Goal: Transaction & Acquisition: Obtain resource

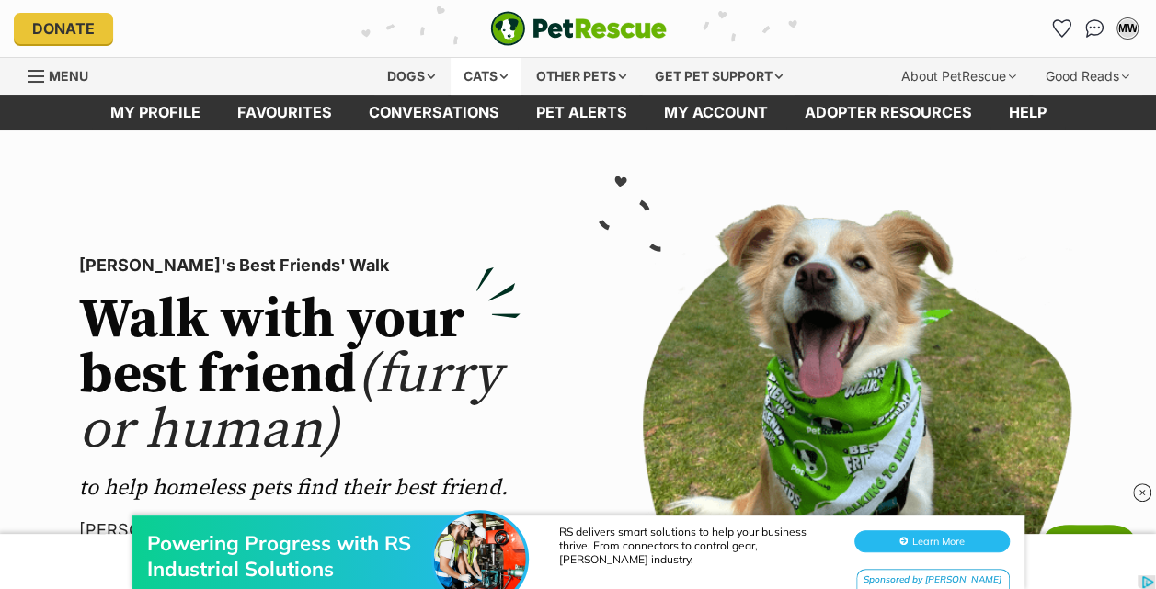
click at [474, 74] on div "Cats" at bounding box center [485, 76] width 70 height 37
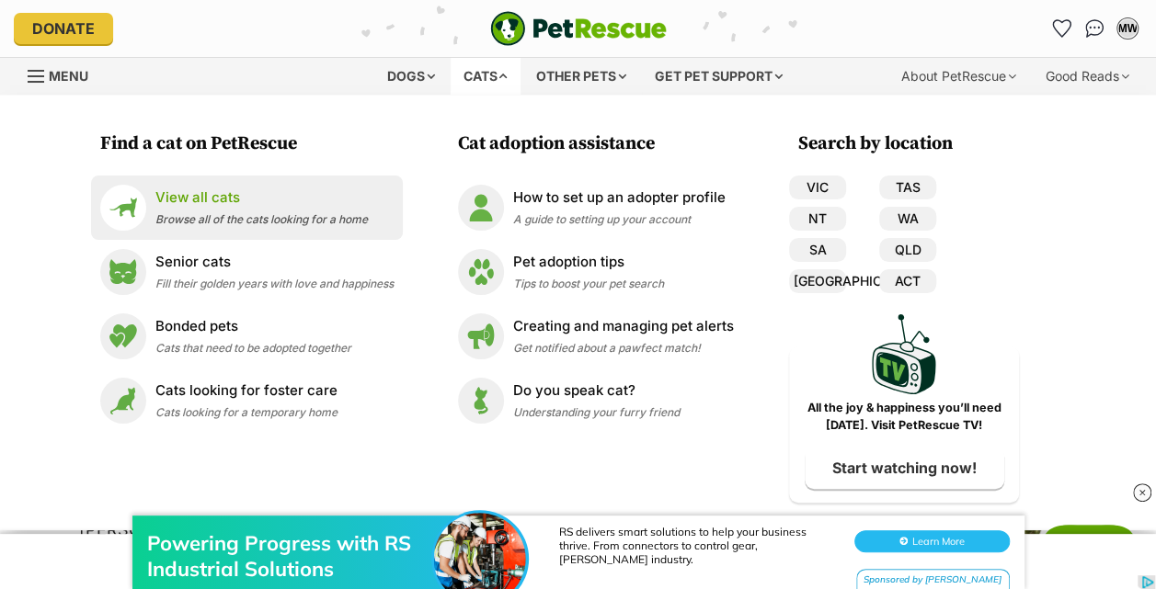
click at [217, 215] on span "Browse all of the cats looking for a home" at bounding box center [261, 219] width 212 height 14
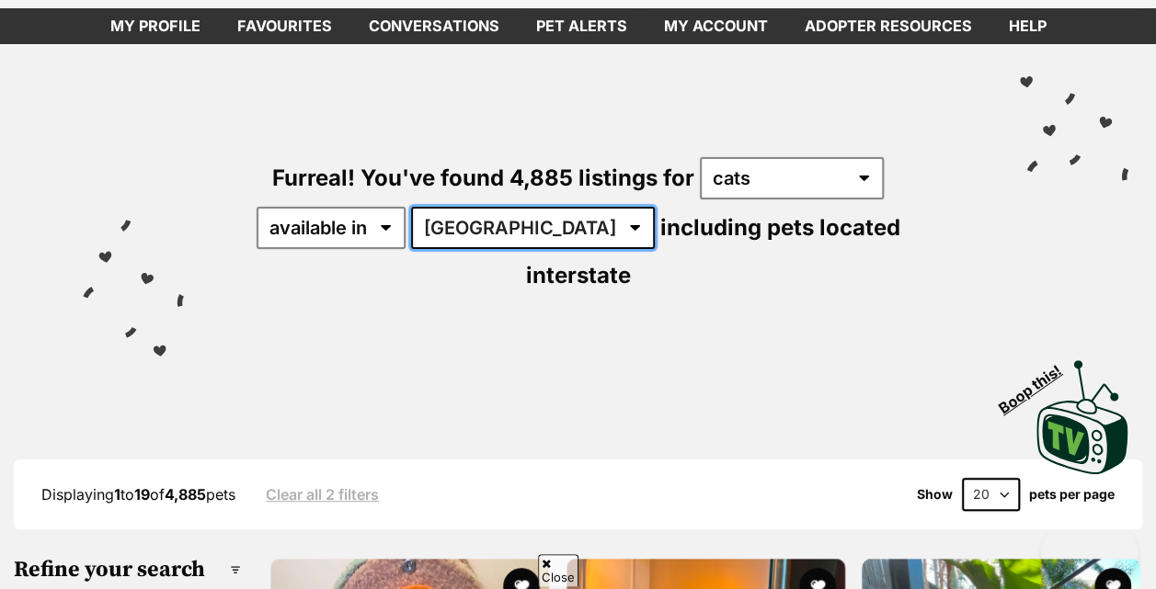
click at [480, 222] on select "Australia ACT NSW NT QLD SA TAS VIC WA" at bounding box center [533, 228] width 244 height 42
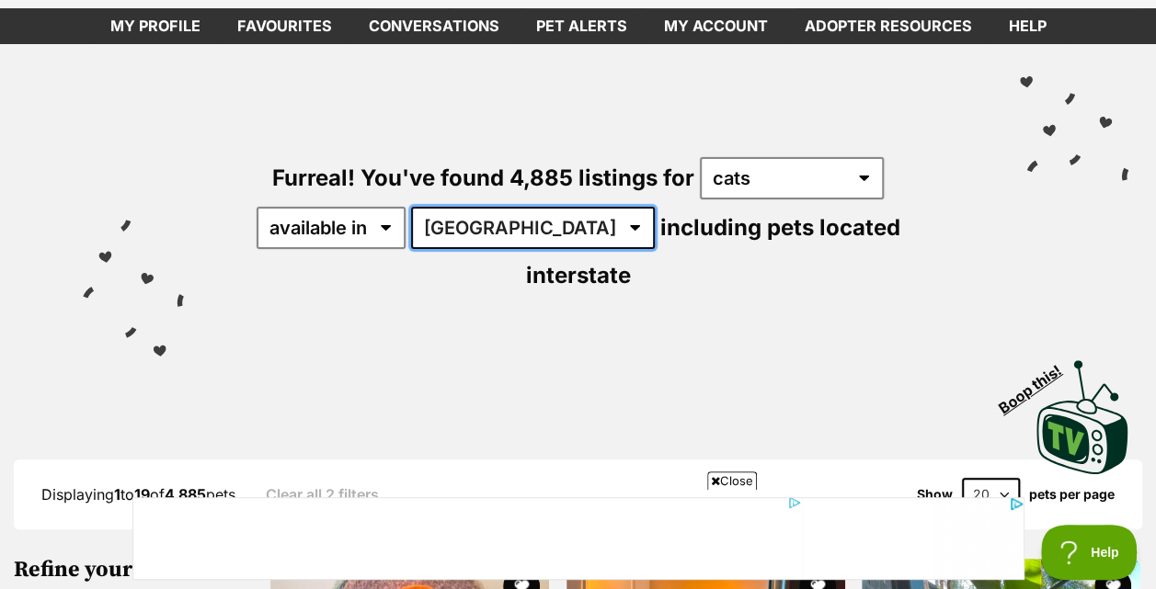
select select "VIC"
click at [414, 207] on select "Australia ACT NSW NT QLD SA TAS VIC WA" at bounding box center [533, 228] width 244 height 42
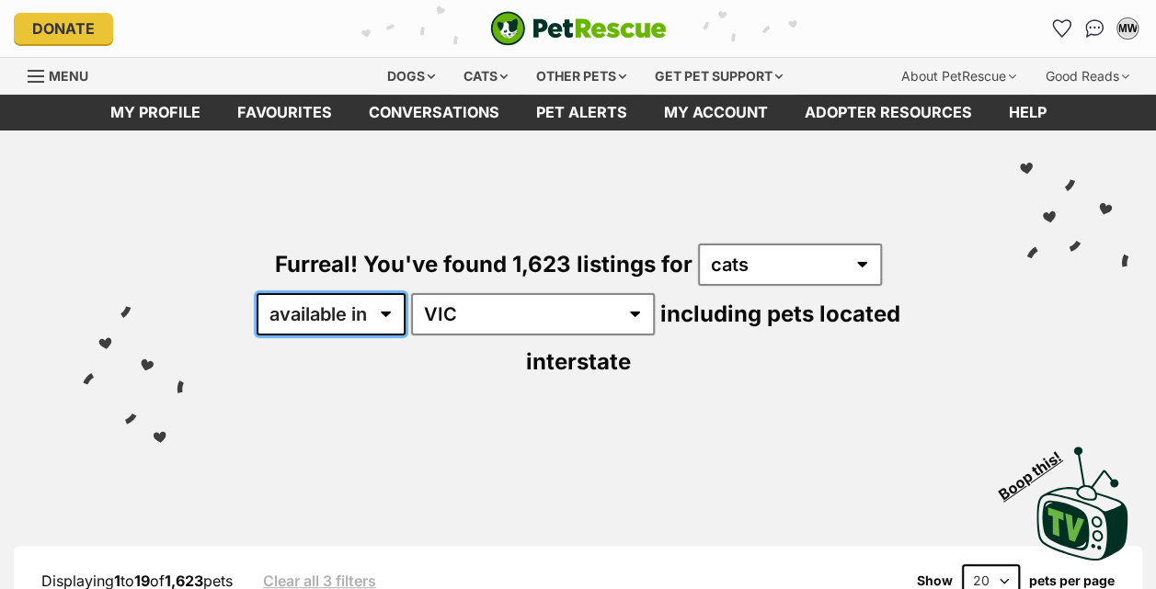
drag, startPoint x: 0, startPoint y: 0, endPoint x: 376, endPoint y: 325, distance: 496.7
click at [376, 325] on select "available in located in" at bounding box center [330, 314] width 149 height 42
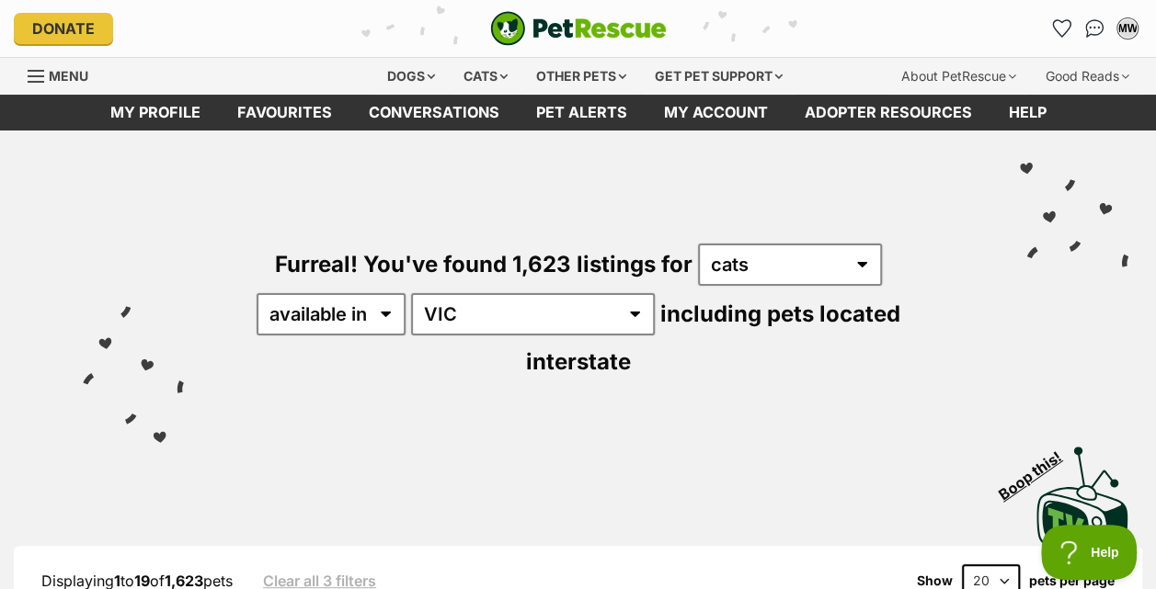
click at [464, 340] on div "Furreal! You've found 1,623 listings for any type of pet cats dogs other pets a…" at bounding box center [578, 281] width 1100 height 300
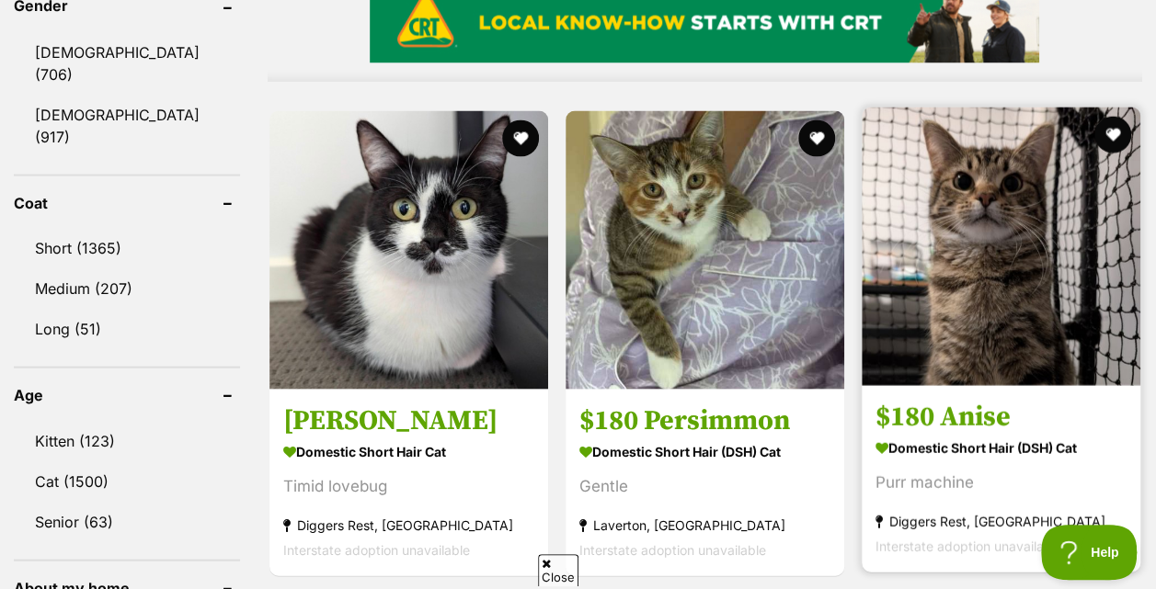
scroll to position [1678, 0]
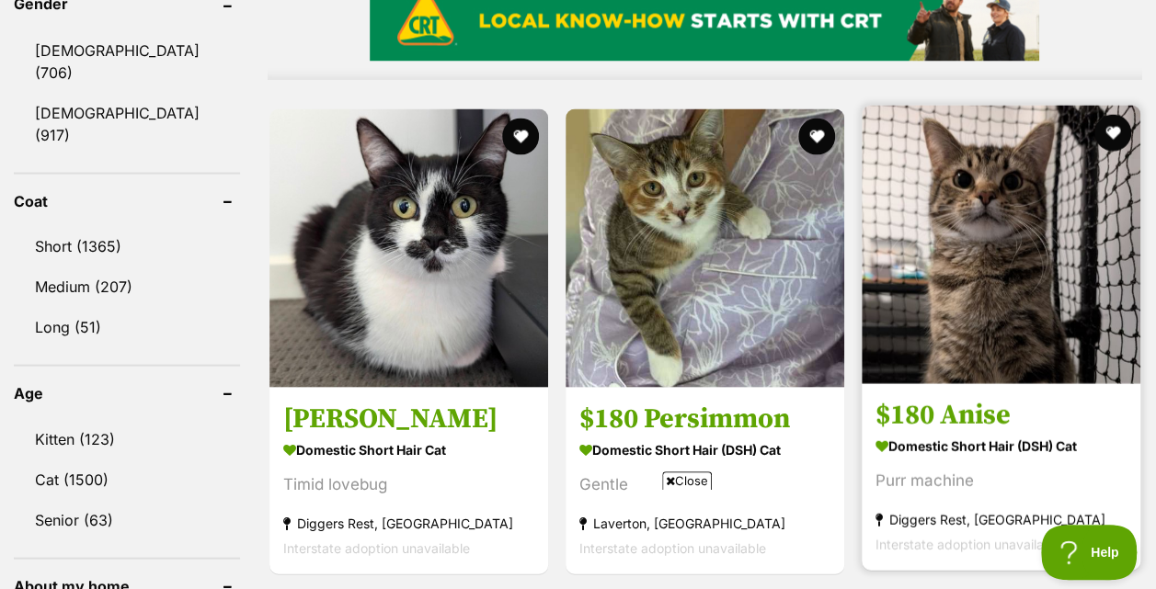
click at [965, 211] on img at bounding box center [1000, 244] width 279 height 279
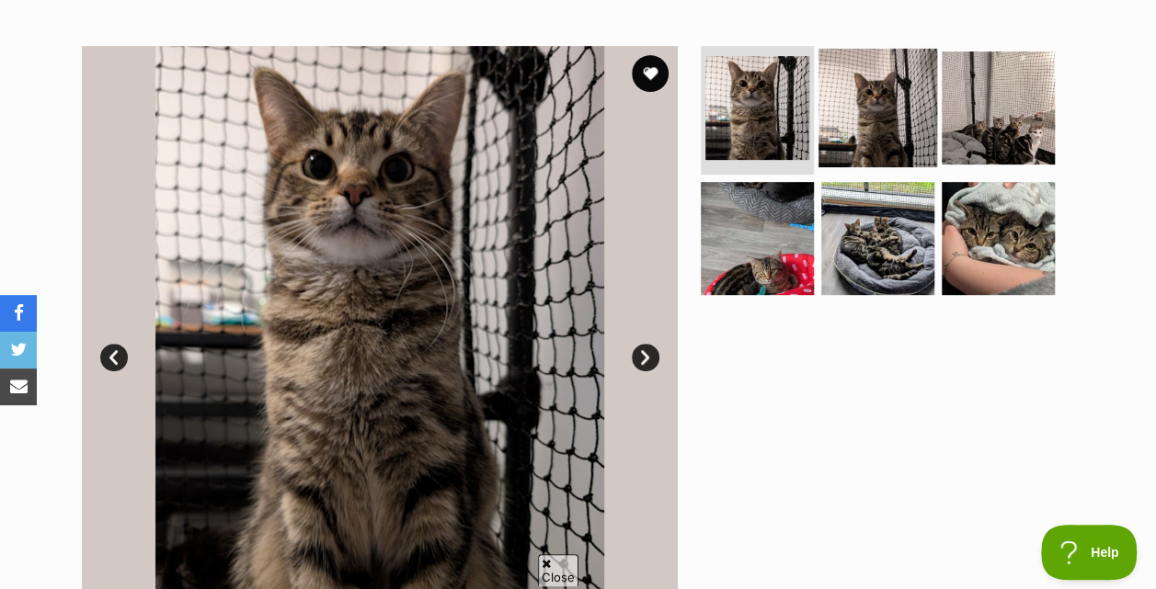
click at [892, 103] on img at bounding box center [877, 108] width 119 height 119
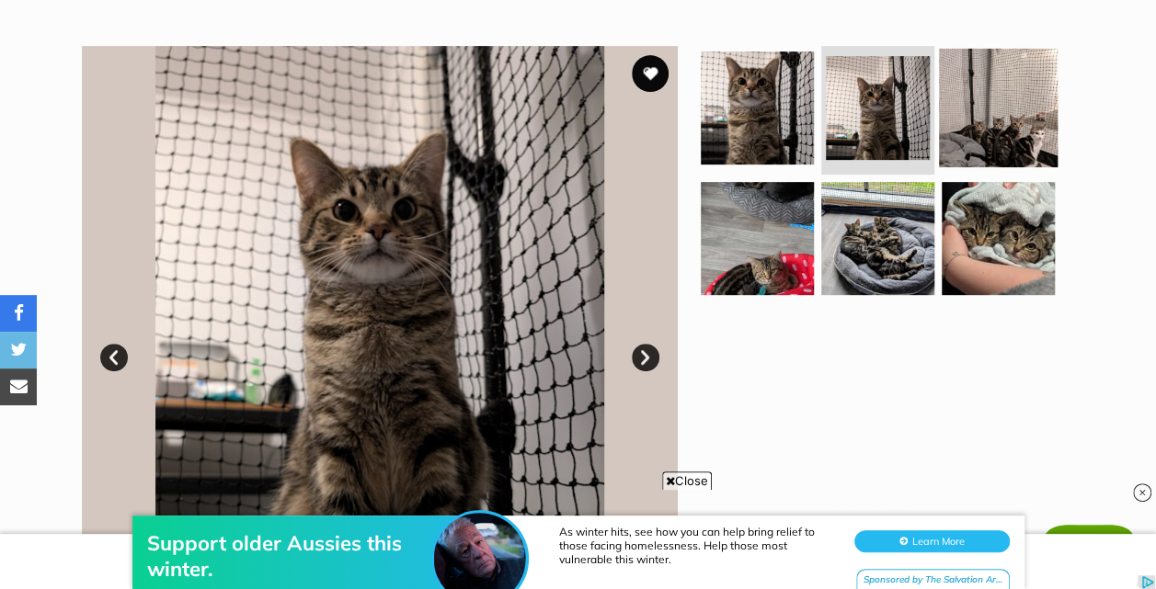
click at [1028, 156] on img at bounding box center [998, 108] width 119 height 119
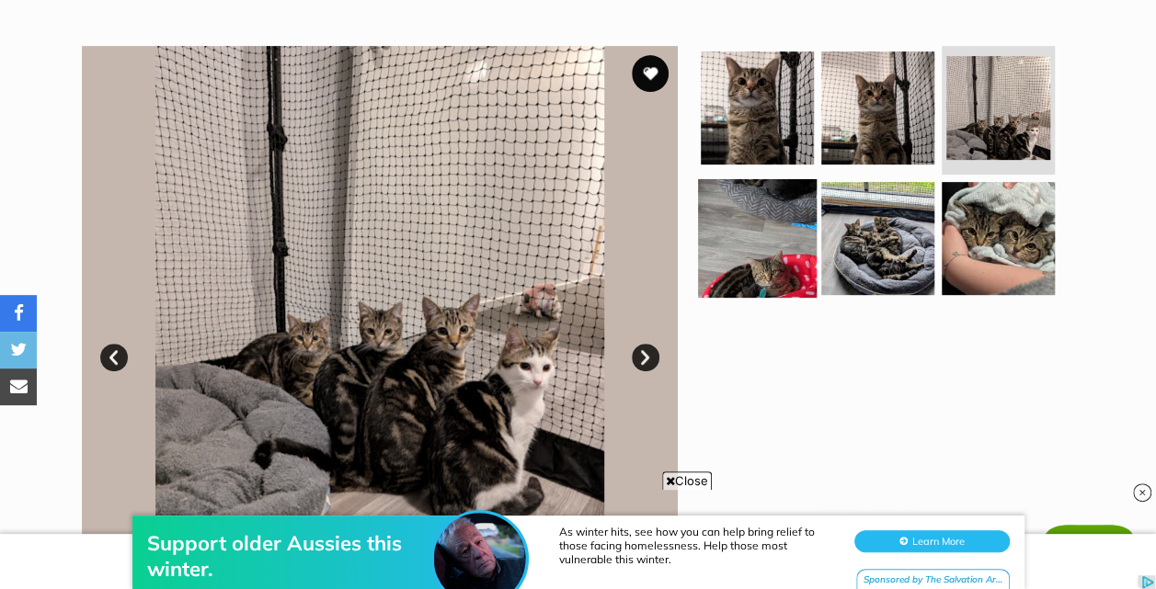
click at [766, 254] on img at bounding box center [757, 237] width 119 height 119
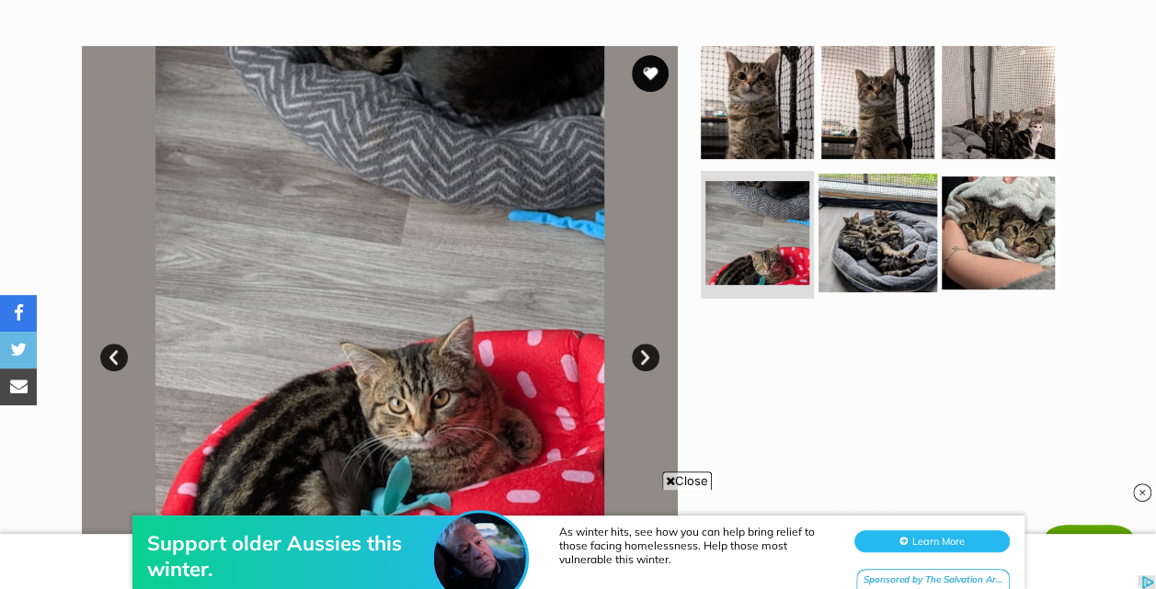
click at [862, 207] on img at bounding box center [877, 232] width 119 height 119
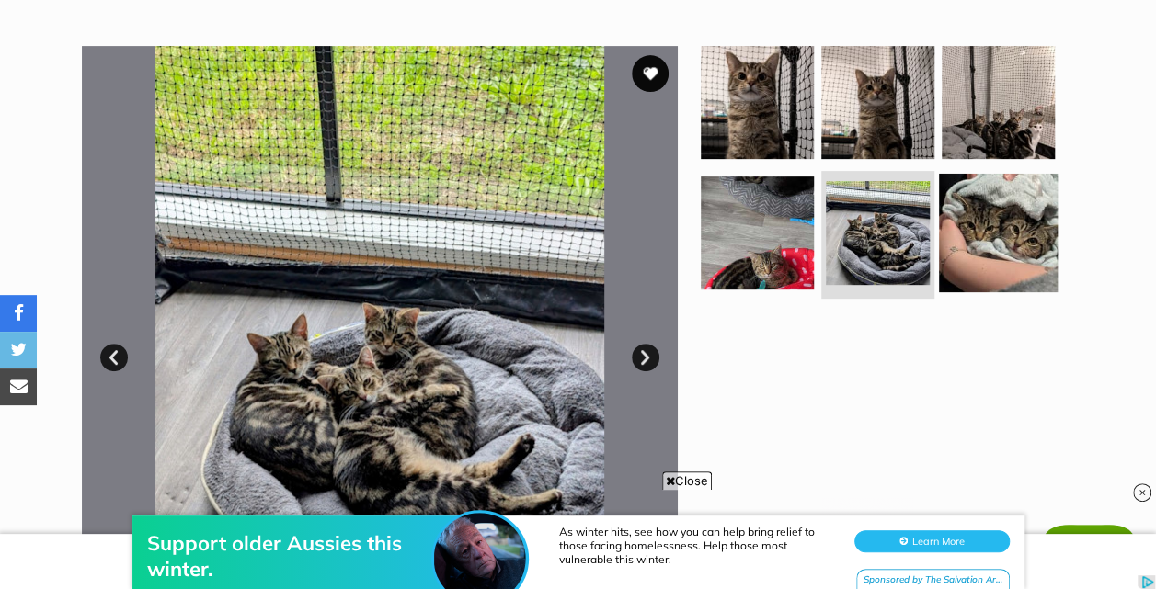
click at [1006, 234] on img at bounding box center [998, 232] width 119 height 119
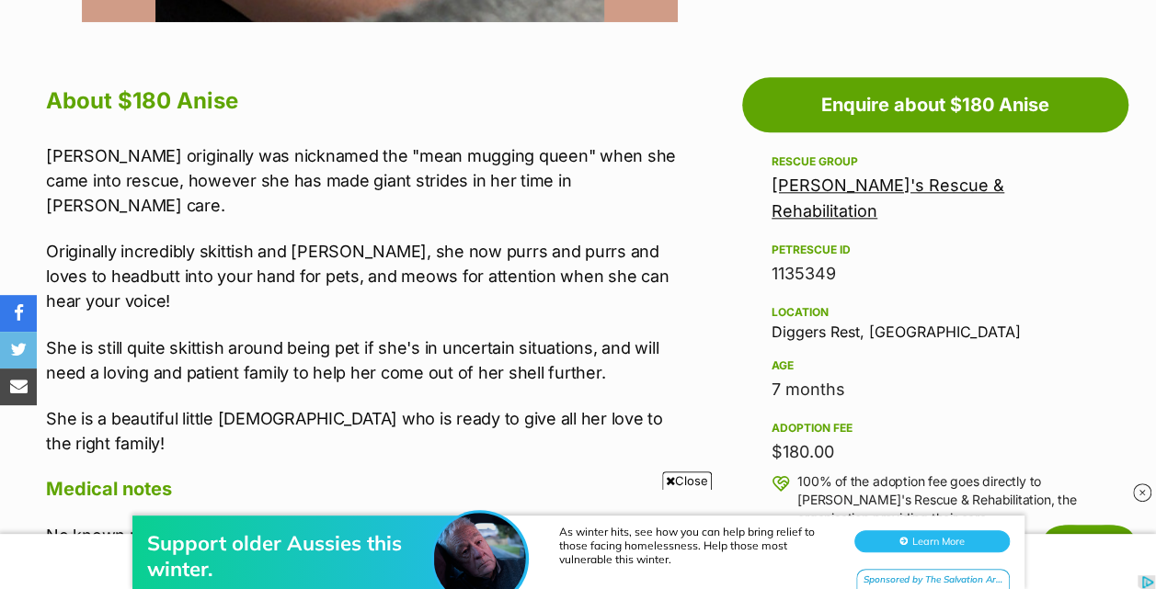
scroll to position [955, 0]
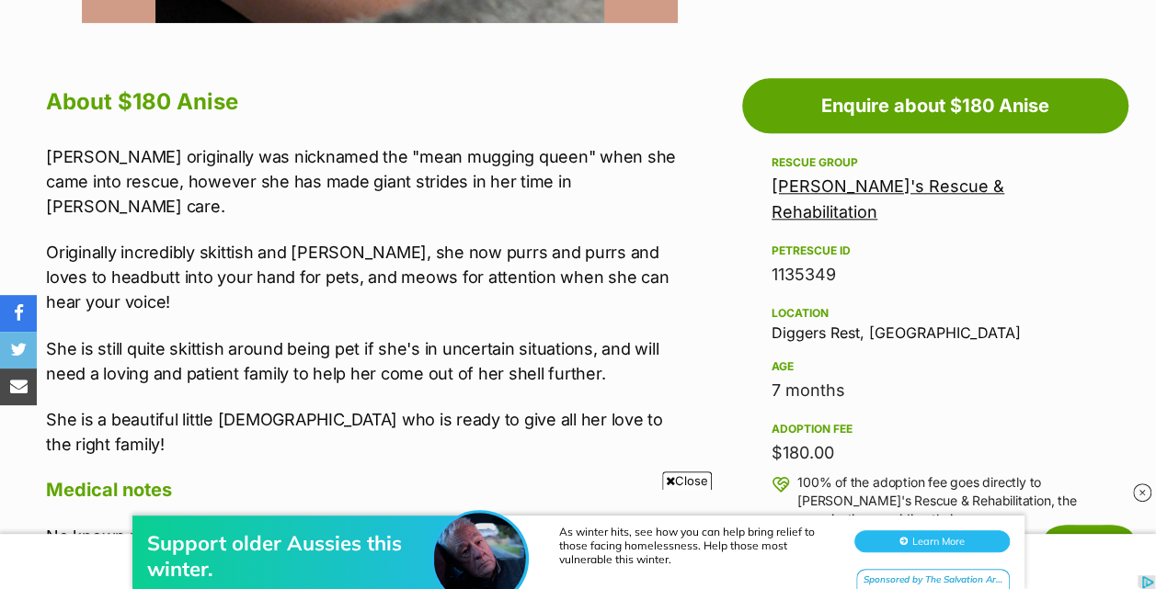
click at [866, 309] on div "Location Diggers Rest, VIC" at bounding box center [934, 321] width 327 height 39
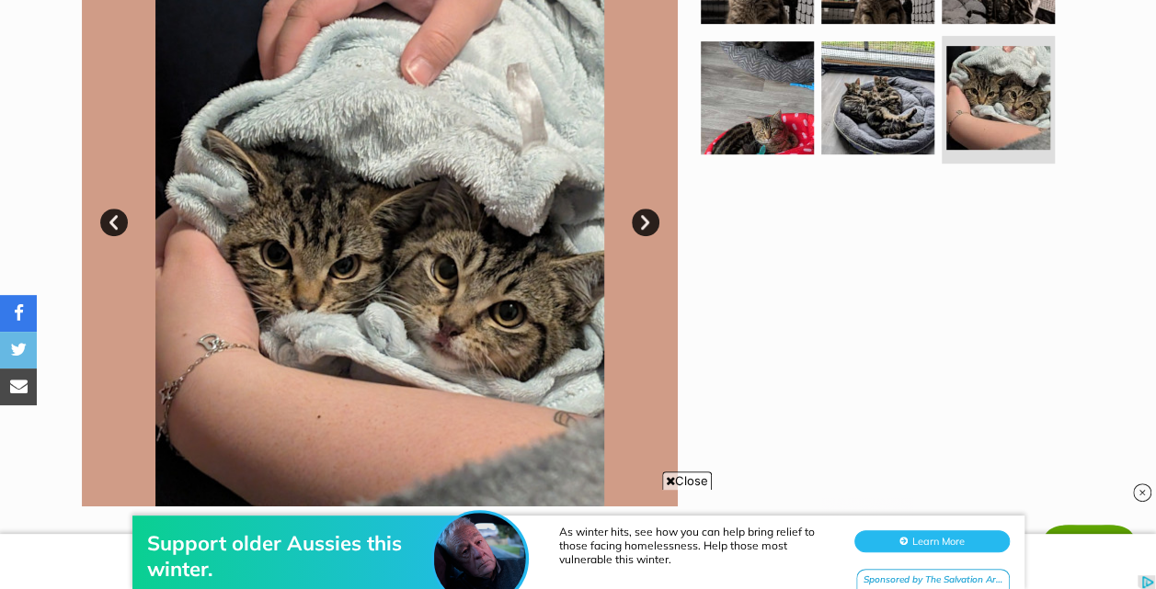
scroll to position [386, 0]
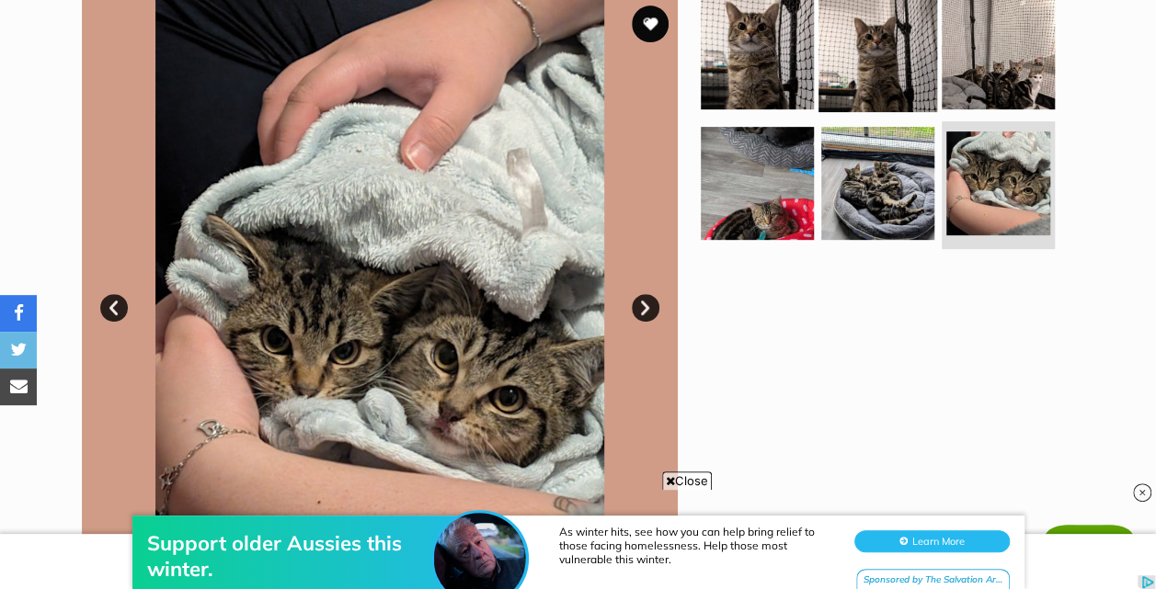
click at [824, 68] on img at bounding box center [877, 53] width 119 height 119
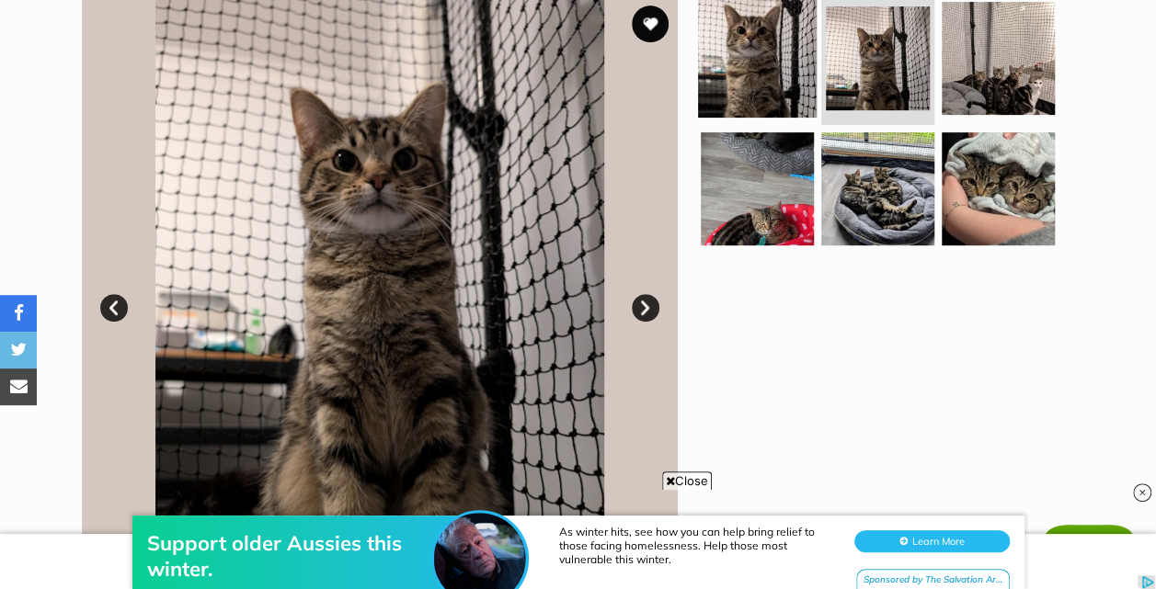
click at [760, 72] on img at bounding box center [757, 58] width 119 height 119
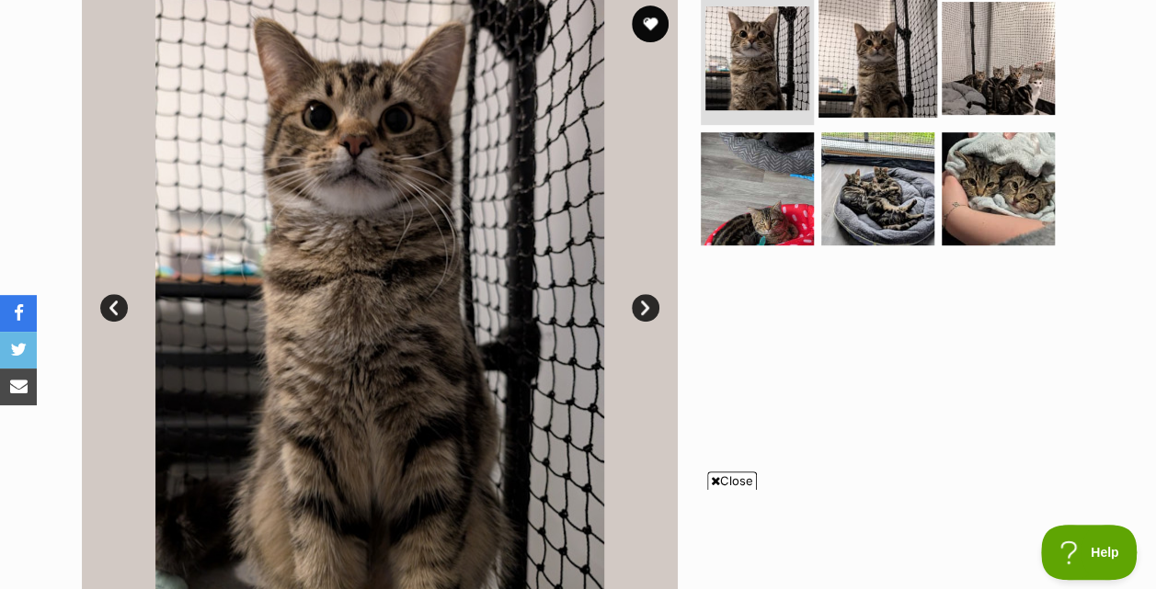
click at [869, 70] on img at bounding box center [877, 58] width 119 height 119
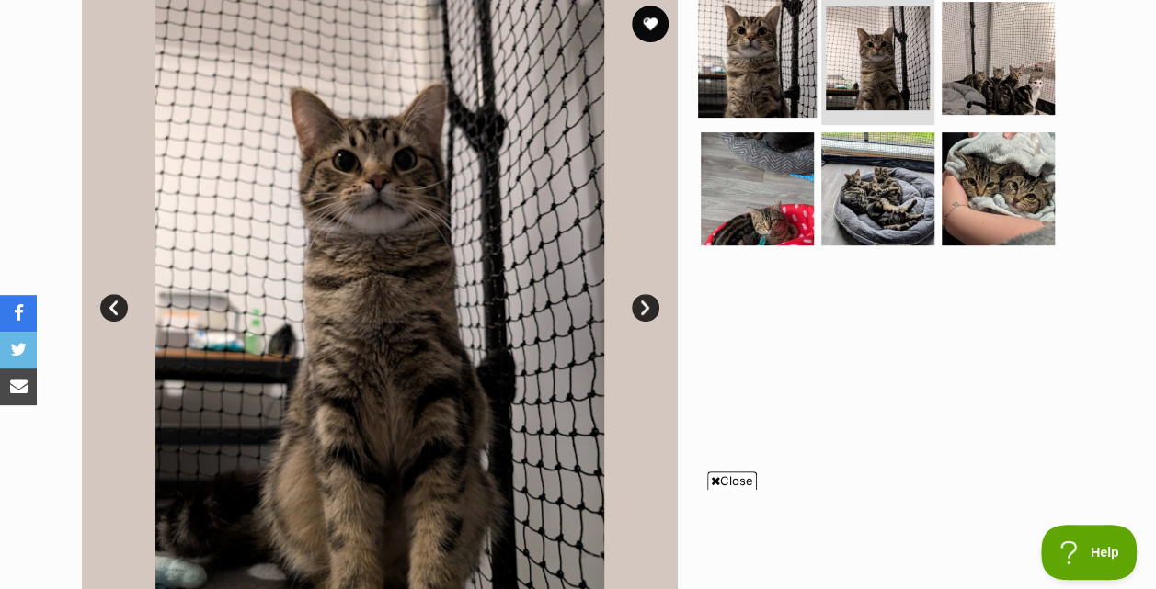
click at [762, 64] on img at bounding box center [757, 58] width 119 height 119
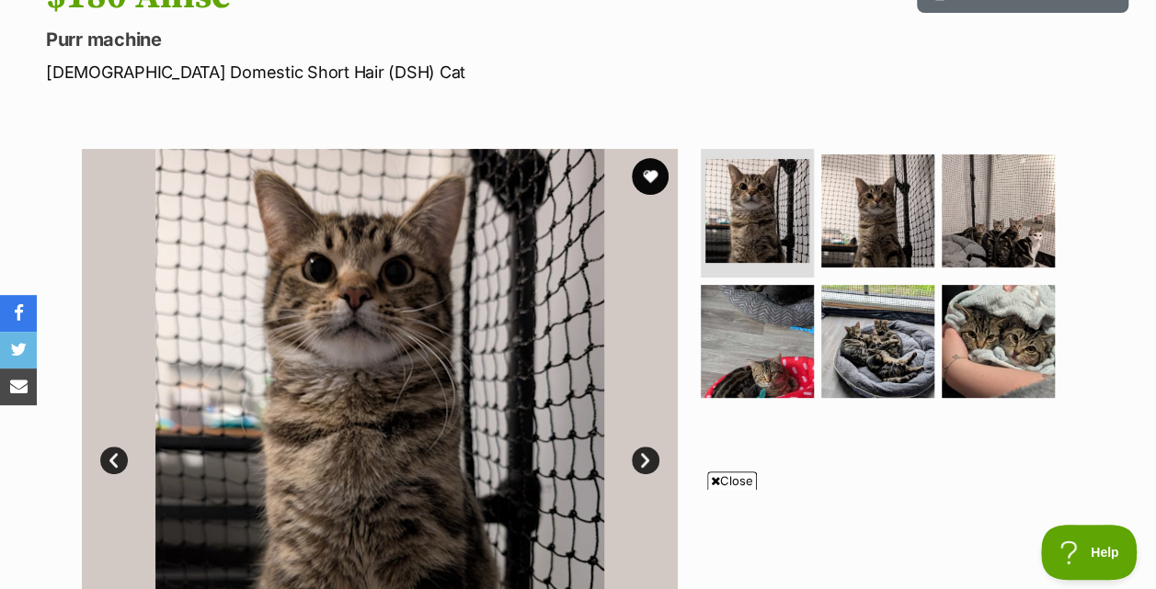
scroll to position [245, 0]
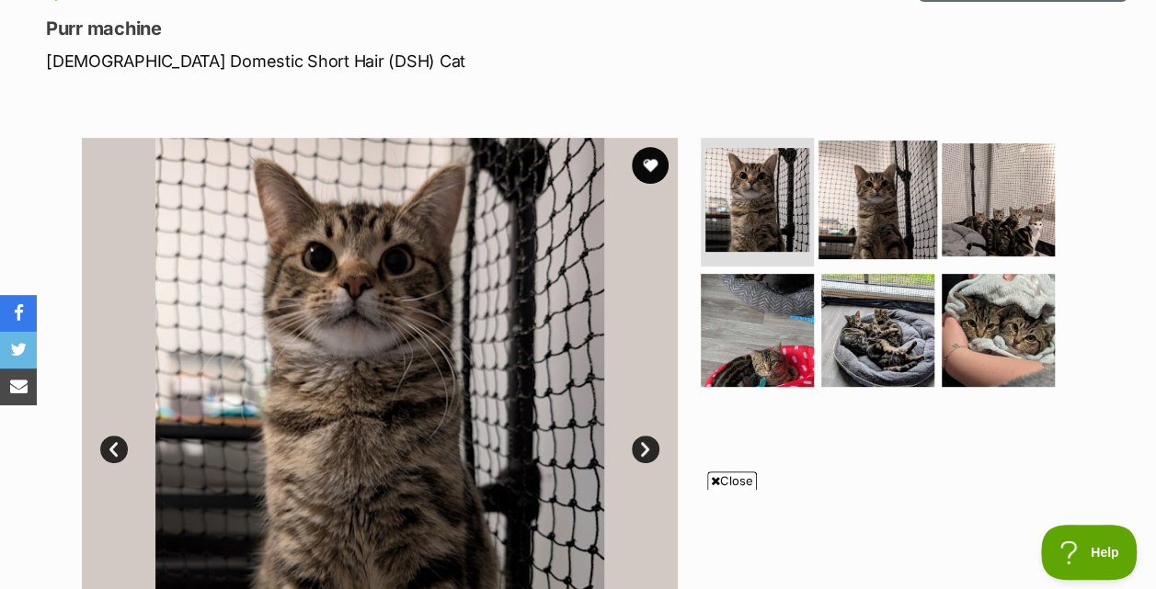
click at [885, 179] on img at bounding box center [877, 200] width 119 height 119
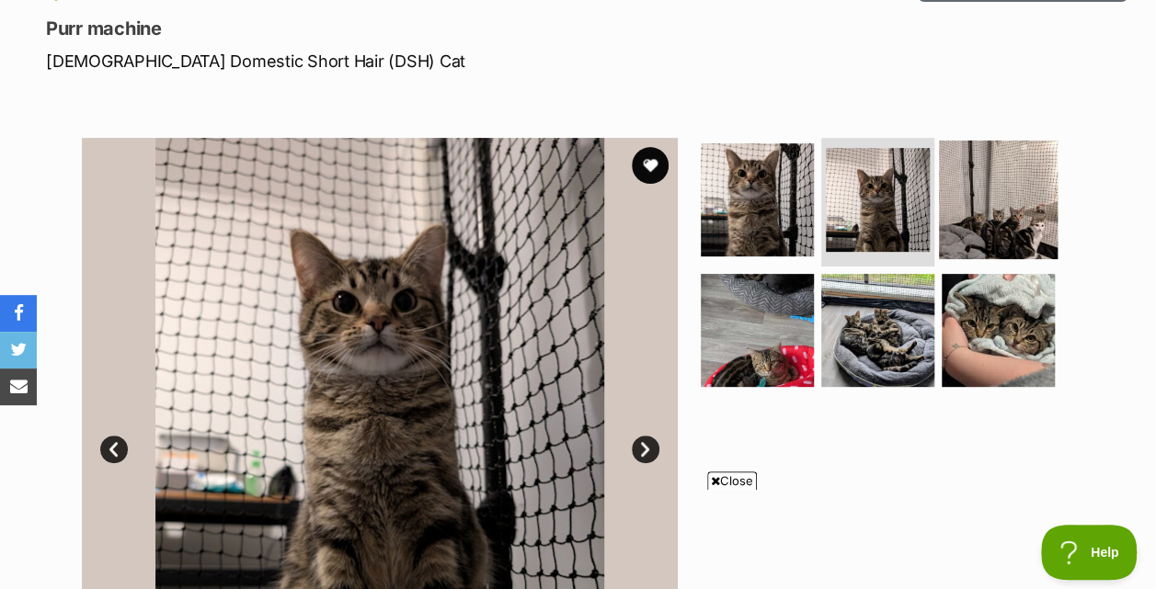
click at [1046, 203] on img at bounding box center [998, 200] width 119 height 119
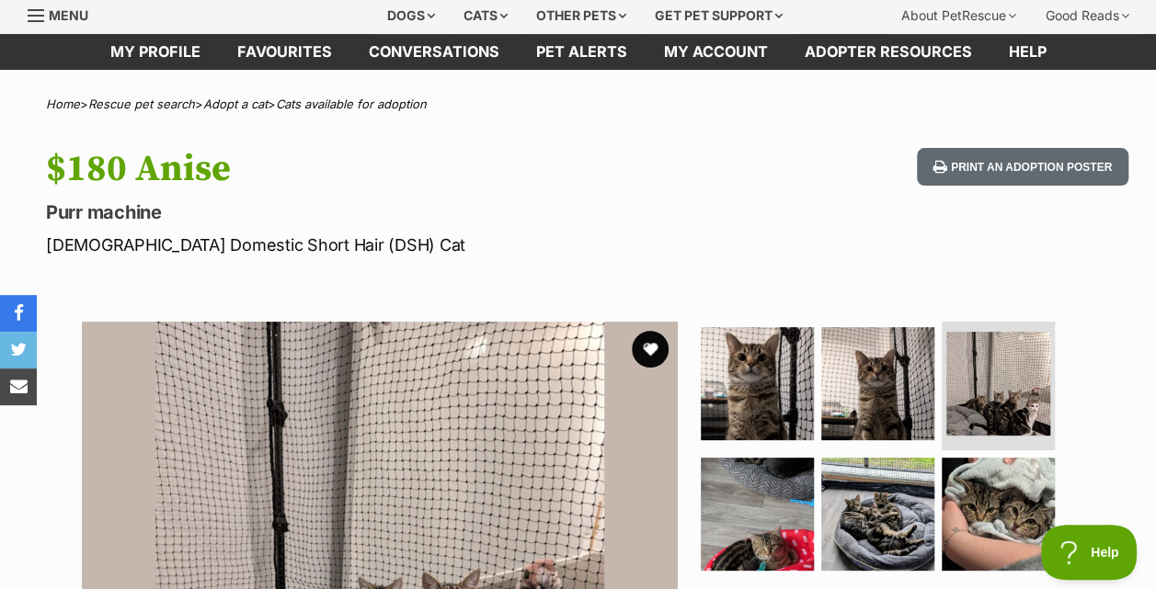
scroll to position [64, 0]
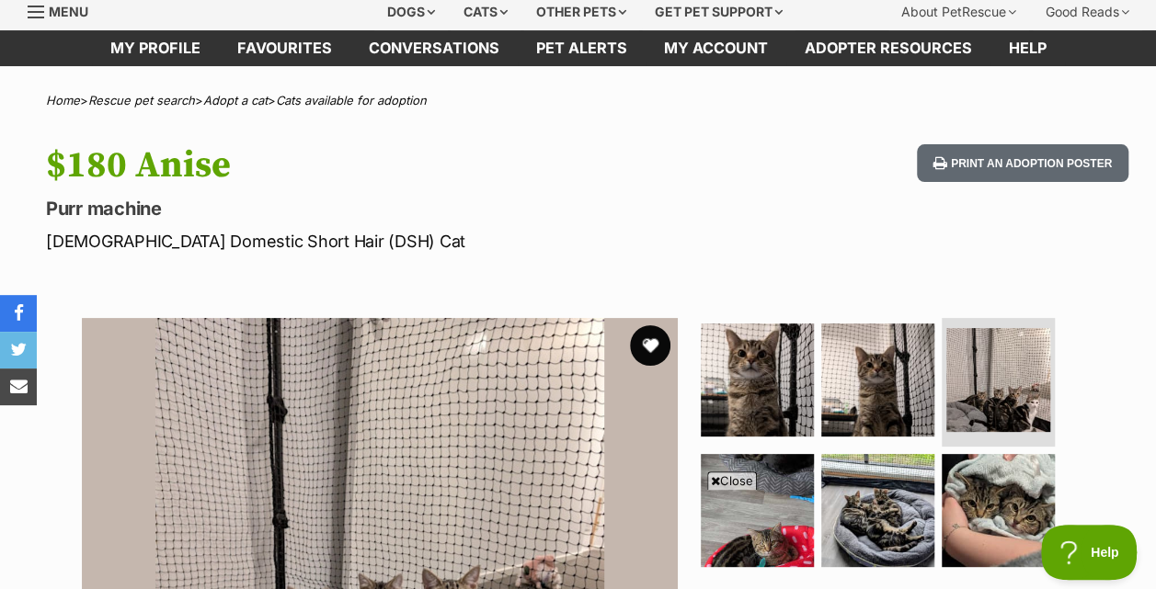
click at [651, 339] on button "favourite" at bounding box center [650, 345] width 40 height 40
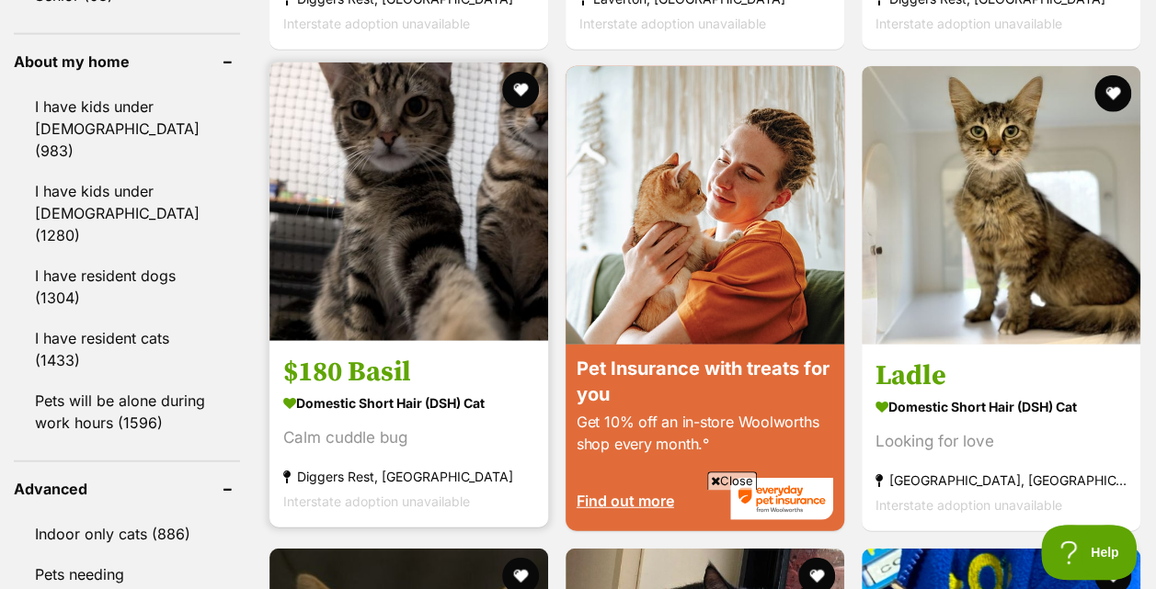
click at [415, 281] on img at bounding box center [408, 202] width 279 height 279
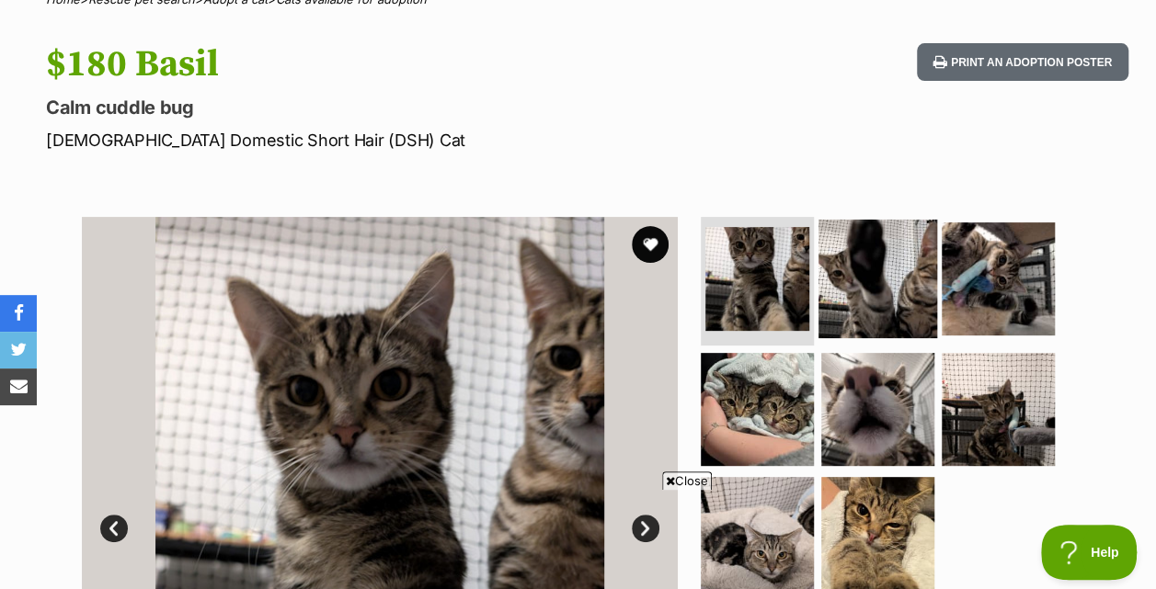
click at [866, 277] on img at bounding box center [877, 279] width 119 height 119
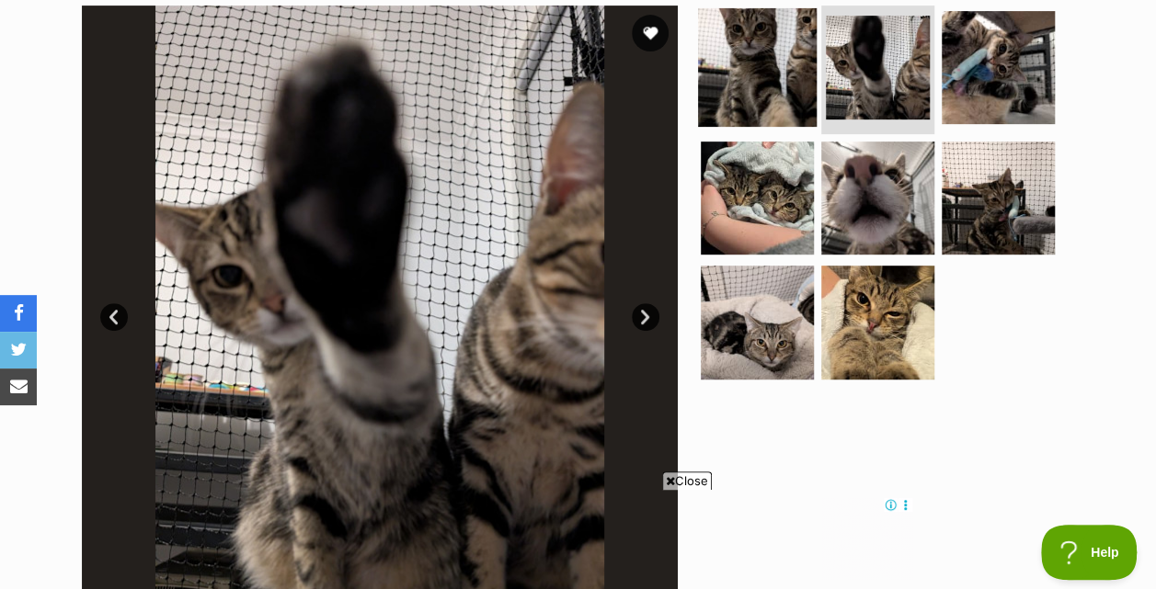
scroll to position [379, 0]
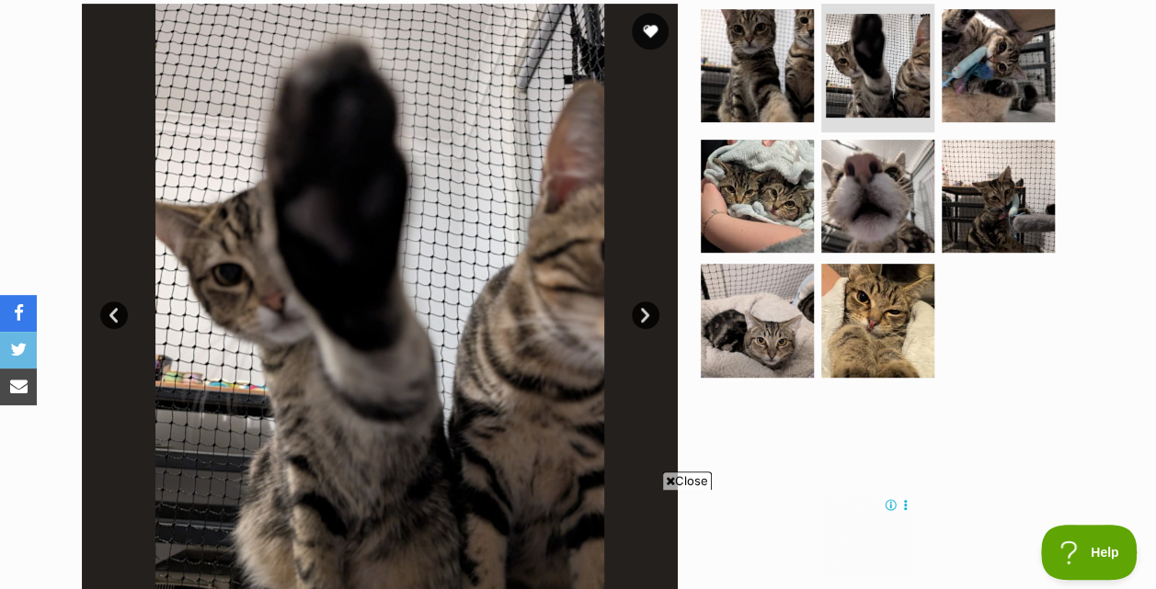
click at [112, 313] on link "Prev" at bounding box center [114, 316] width 28 height 28
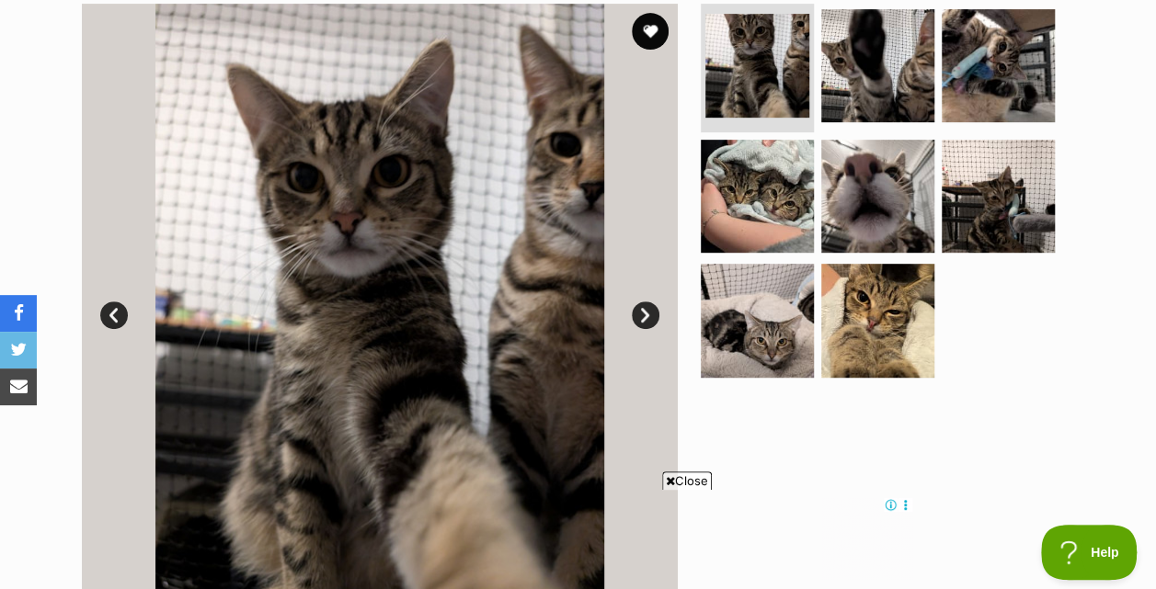
click at [644, 309] on link "Next" at bounding box center [646, 316] width 28 height 28
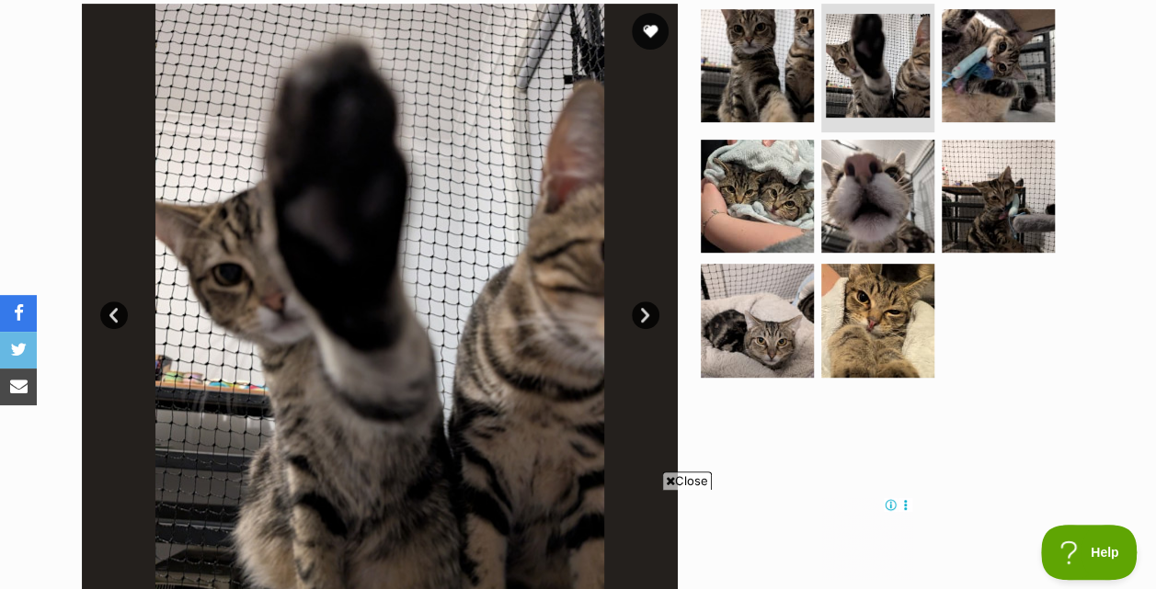
click at [644, 309] on link "Next" at bounding box center [646, 316] width 28 height 28
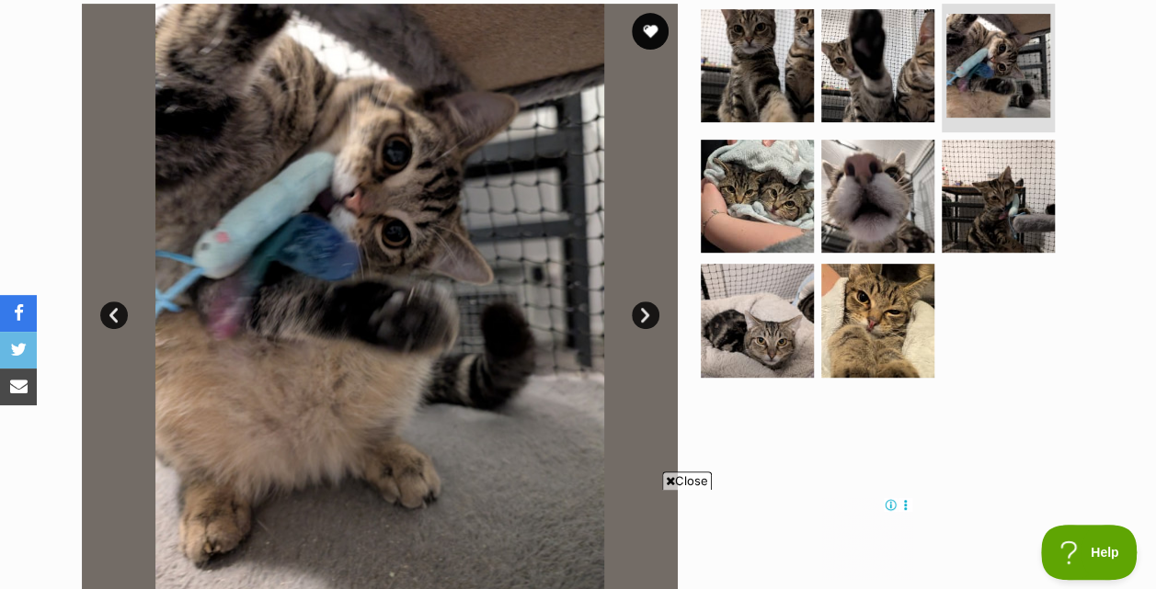
click at [643, 309] on link "Next" at bounding box center [646, 316] width 28 height 28
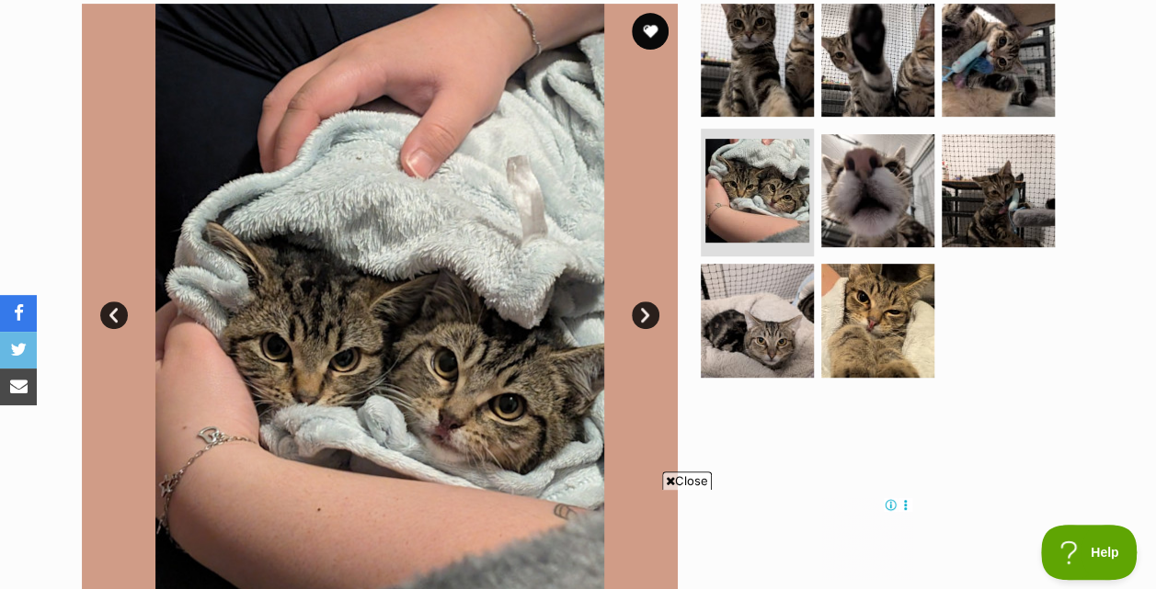
click at [643, 309] on link "Next" at bounding box center [646, 316] width 28 height 28
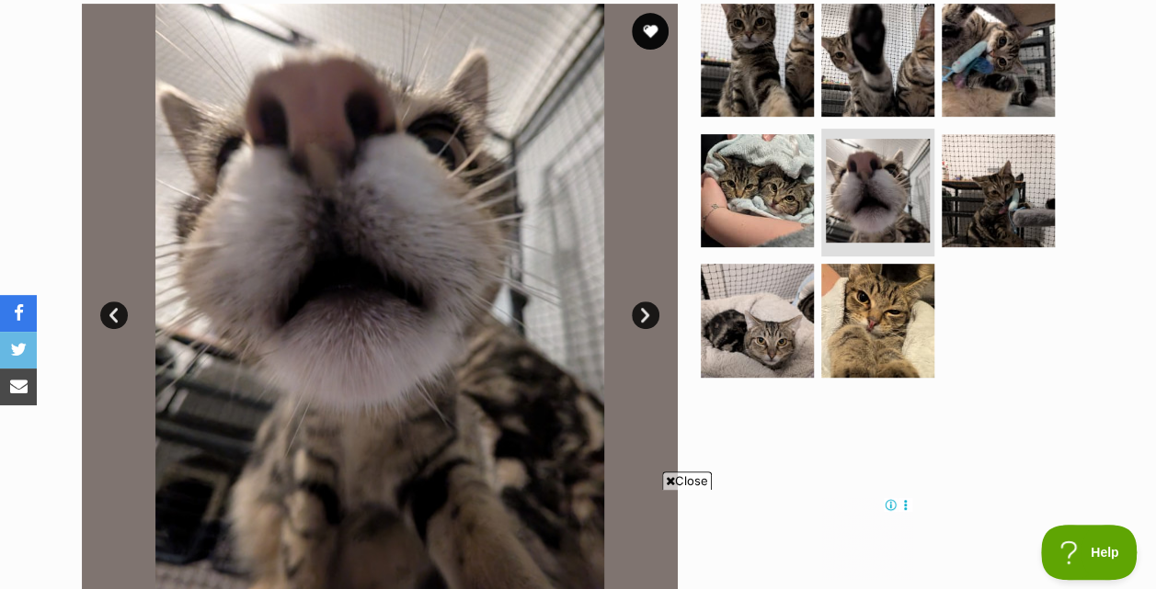
click at [643, 309] on link "Next" at bounding box center [646, 316] width 28 height 28
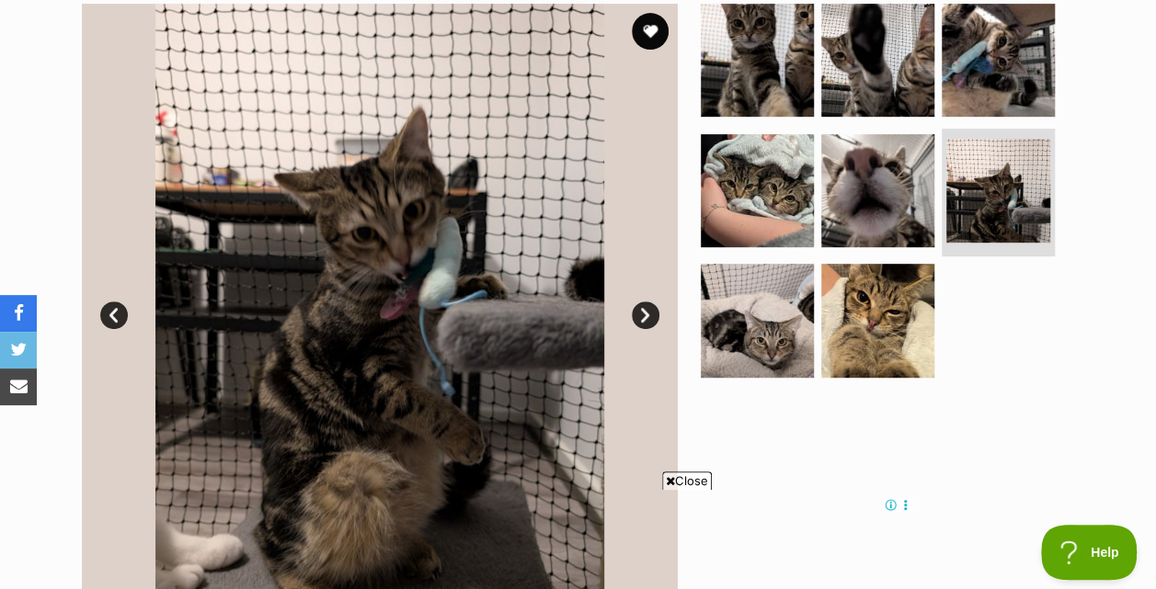
click at [643, 309] on link "Next" at bounding box center [646, 316] width 28 height 28
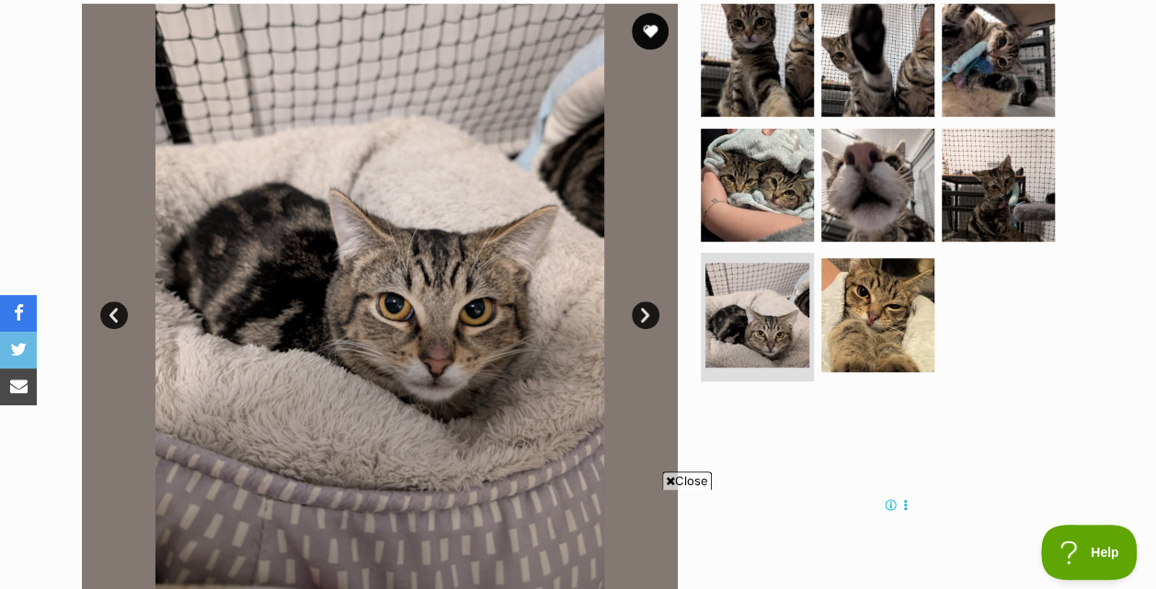
click at [643, 309] on link "Next" at bounding box center [646, 316] width 28 height 28
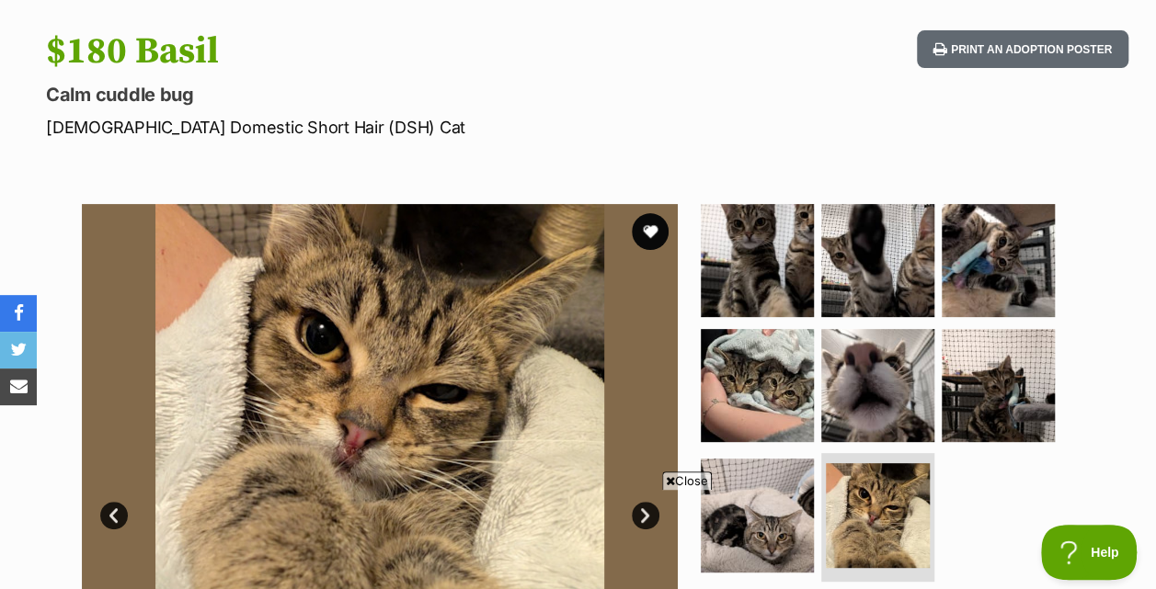
scroll to position [145, 0]
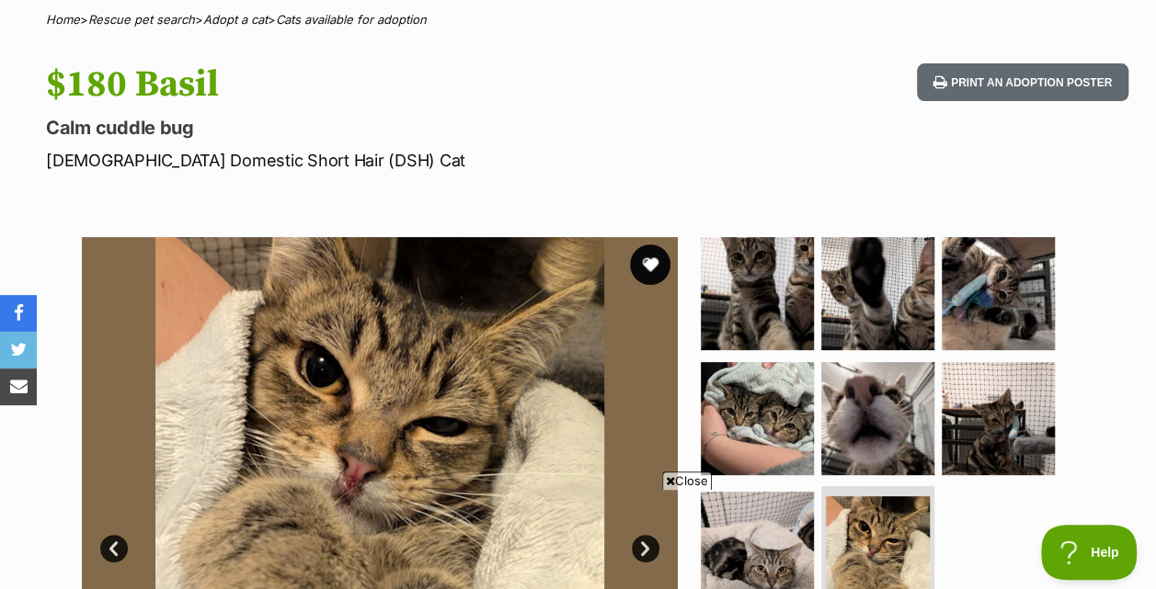
click at [647, 251] on button "favourite" at bounding box center [650, 265] width 40 height 40
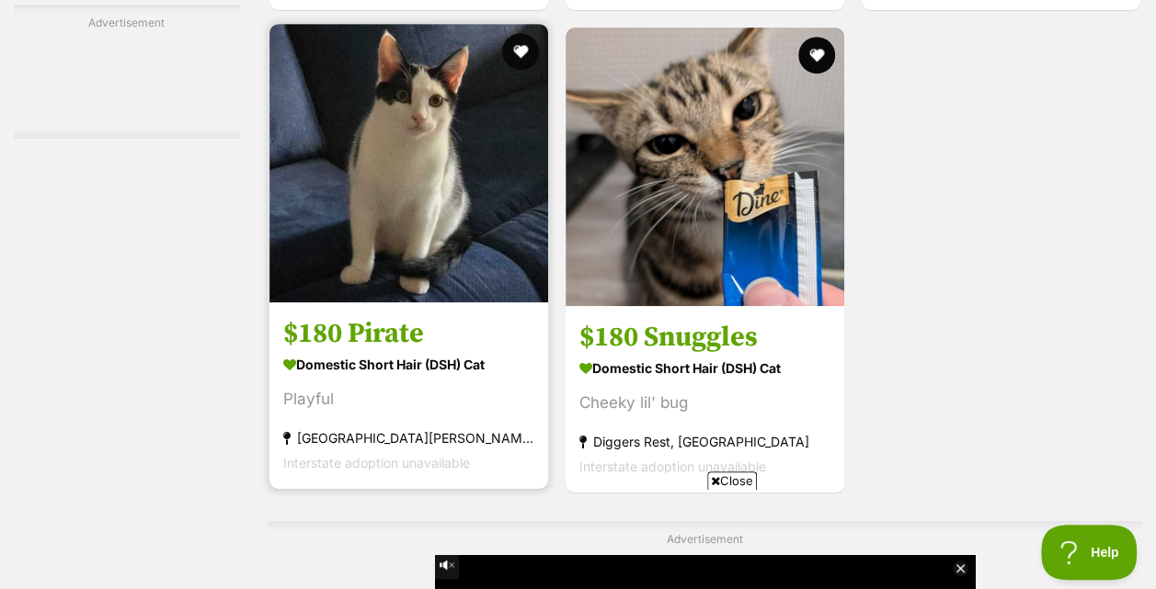
scroll to position [3875, 0]
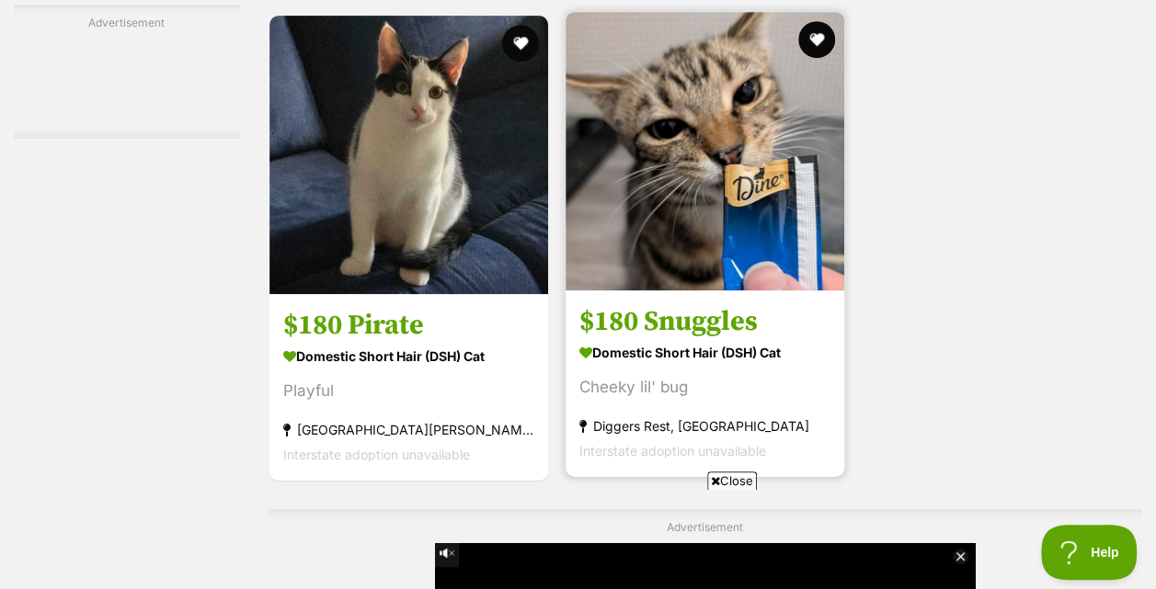
click at [668, 199] on img at bounding box center [704, 151] width 279 height 279
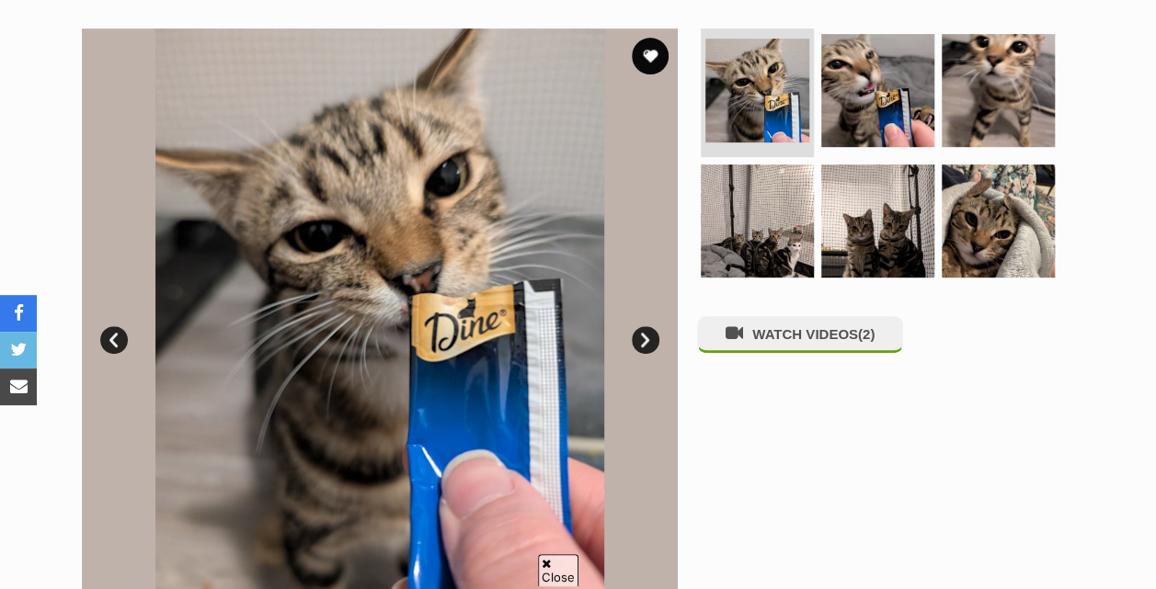
click at [644, 344] on link "Next" at bounding box center [646, 340] width 28 height 28
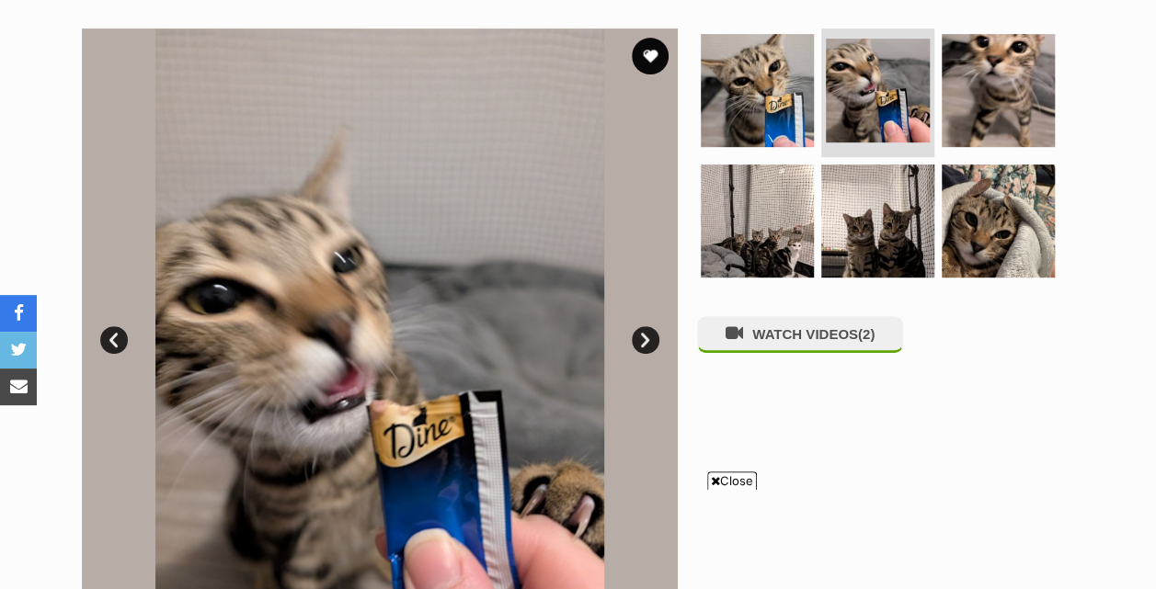
click at [644, 344] on link "Next" at bounding box center [646, 340] width 28 height 28
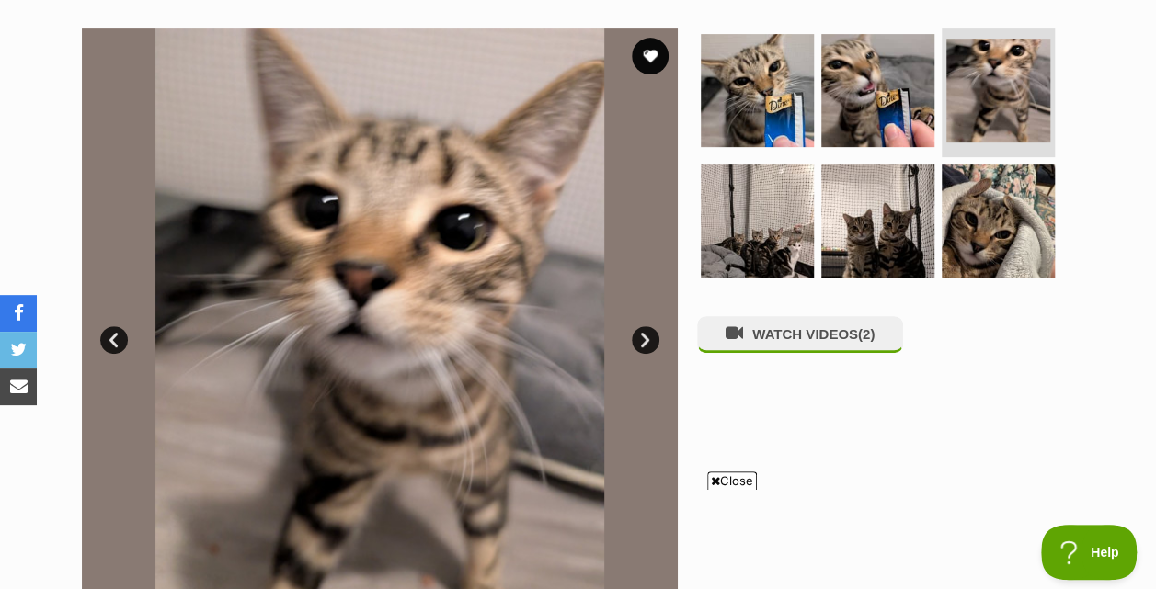
click at [644, 344] on link "Next" at bounding box center [646, 340] width 28 height 28
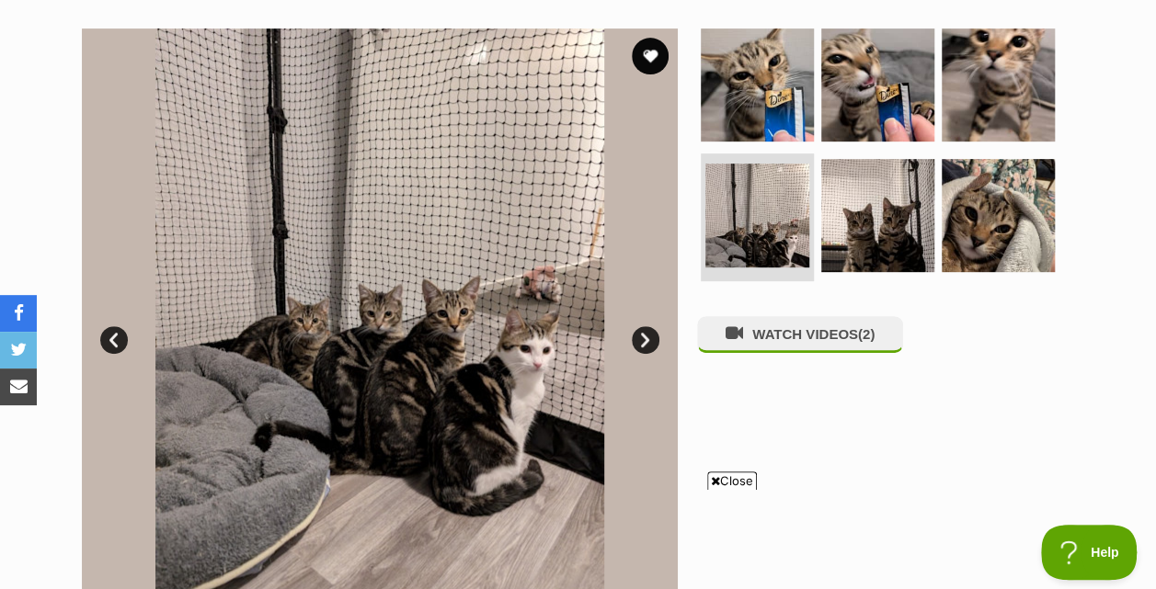
click at [645, 350] on link "Next" at bounding box center [646, 340] width 28 height 28
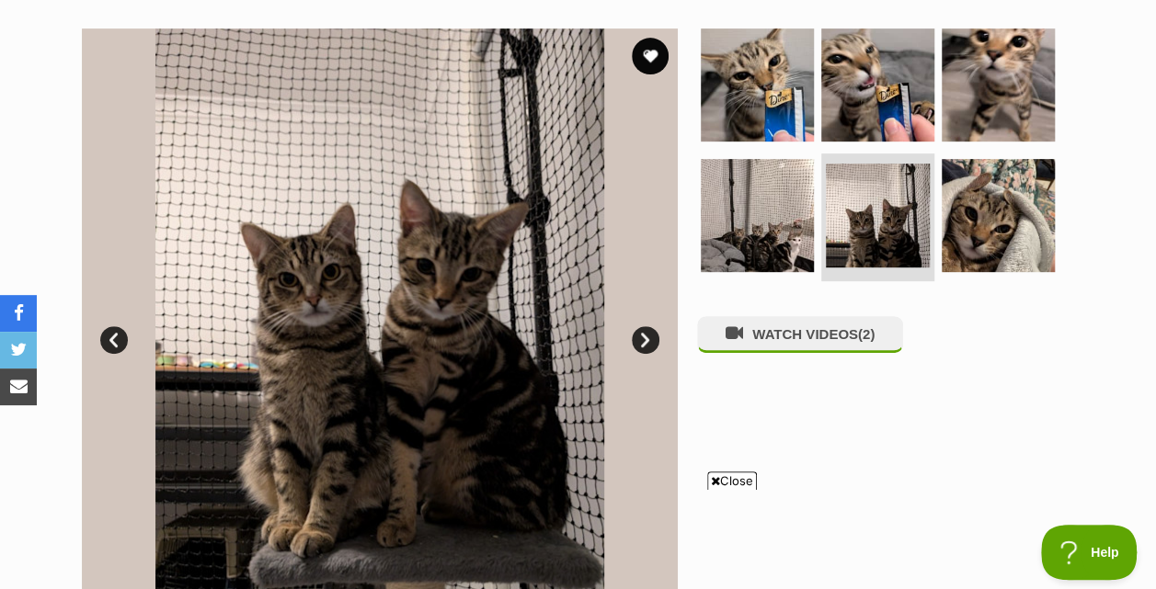
click at [645, 350] on link "Next" at bounding box center [646, 340] width 28 height 28
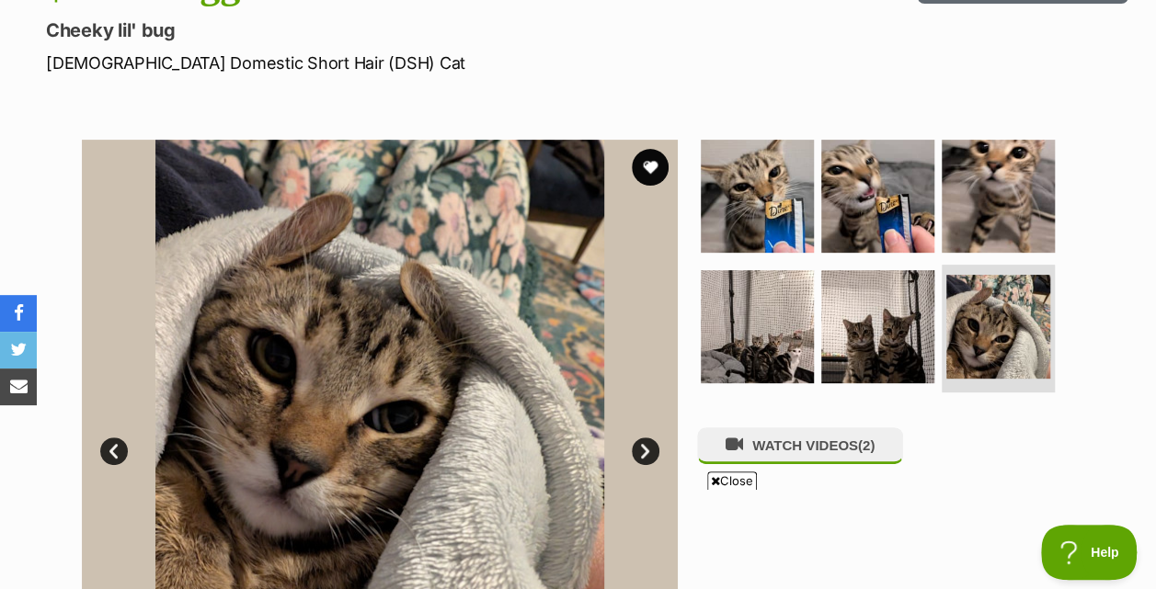
scroll to position [173, 0]
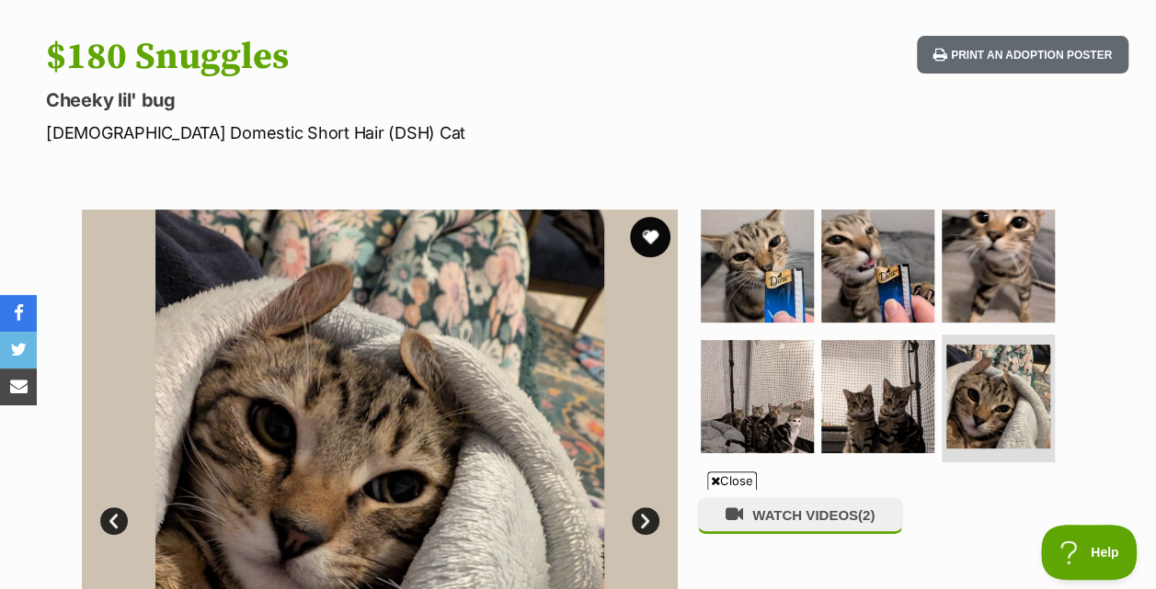
click at [650, 234] on button "favourite" at bounding box center [650, 237] width 40 height 40
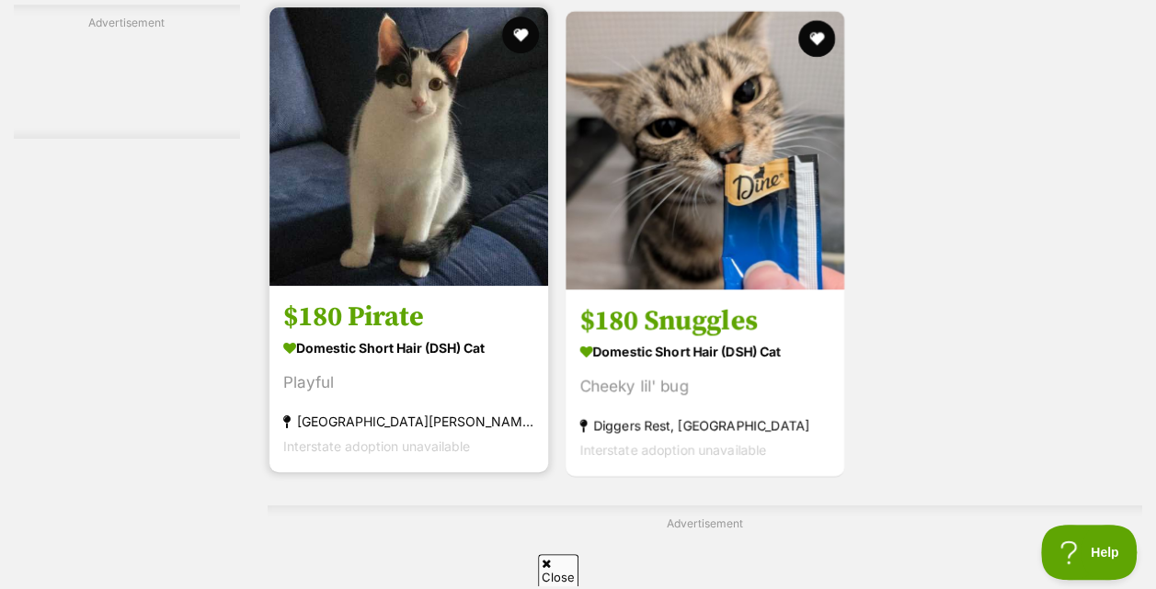
click at [417, 88] on img at bounding box center [408, 146] width 279 height 279
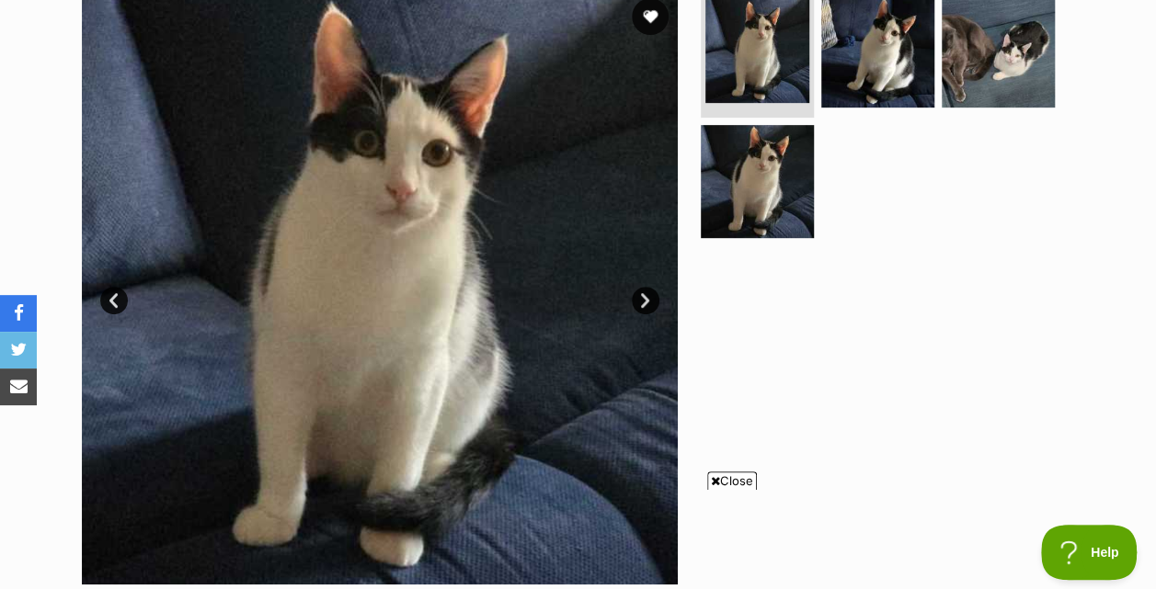
click at [641, 298] on link "Next" at bounding box center [646, 301] width 28 height 28
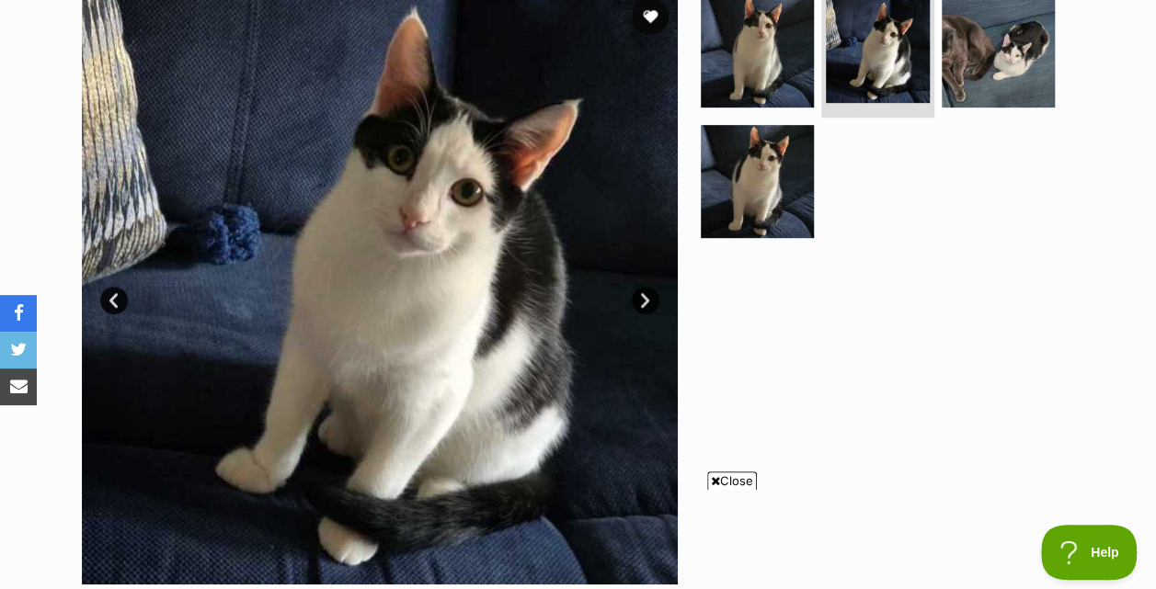
click at [641, 298] on link "Next" at bounding box center [646, 301] width 28 height 28
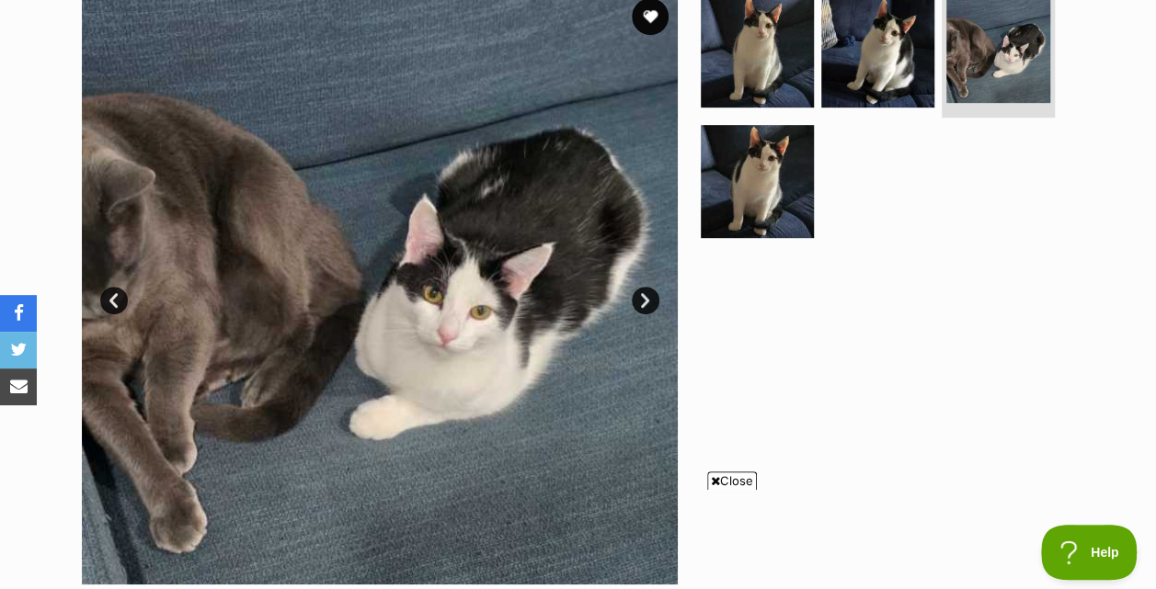
click at [641, 298] on link "Next" at bounding box center [646, 301] width 28 height 28
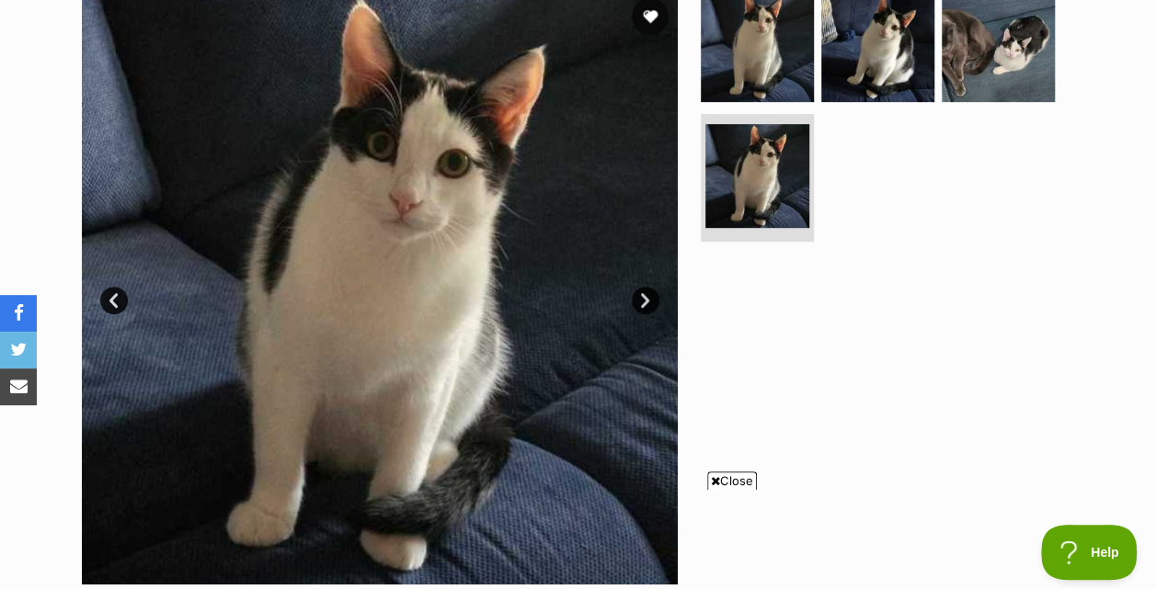
click at [641, 298] on link "Next" at bounding box center [646, 301] width 28 height 28
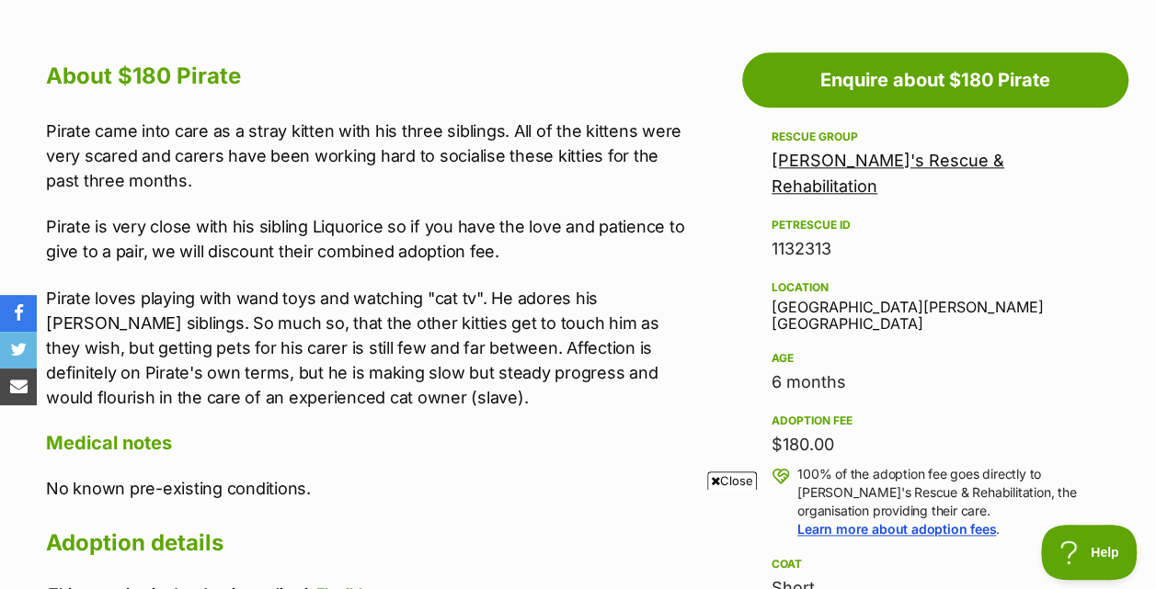
scroll to position [1031, 0]
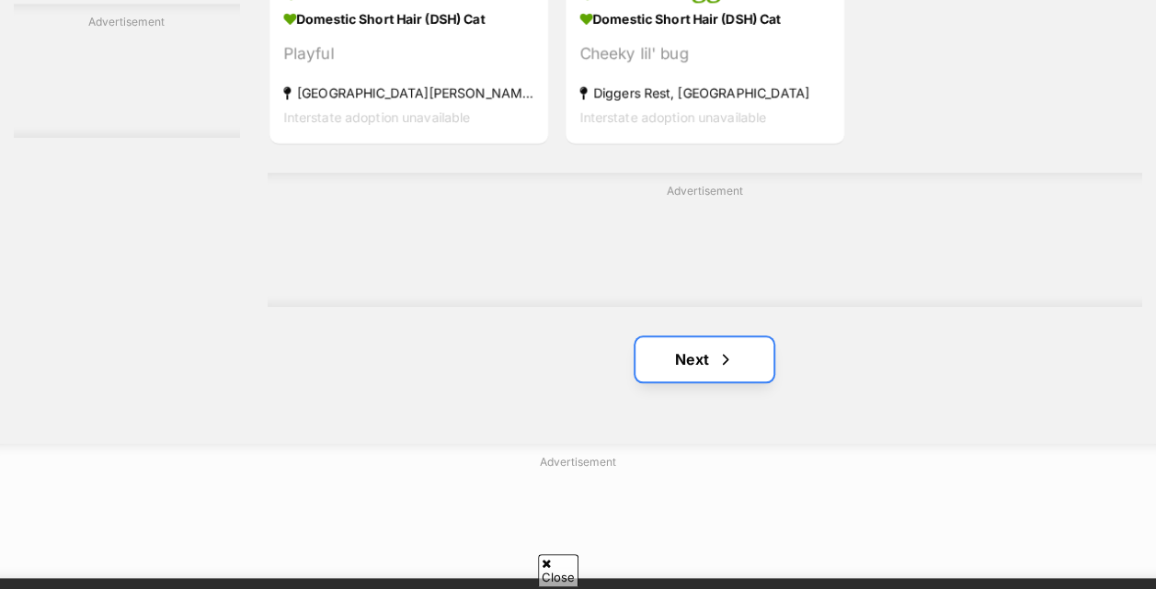
click at [698, 337] on link "Next" at bounding box center [704, 359] width 138 height 44
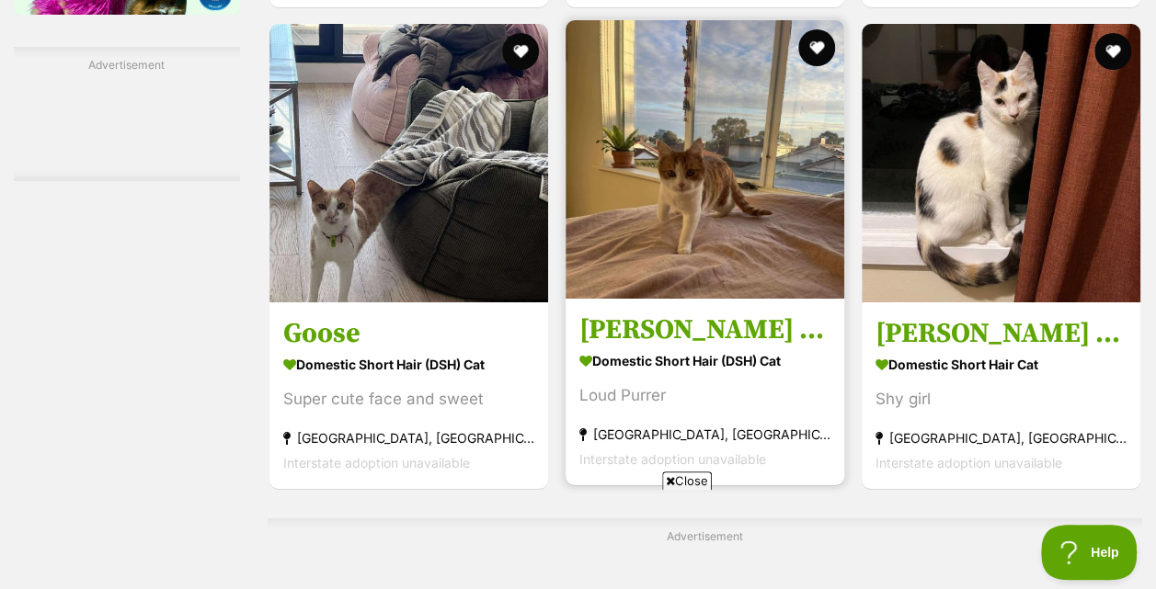
scroll to position [3385, 0]
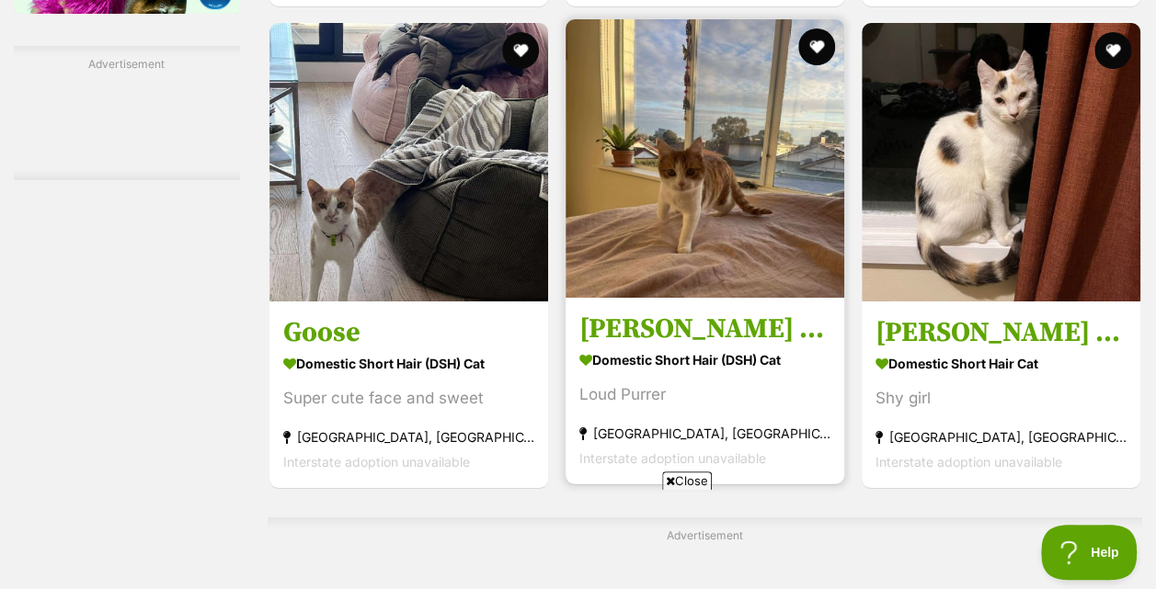
click at [642, 204] on img at bounding box center [704, 158] width 279 height 279
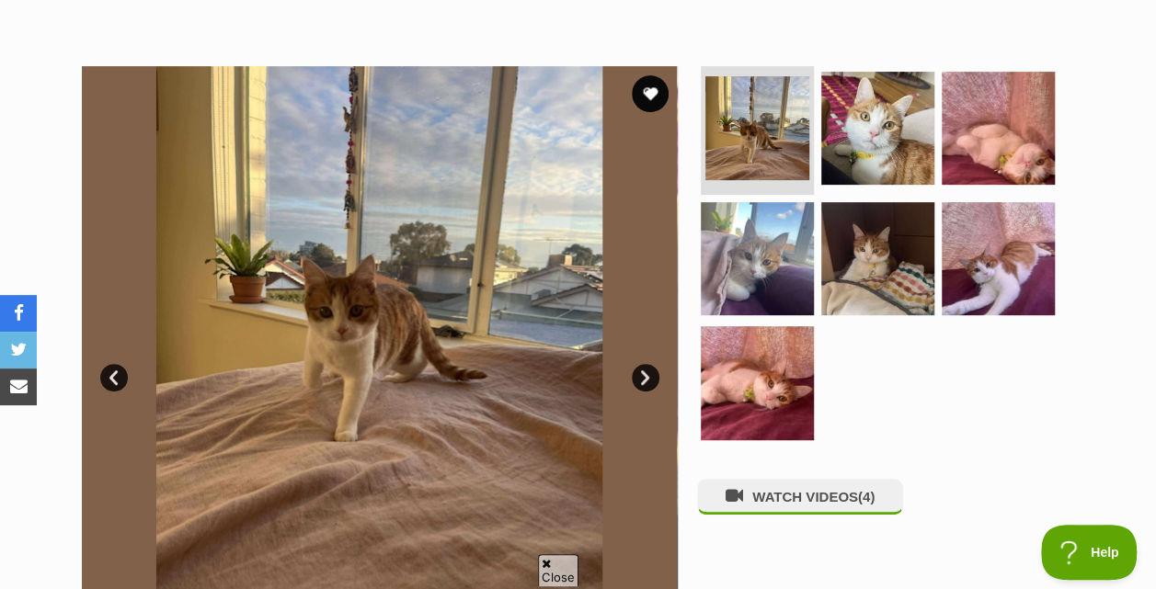
click at [640, 375] on link "Next" at bounding box center [646, 378] width 28 height 28
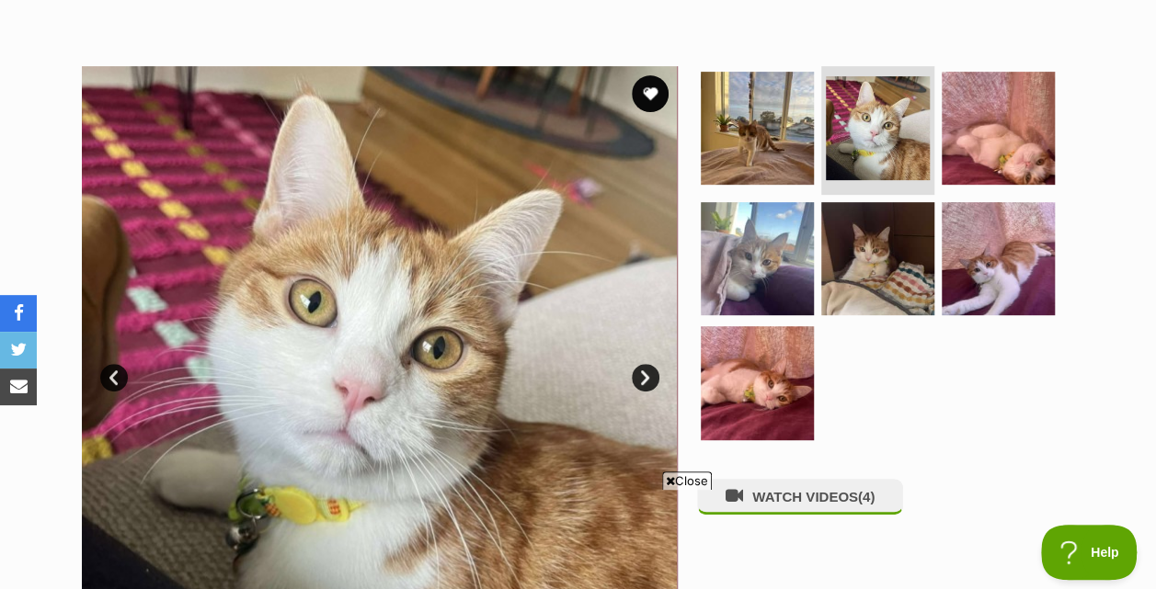
click at [640, 375] on link "Next" at bounding box center [646, 378] width 28 height 28
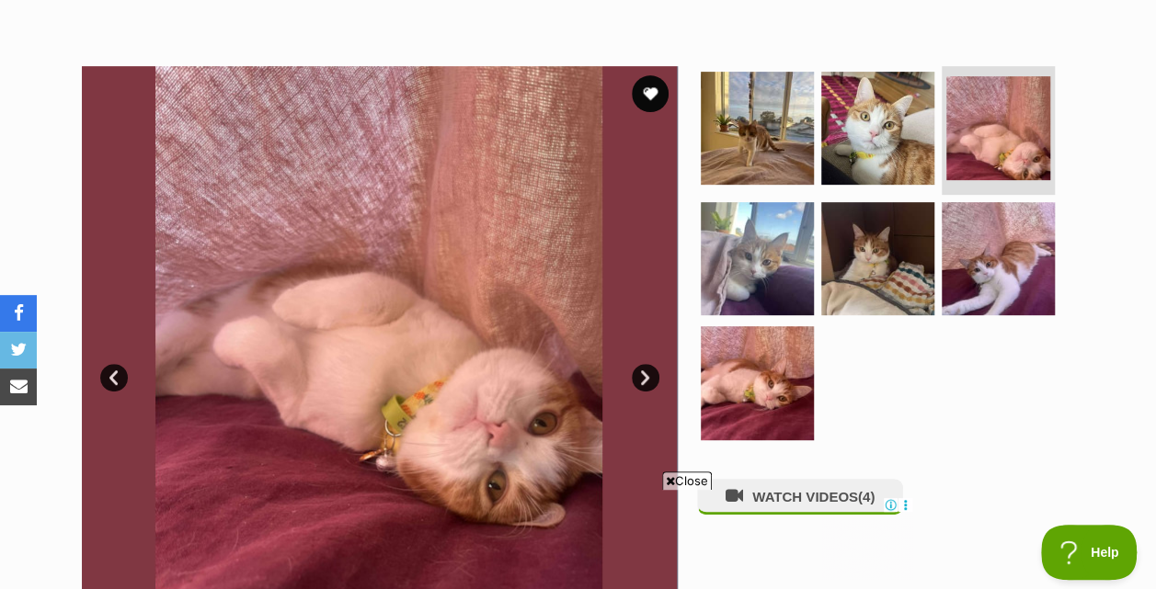
click at [640, 375] on link "Next" at bounding box center [646, 378] width 28 height 28
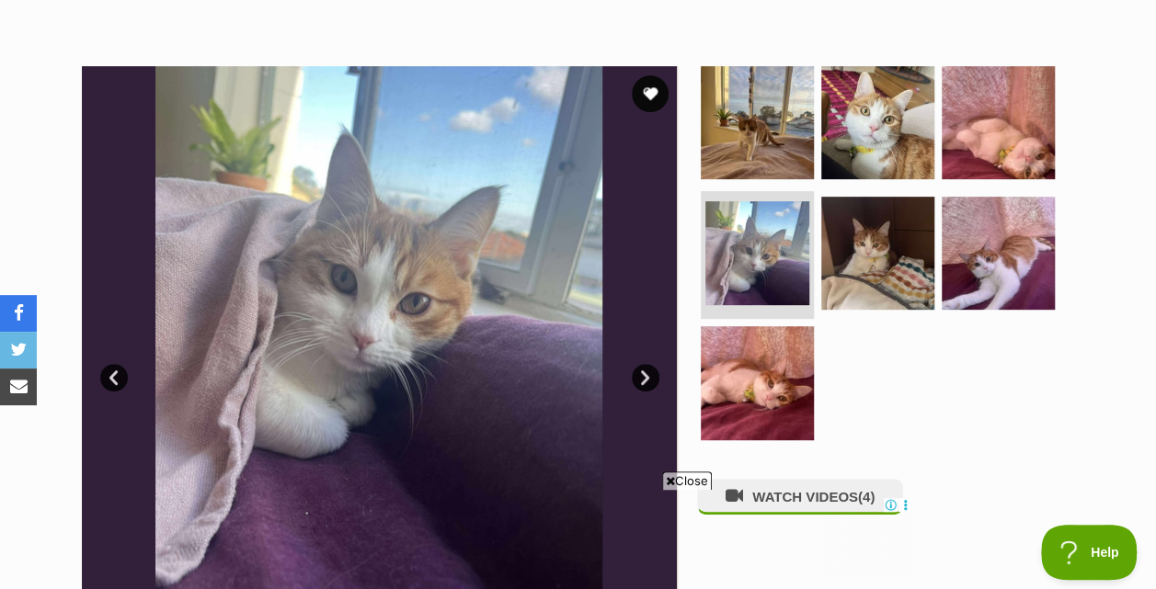
click at [640, 375] on link "Next" at bounding box center [646, 378] width 28 height 28
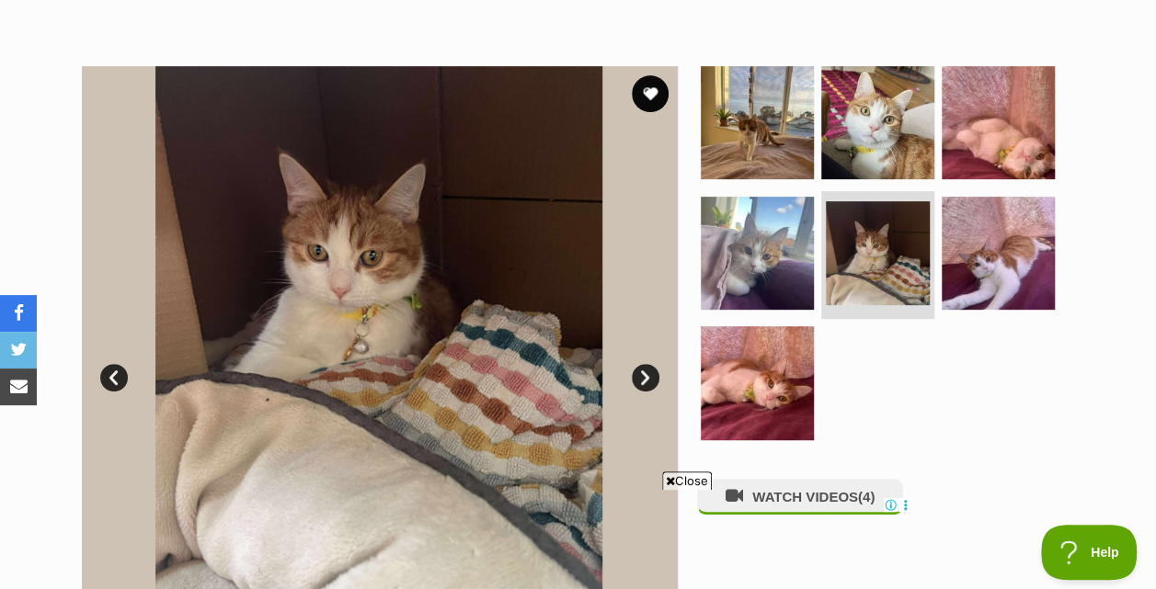
click at [640, 375] on link "Next" at bounding box center [646, 378] width 28 height 28
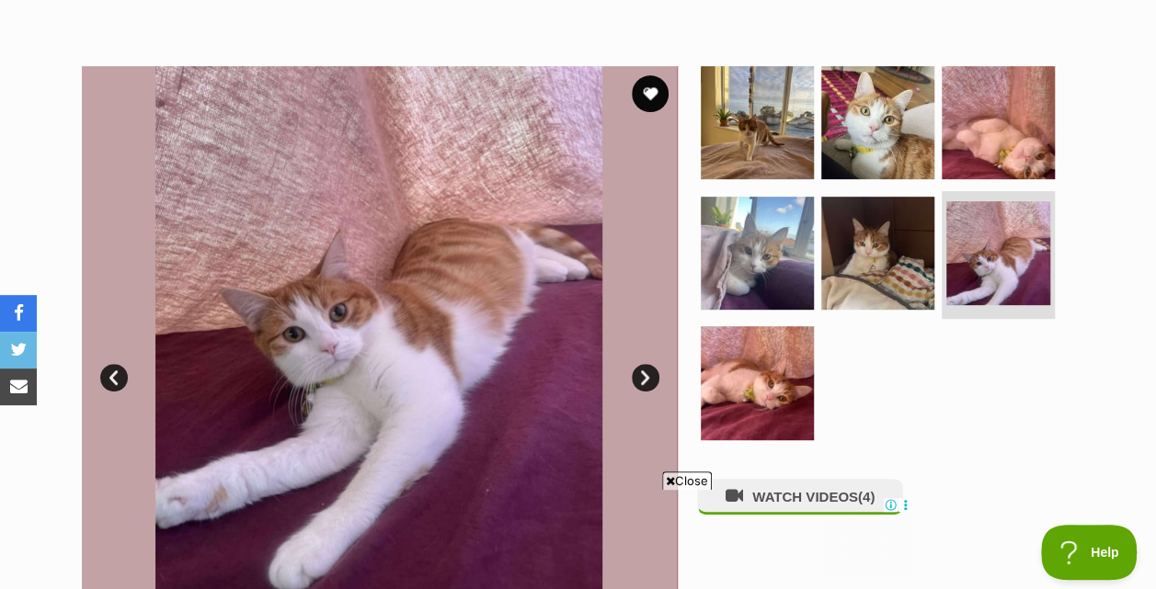
click at [640, 375] on link "Next" at bounding box center [646, 378] width 28 height 28
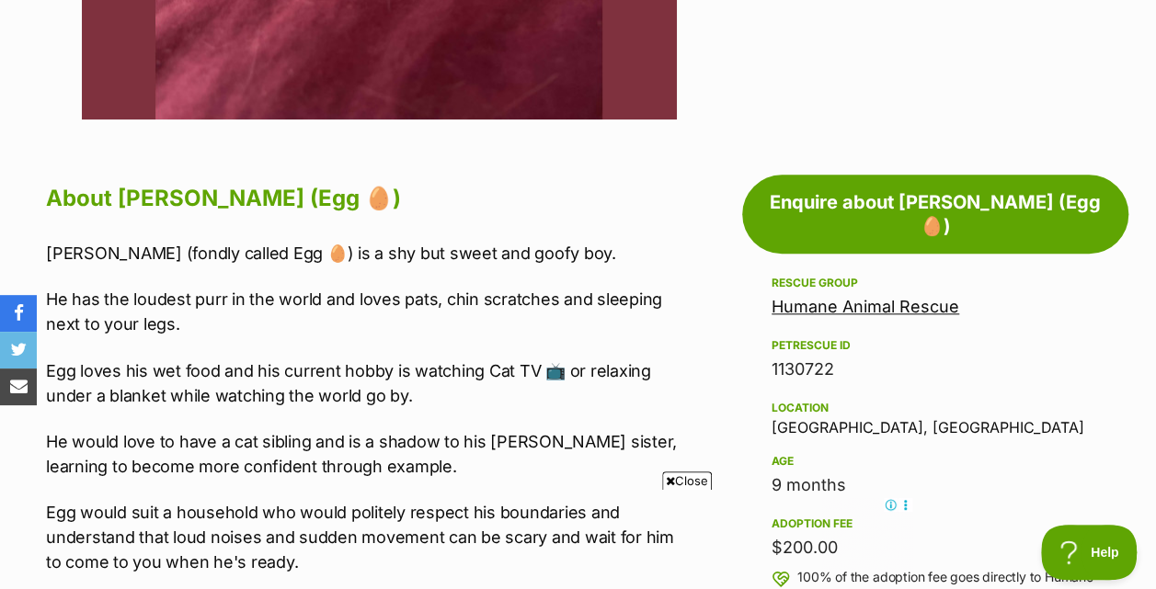
scroll to position [871, 0]
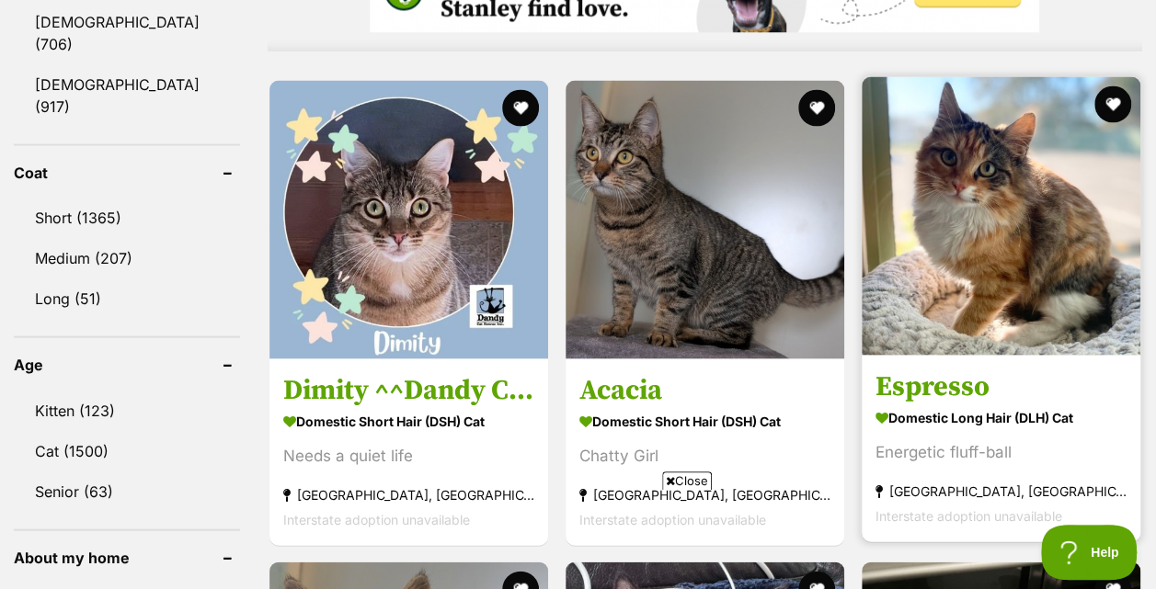
click at [992, 138] on img at bounding box center [1000, 215] width 279 height 279
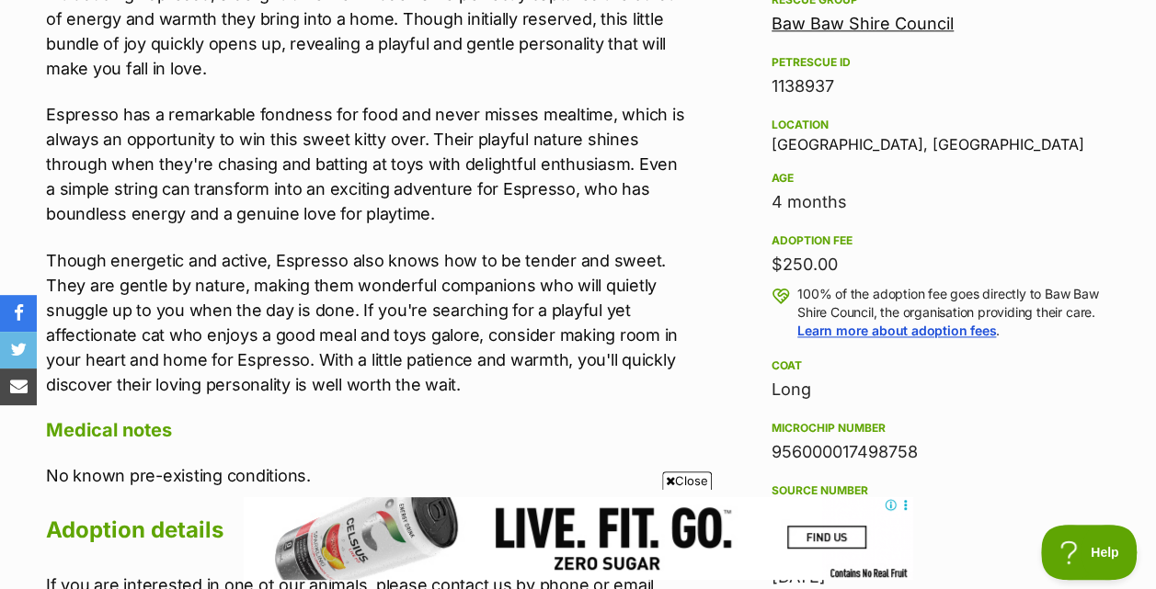
scroll to position [1118, 0]
click at [665, 395] on p "Though energetic and active, Espresso also knows how to be tender and sweet. Th…" at bounding box center [367, 322] width 642 height 149
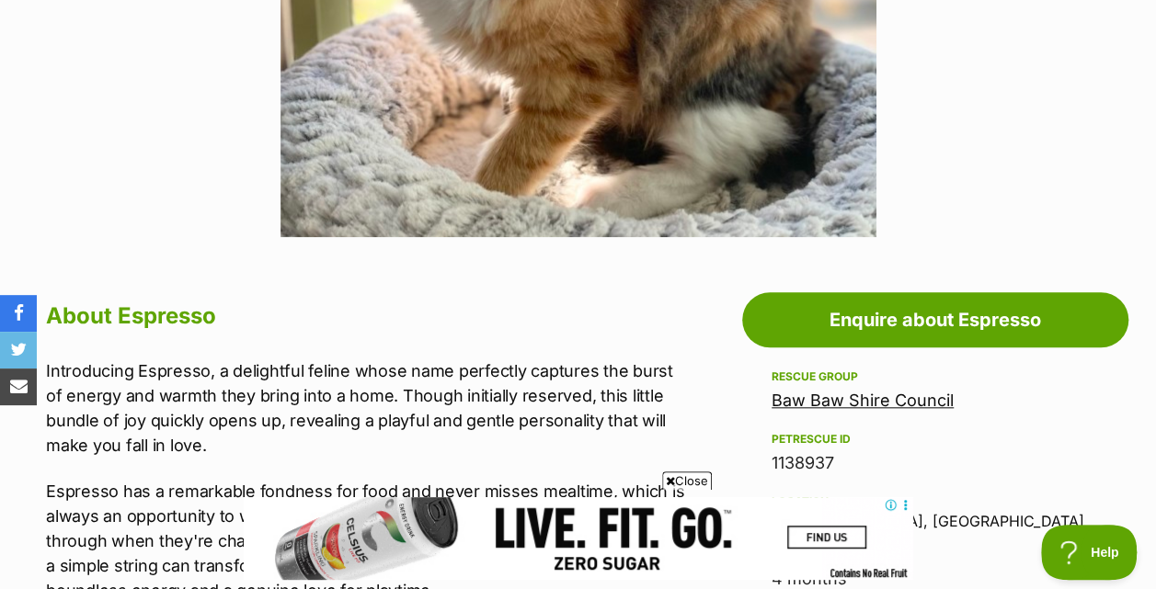
scroll to position [0, 0]
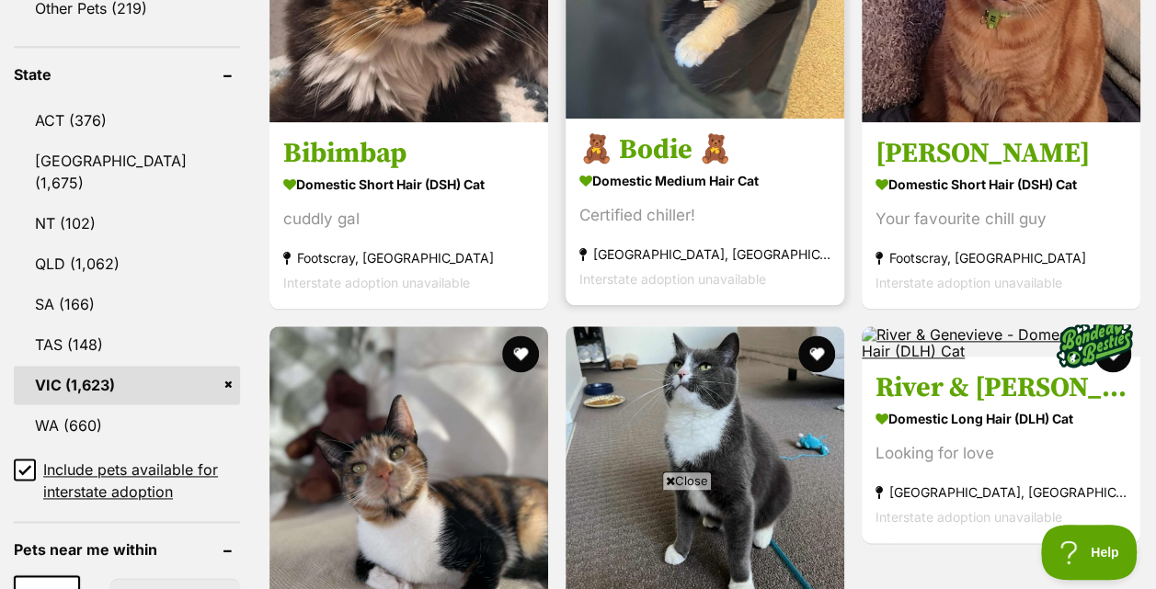
scroll to position [972, 0]
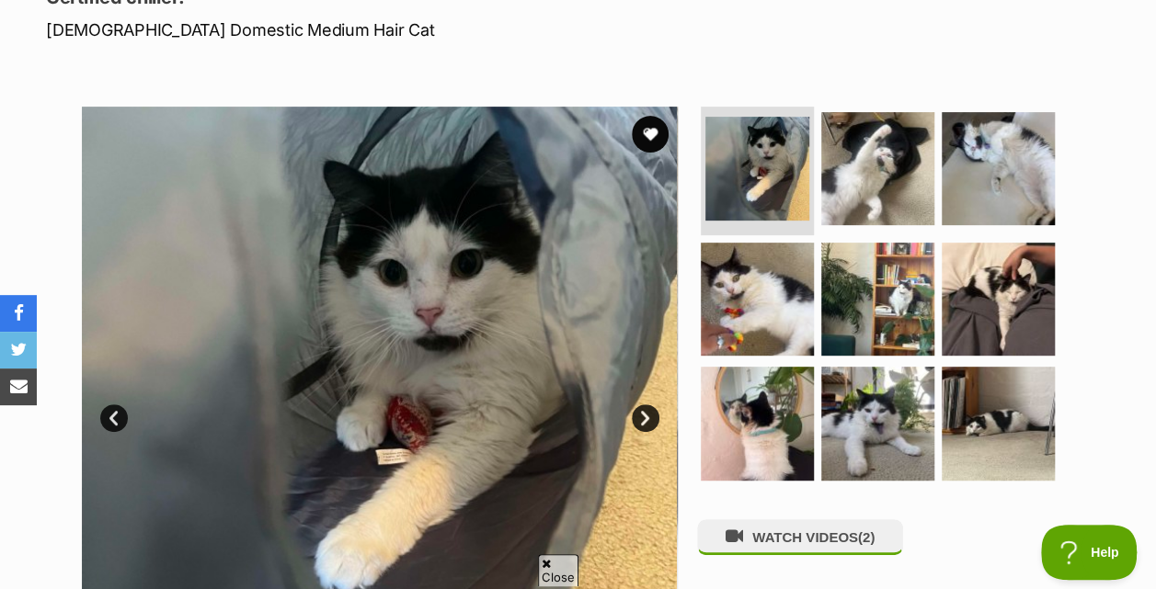
click at [644, 412] on link "Next" at bounding box center [646, 418] width 28 height 28
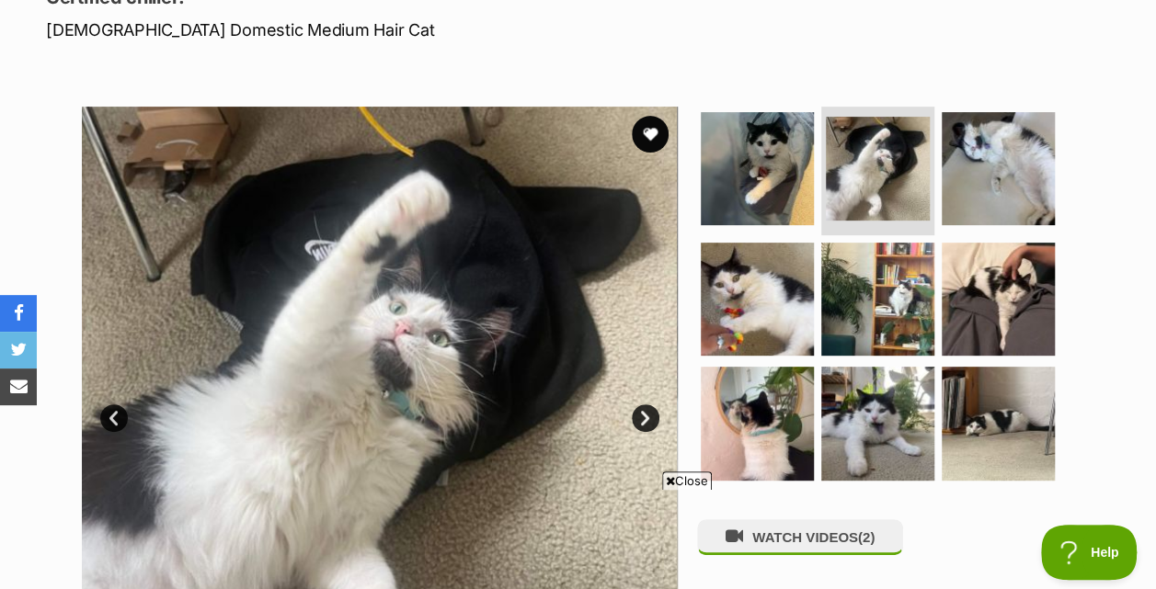
click at [644, 412] on link "Next" at bounding box center [646, 418] width 28 height 28
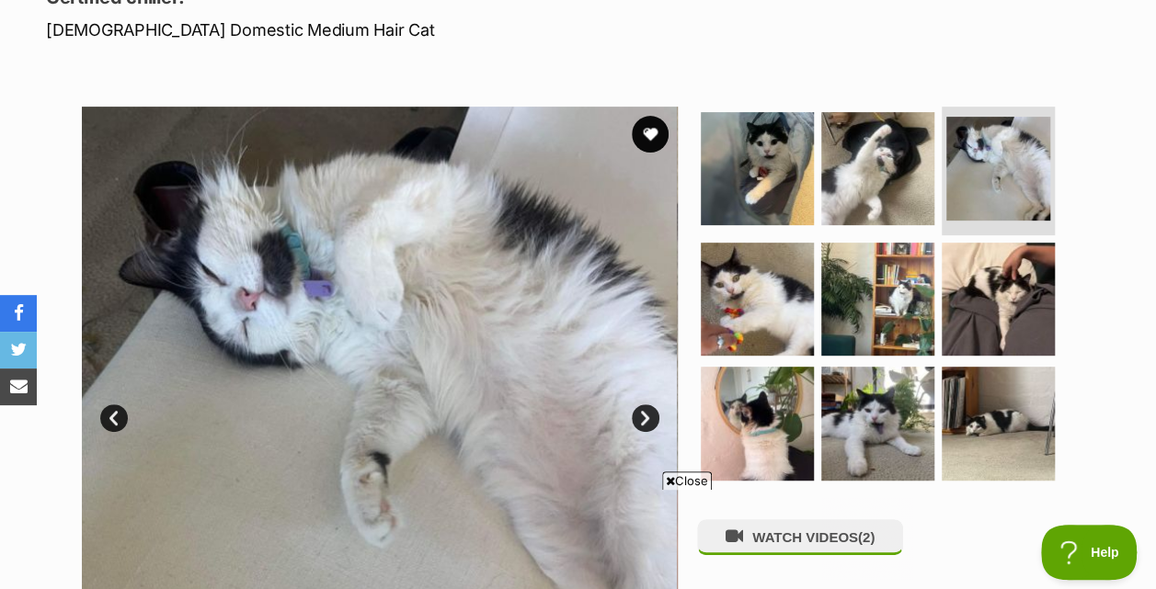
click at [644, 412] on link "Next" at bounding box center [646, 418] width 28 height 28
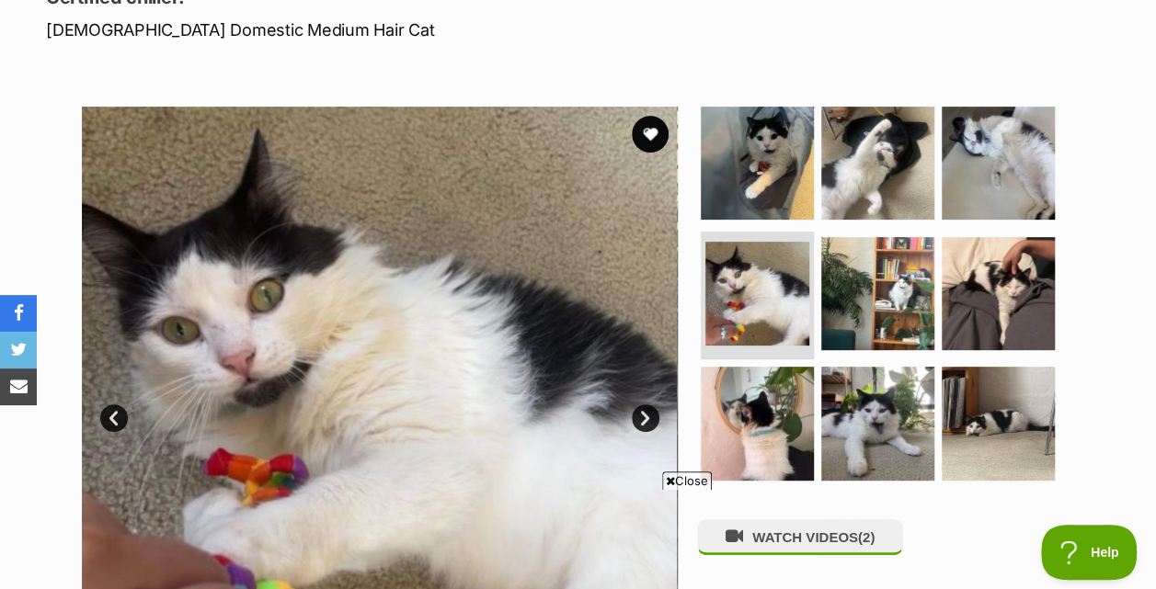
click at [644, 412] on link "Next" at bounding box center [646, 418] width 28 height 28
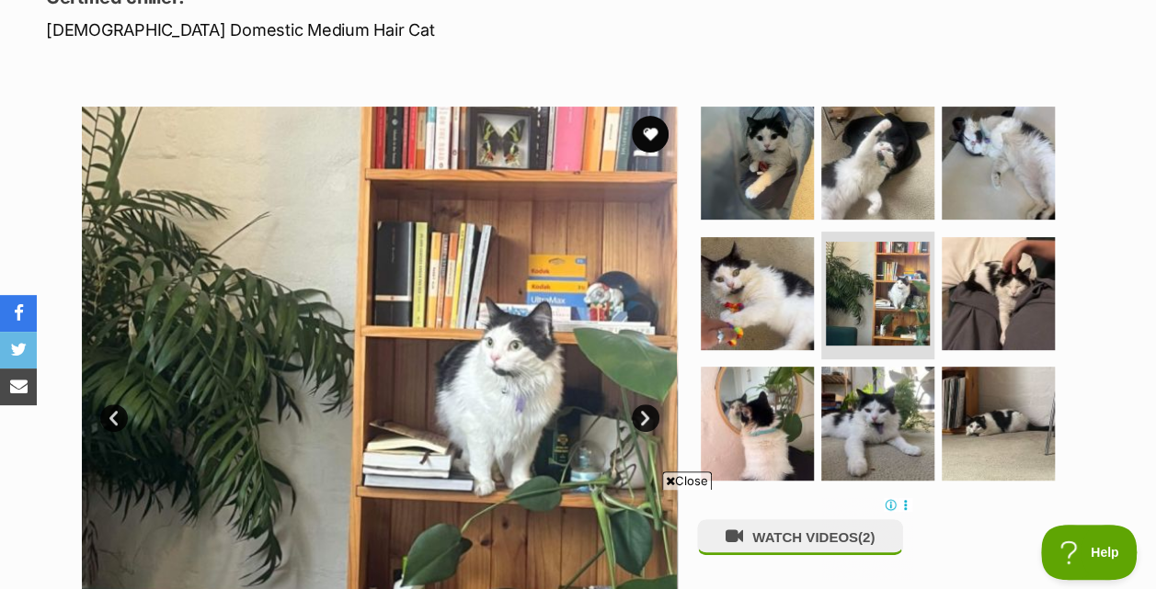
click at [644, 412] on link "Next" at bounding box center [646, 418] width 28 height 28
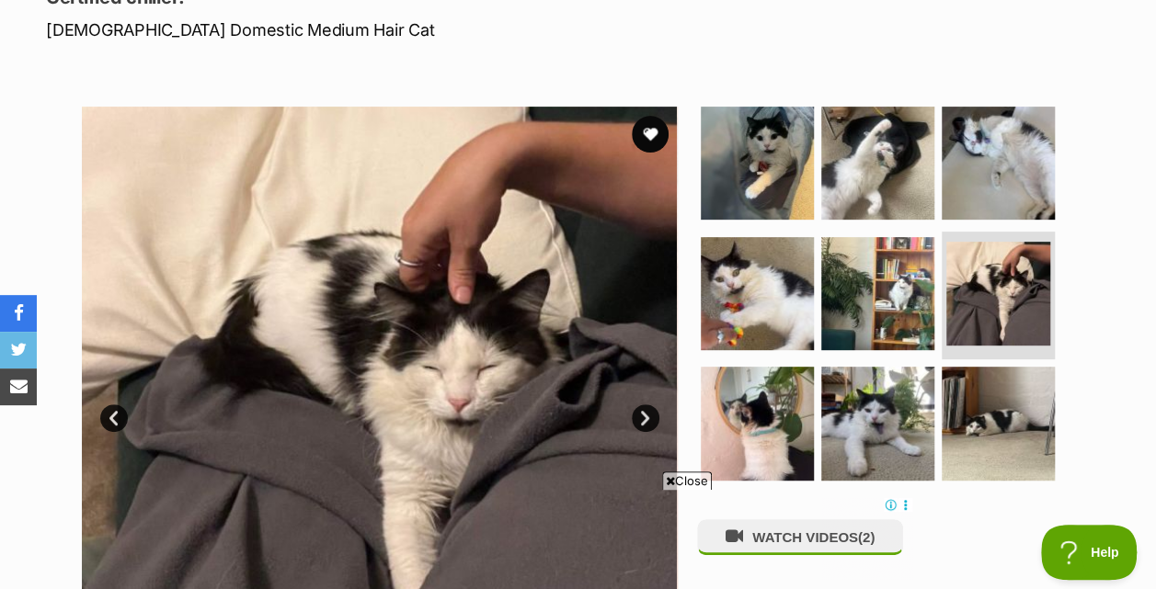
click at [644, 412] on link "Next" at bounding box center [646, 418] width 28 height 28
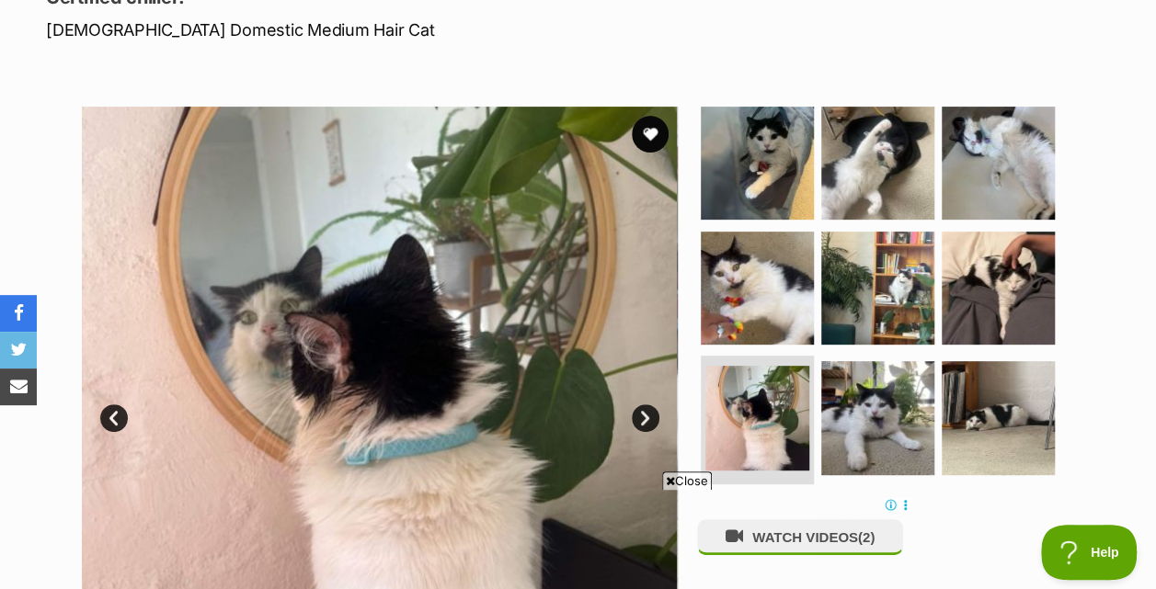
click at [644, 412] on link "Next" at bounding box center [646, 418] width 28 height 28
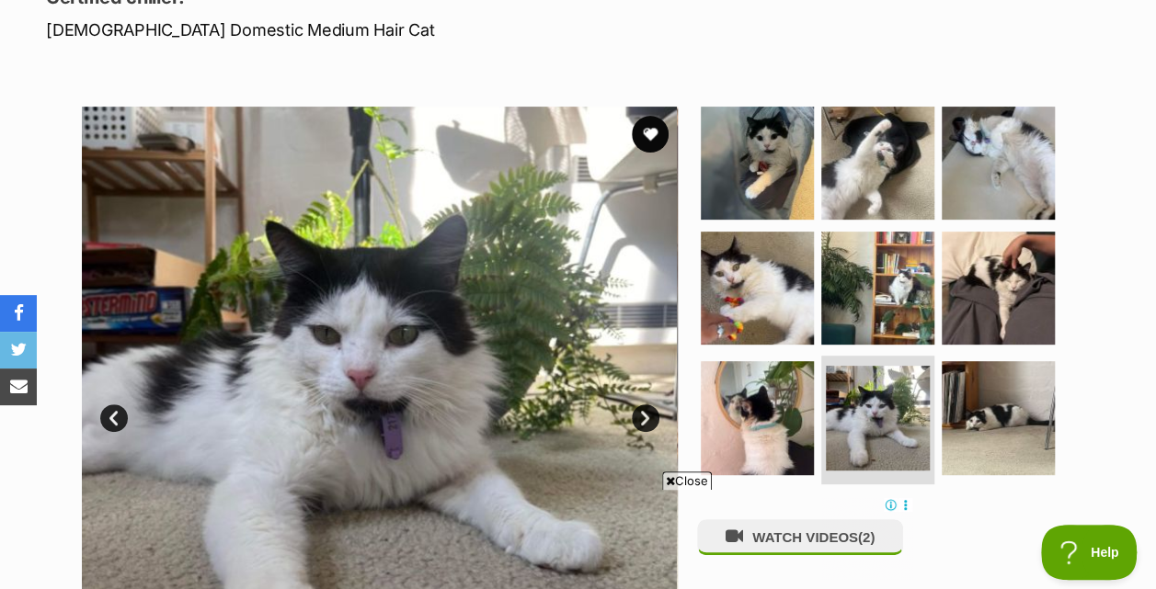
click at [644, 412] on link "Next" at bounding box center [646, 418] width 28 height 28
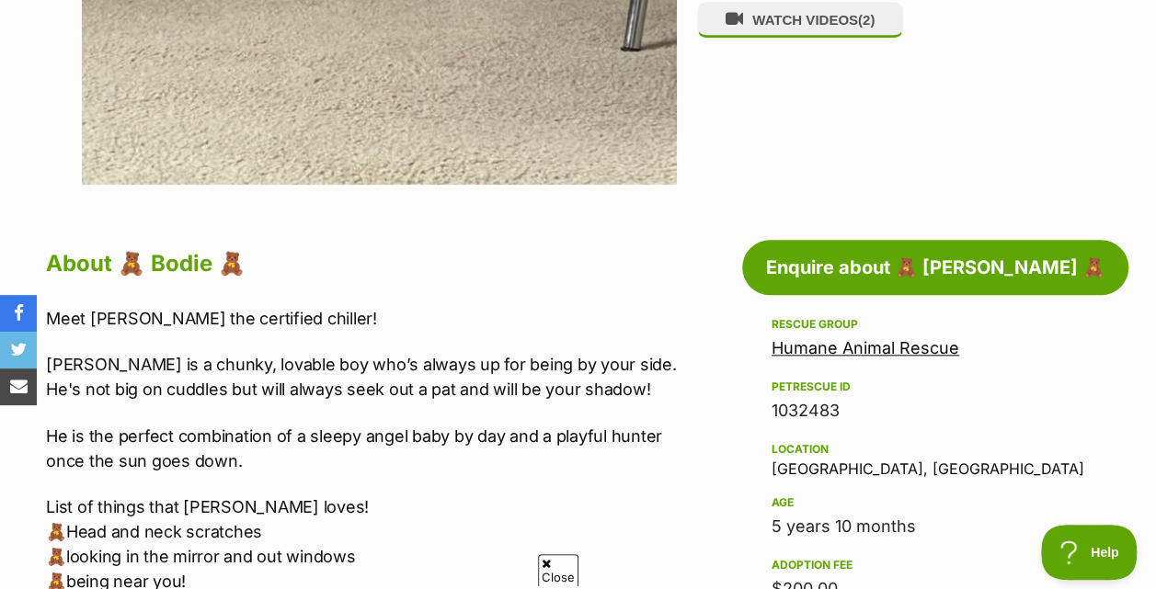
scroll to position [792, 0]
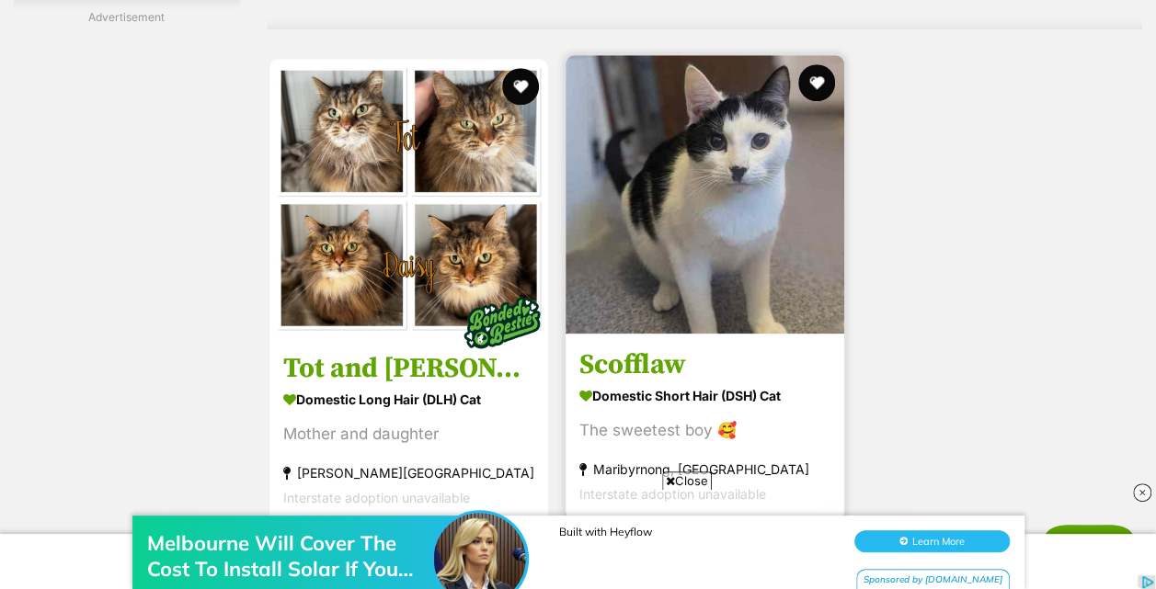
click at [668, 243] on img at bounding box center [704, 194] width 279 height 279
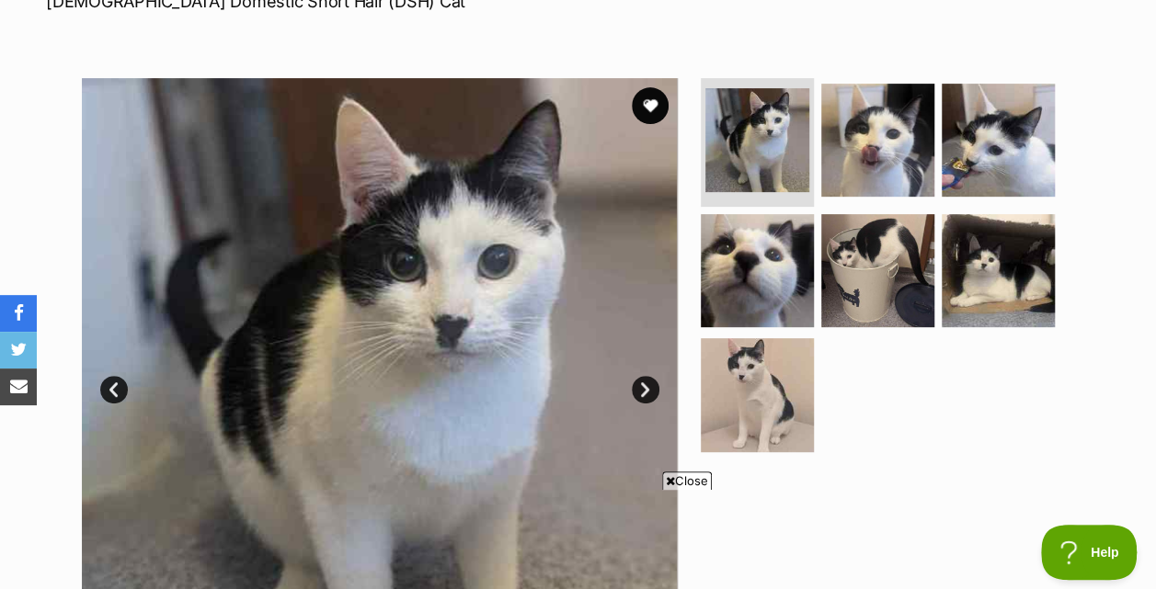
click at [647, 381] on link "Next" at bounding box center [646, 390] width 28 height 28
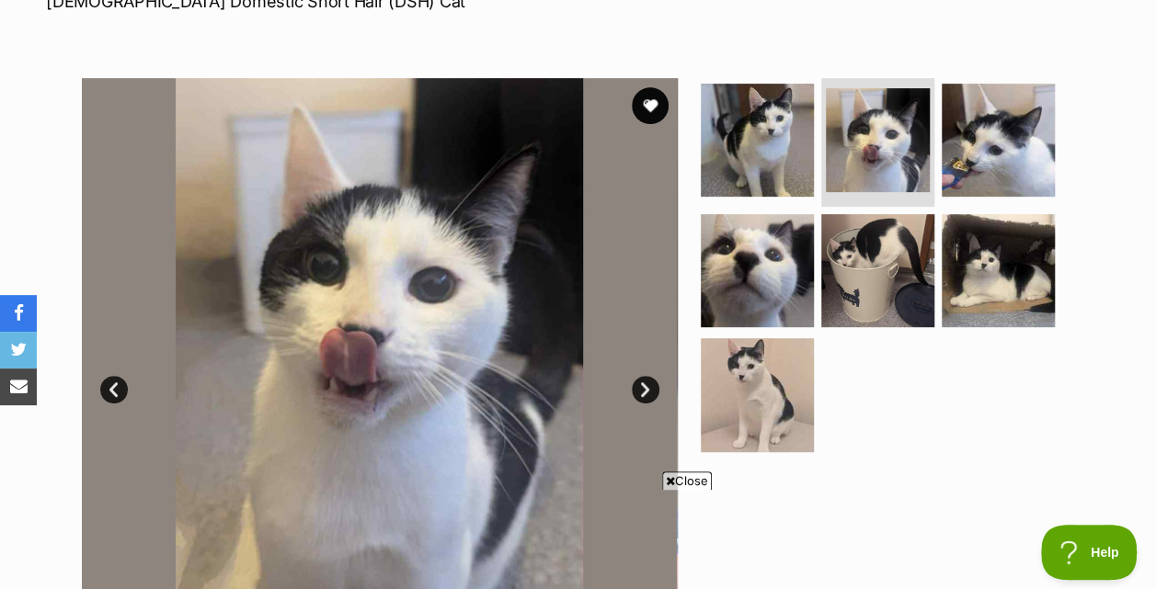
click at [647, 381] on link "Next" at bounding box center [646, 390] width 28 height 28
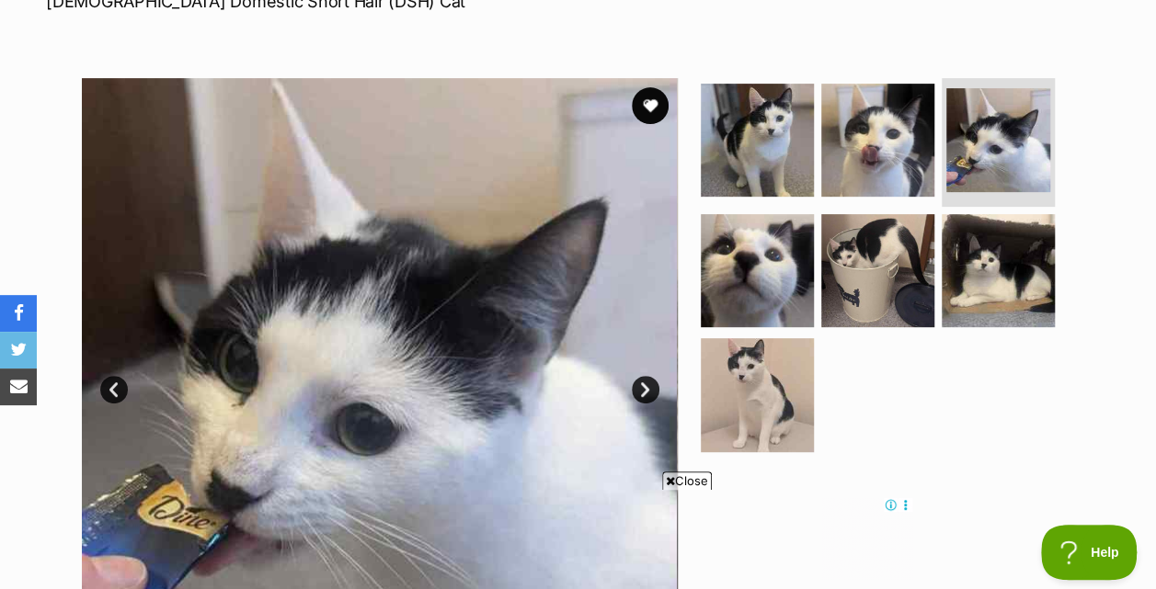
click at [647, 381] on link "Next" at bounding box center [646, 390] width 28 height 28
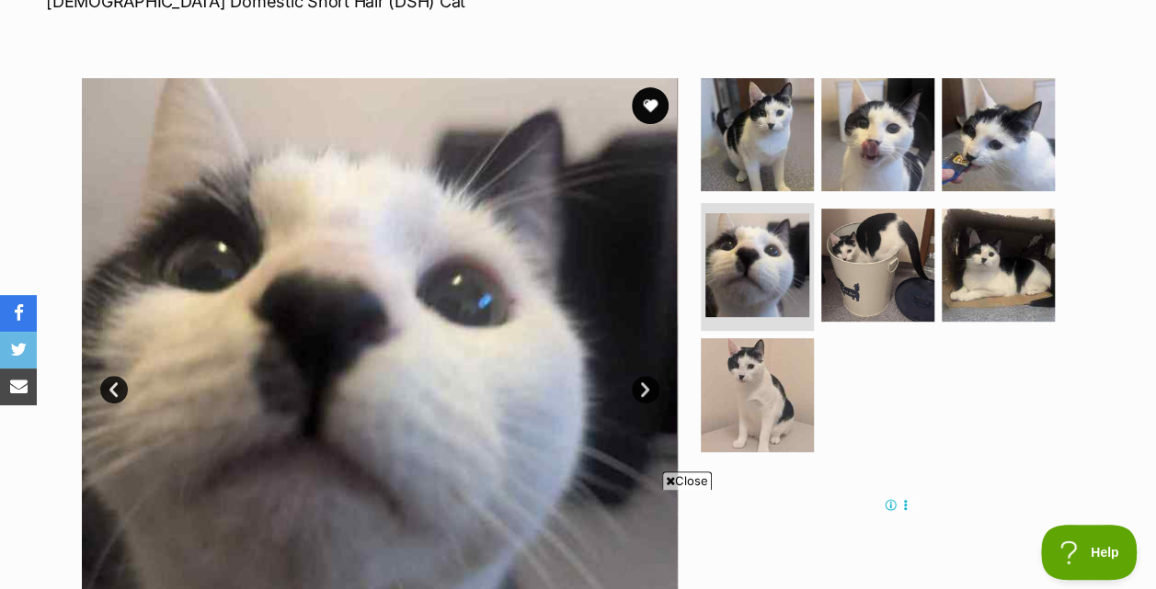
click at [647, 381] on link "Next" at bounding box center [646, 390] width 28 height 28
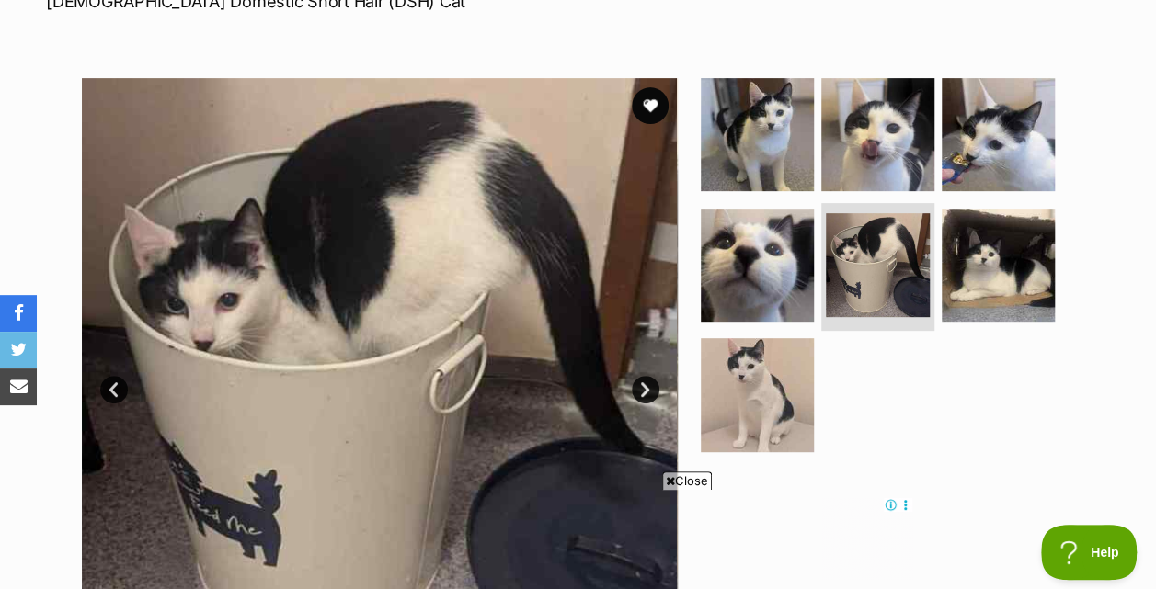
click at [647, 381] on link "Next" at bounding box center [646, 390] width 28 height 28
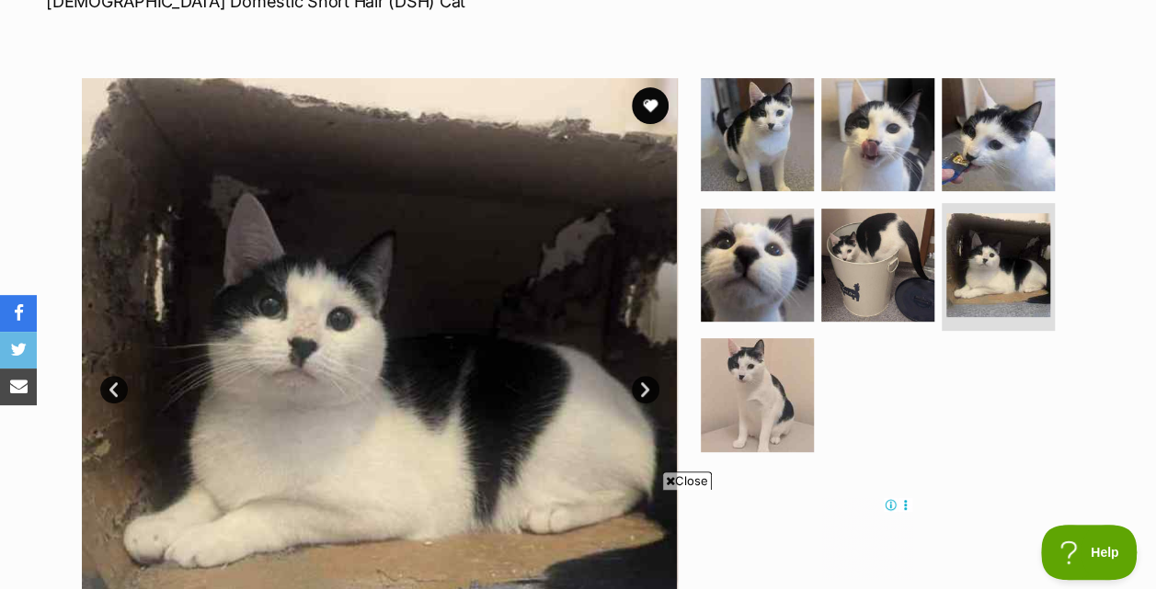
click at [647, 381] on link "Next" at bounding box center [646, 390] width 28 height 28
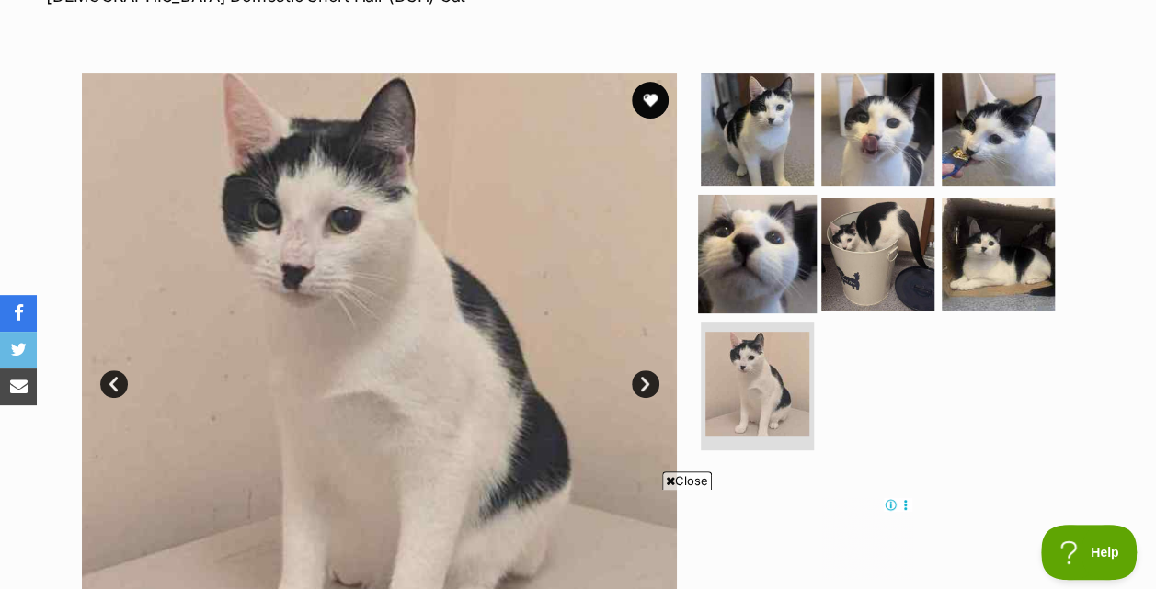
click at [764, 254] on img at bounding box center [757, 253] width 119 height 119
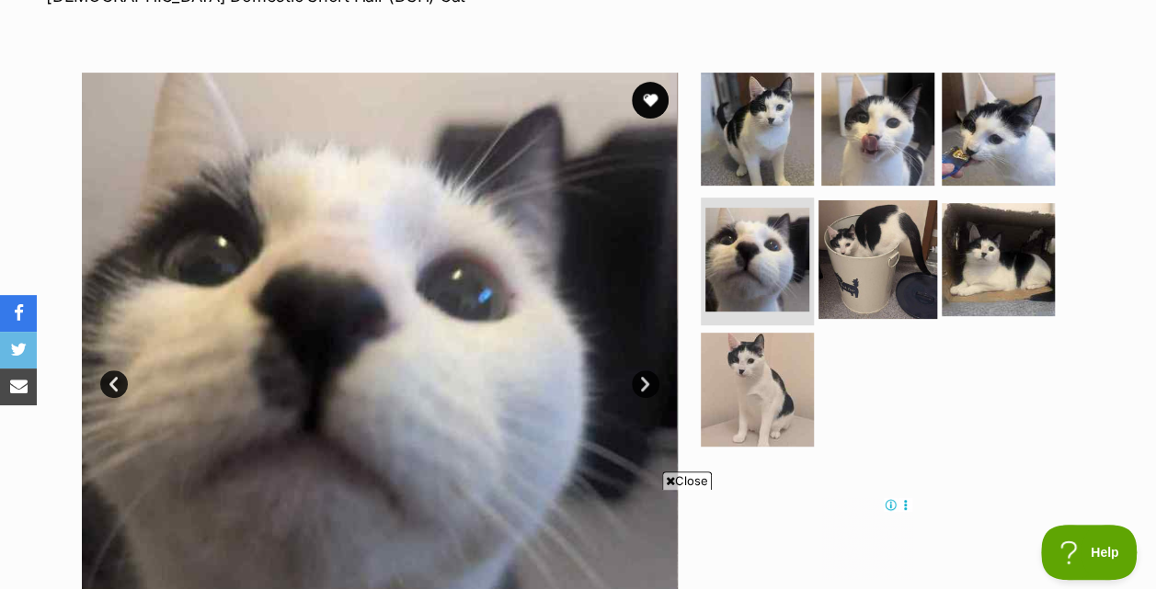
click at [868, 259] on img at bounding box center [877, 258] width 119 height 119
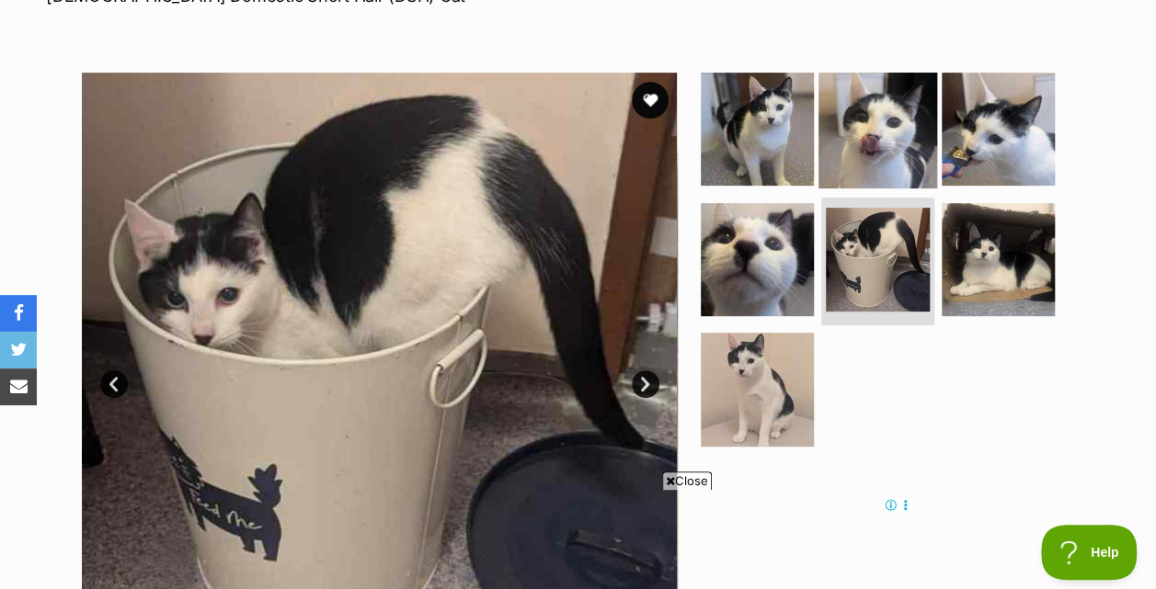
click at [883, 140] on img at bounding box center [877, 129] width 119 height 119
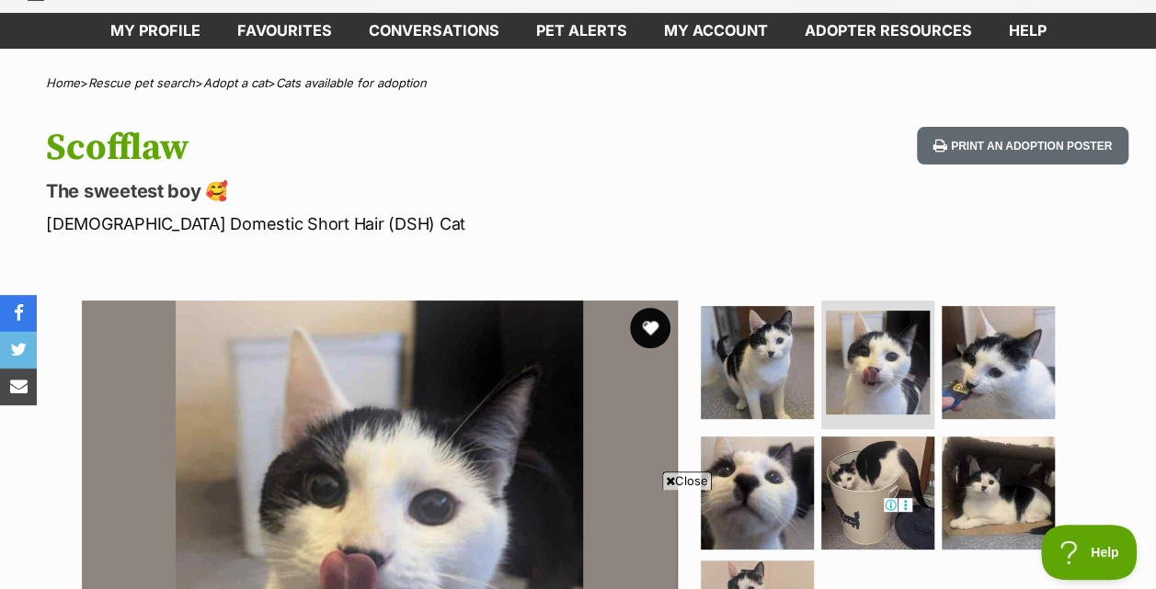
click at [657, 329] on button "favourite" at bounding box center [650, 328] width 40 height 40
click at [480, 202] on p "The sweetest boy 🥰" at bounding box center [376, 191] width 660 height 26
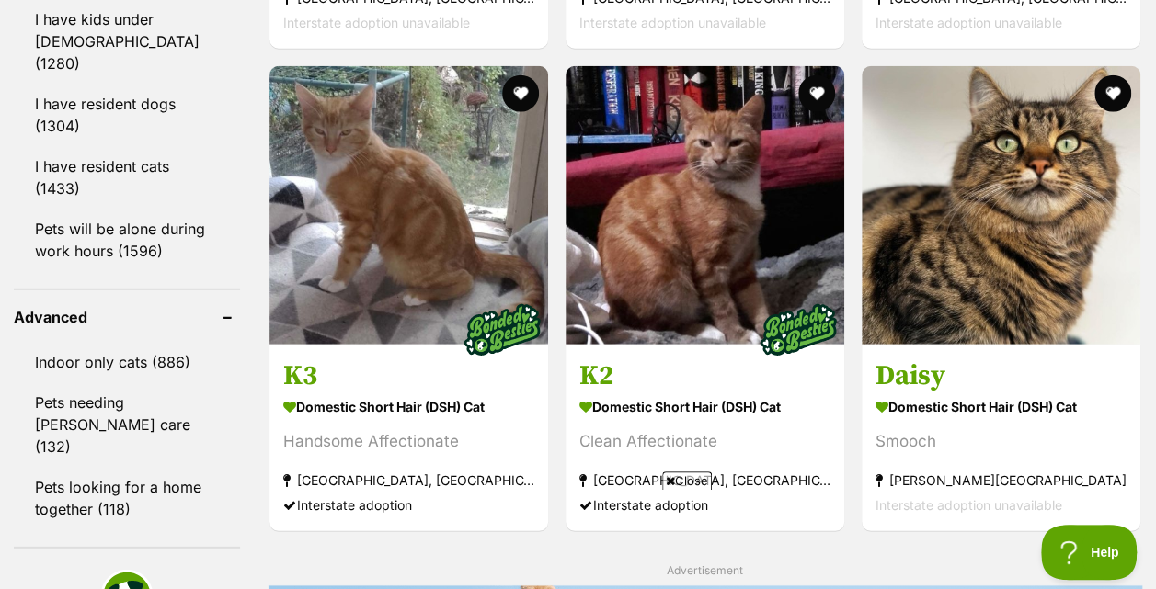
scroll to position [2432, 0]
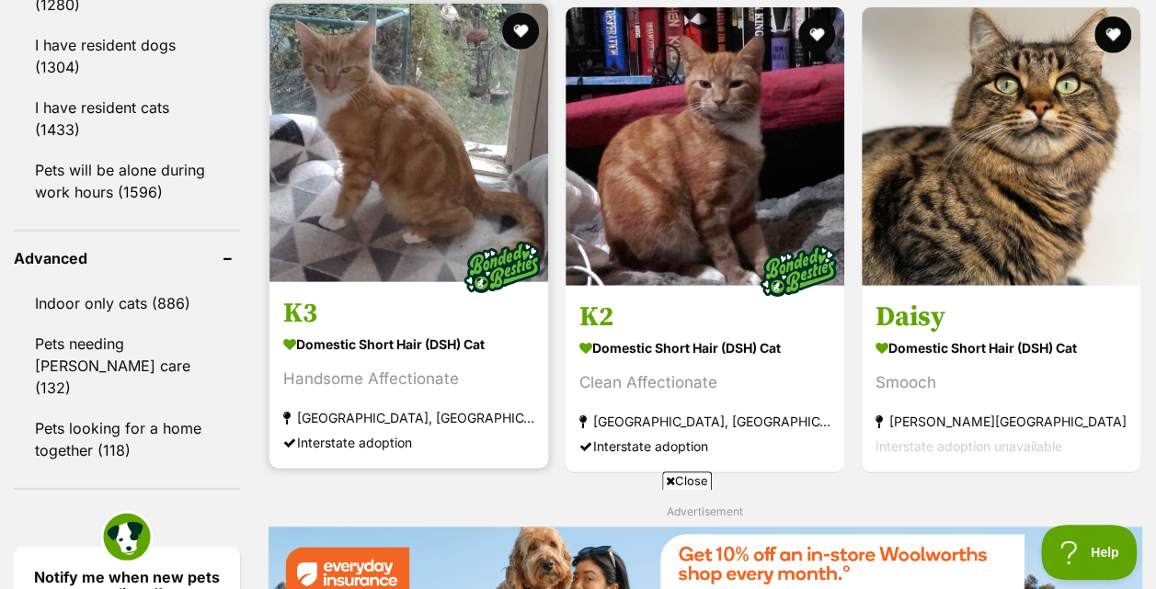
click at [365, 115] on img at bounding box center [408, 143] width 279 height 279
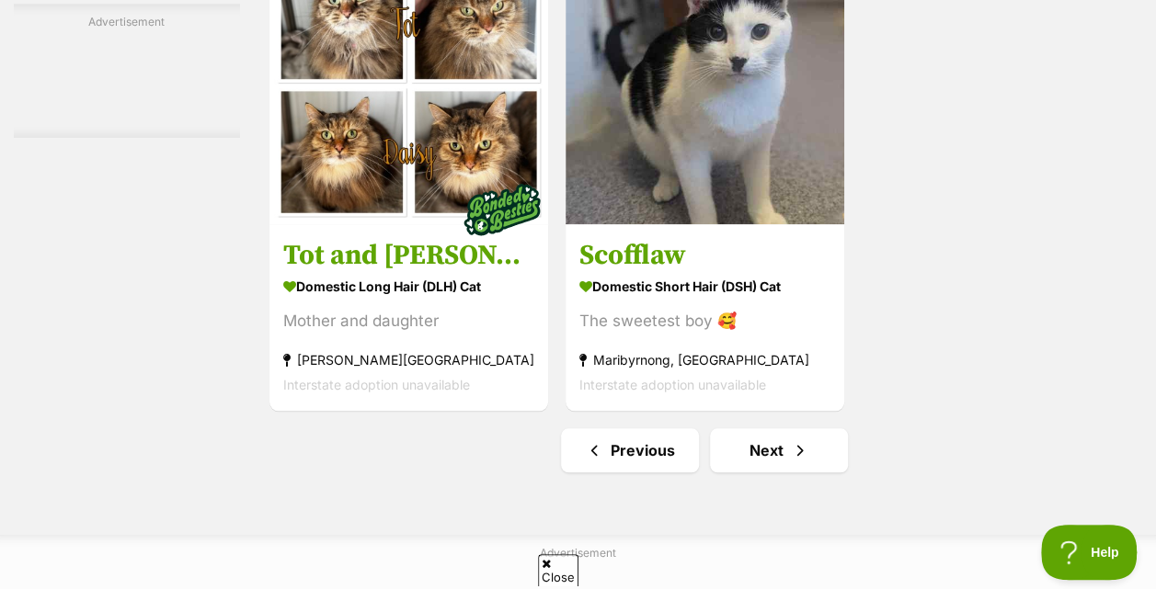
scroll to position [4291, 0]
click at [748, 430] on link "Next" at bounding box center [779, 450] width 138 height 44
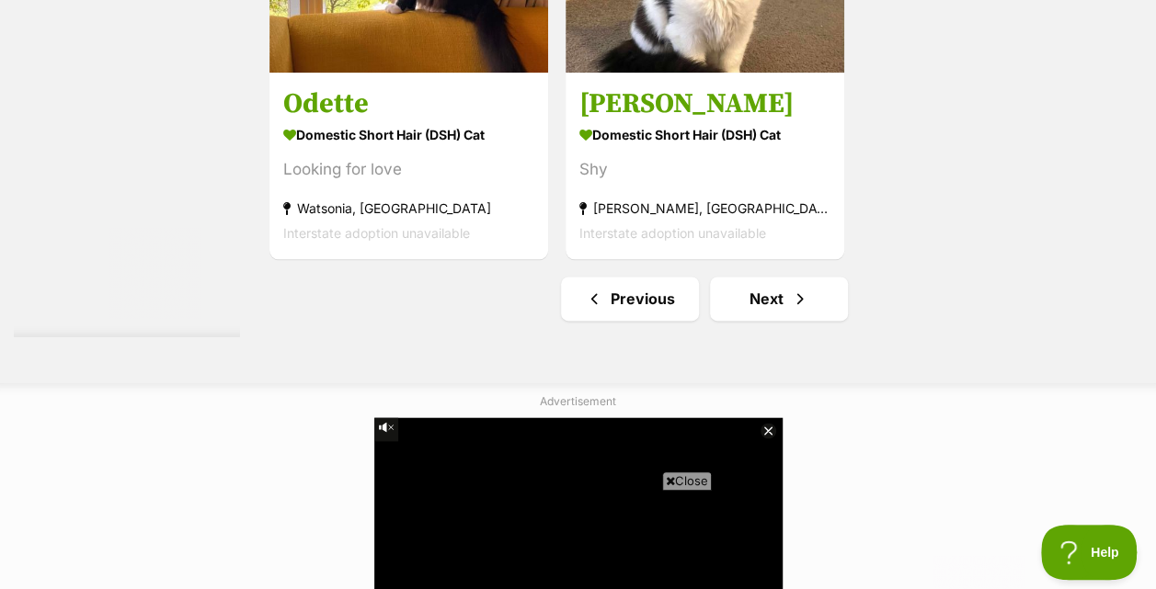
scroll to position [4492, 0]
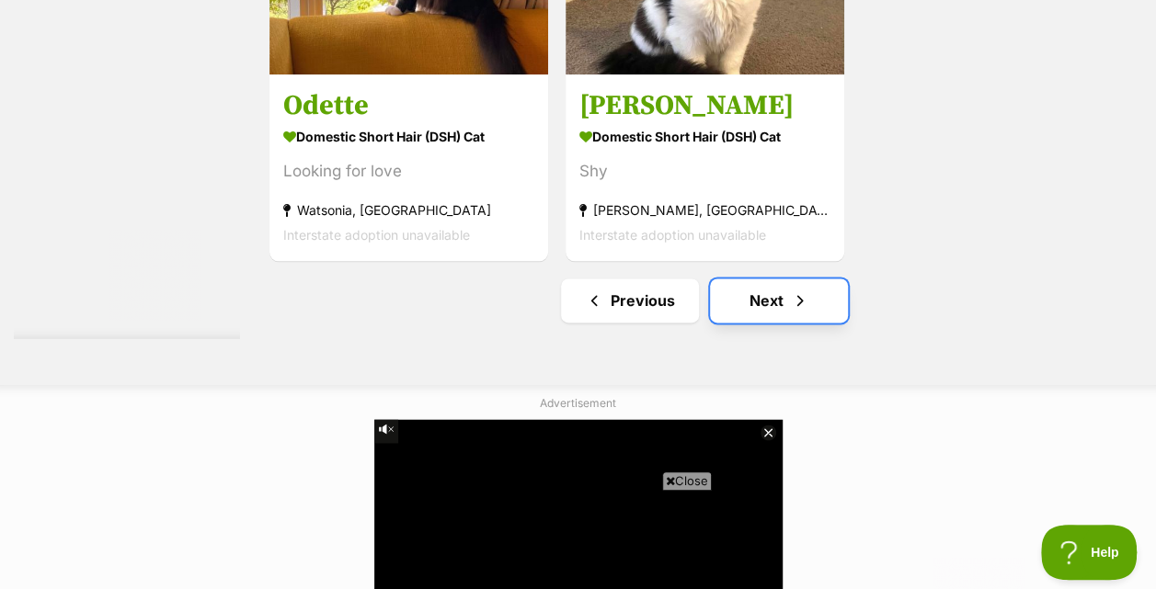
click at [766, 281] on link "Next" at bounding box center [779, 301] width 138 height 44
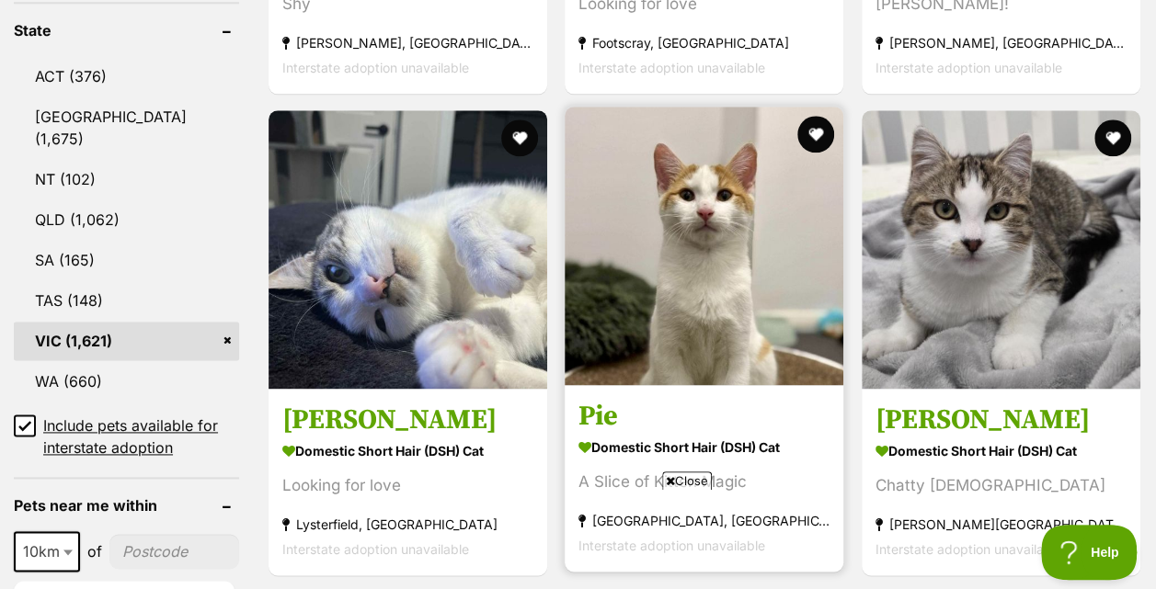
click at [685, 232] on img at bounding box center [703, 246] width 279 height 279
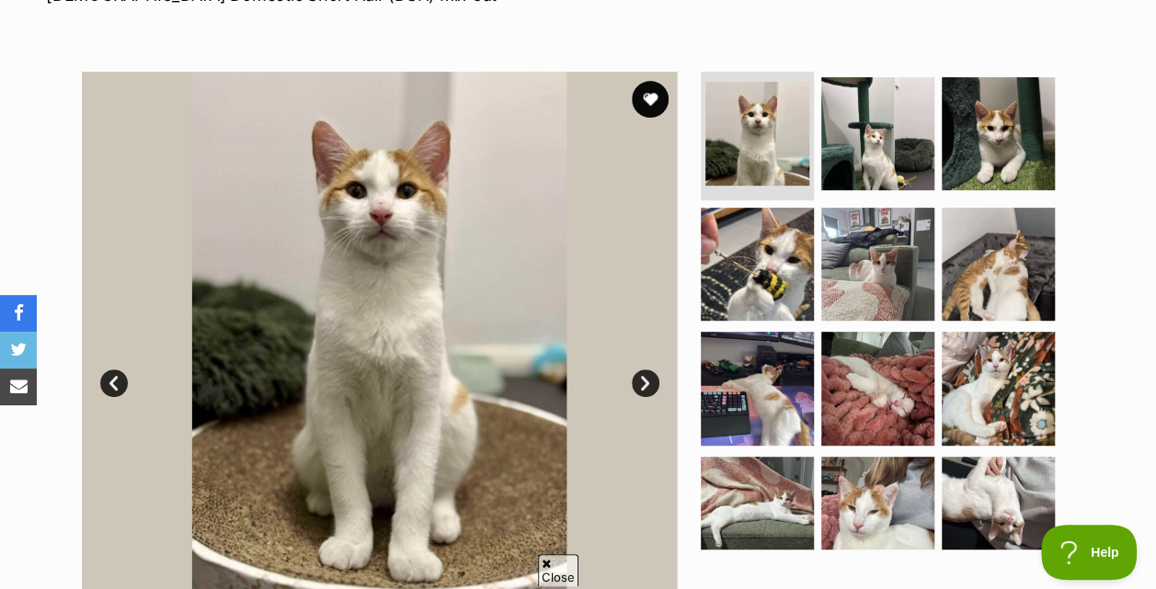
click at [641, 378] on link "Next" at bounding box center [646, 384] width 28 height 28
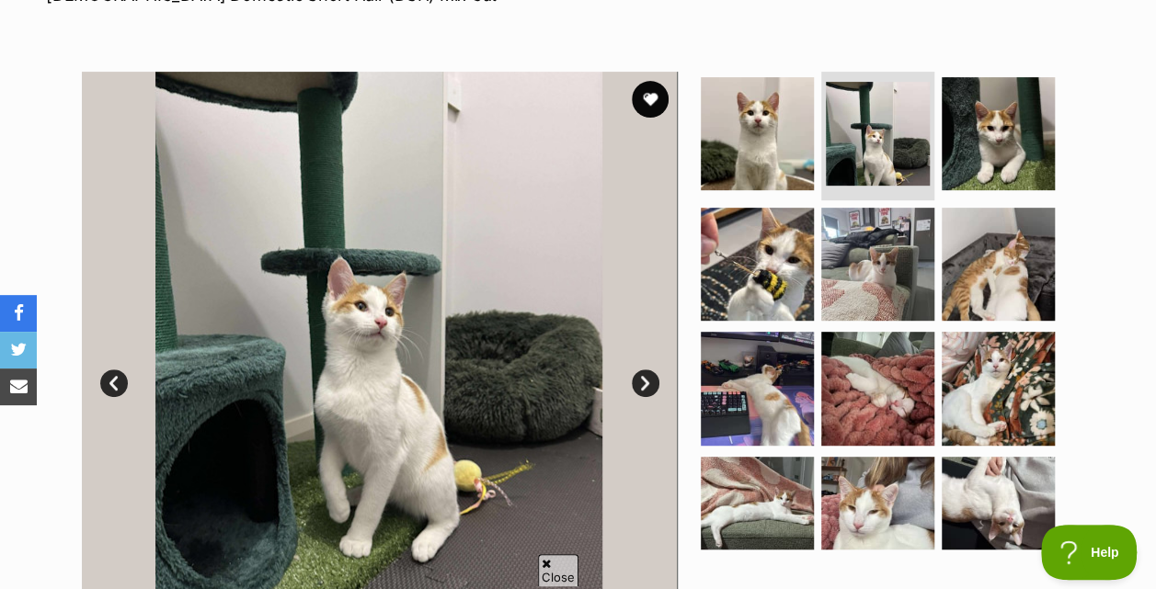
click at [641, 378] on link "Next" at bounding box center [646, 384] width 28 height 28
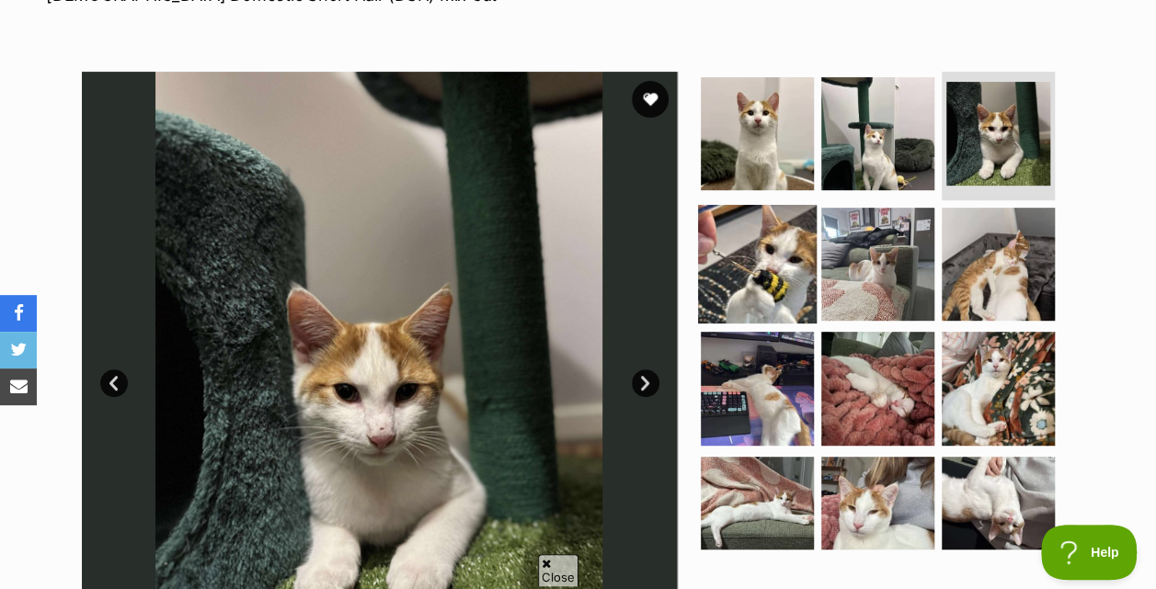
click at [745, 250] on img at bounding box center [757, 263] width 119 height 119
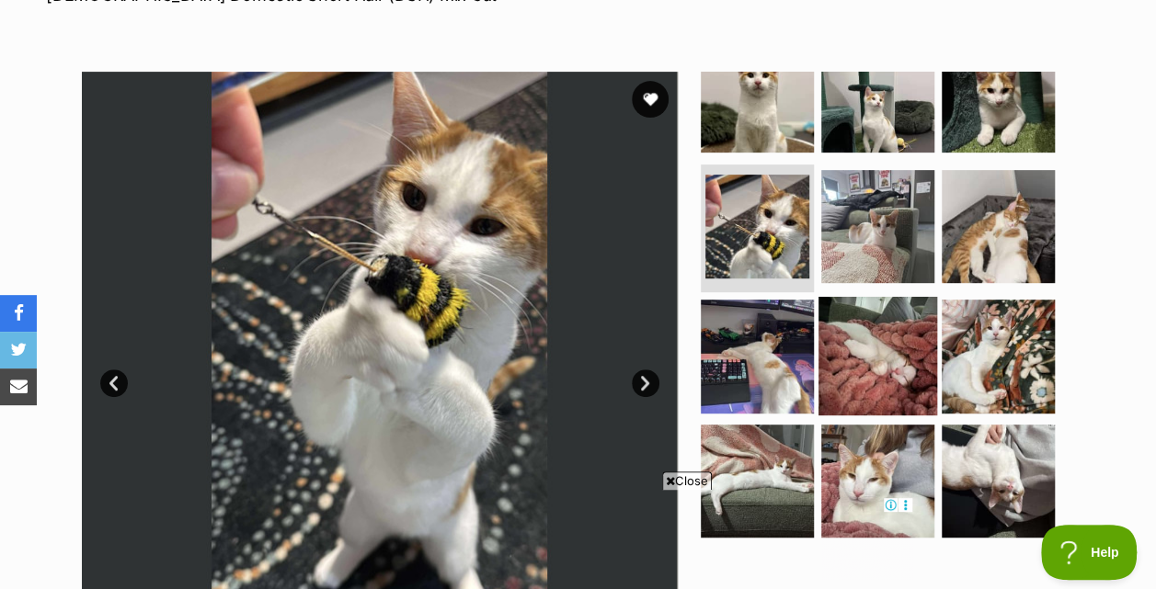
scroll to position [36, 0]
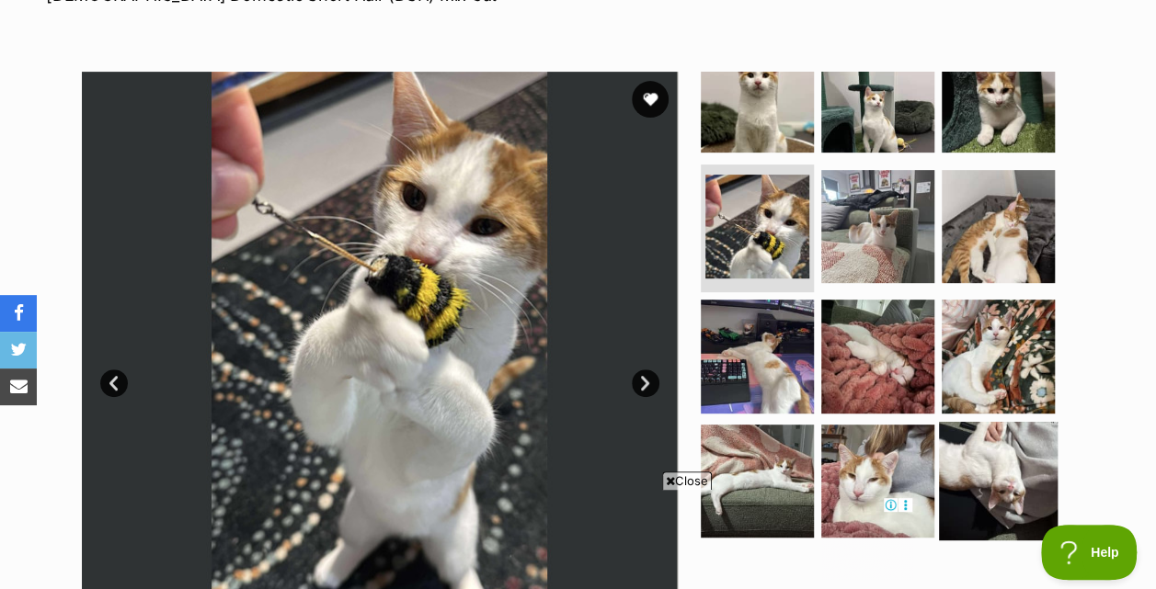
click at [979, 442] on img at bounding box center [998, 481] width 119 height 119
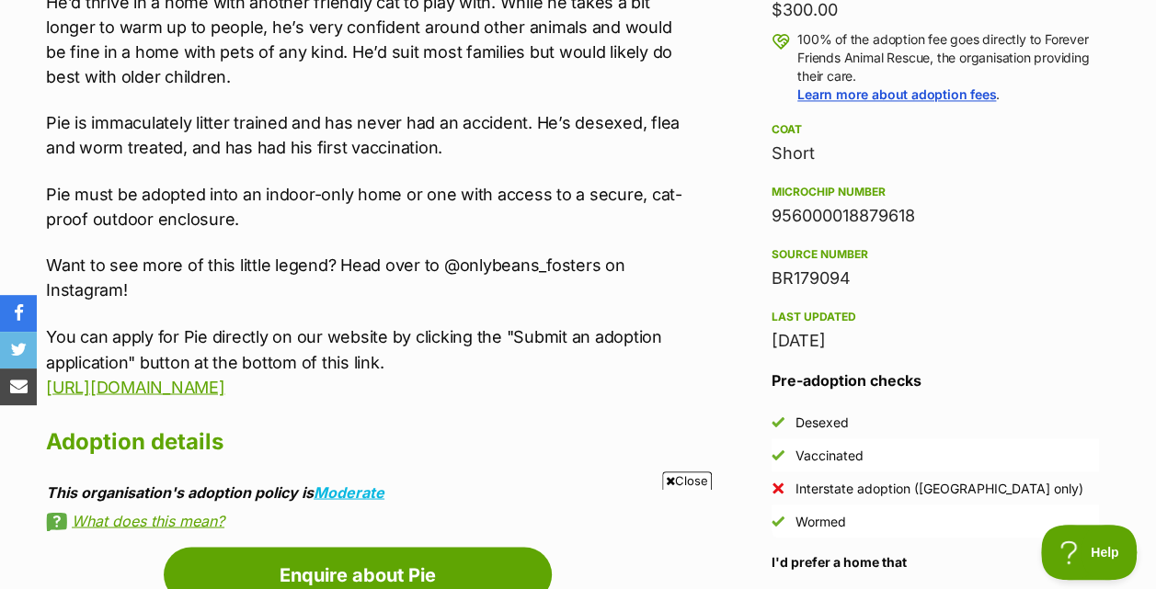
scroll to position [0, 0]
click at [461, 134] on p "Pie is immaculately litter trained and has never had an accident. He’s desexed,…" at bounding box center [367, 135] width 642 height 50
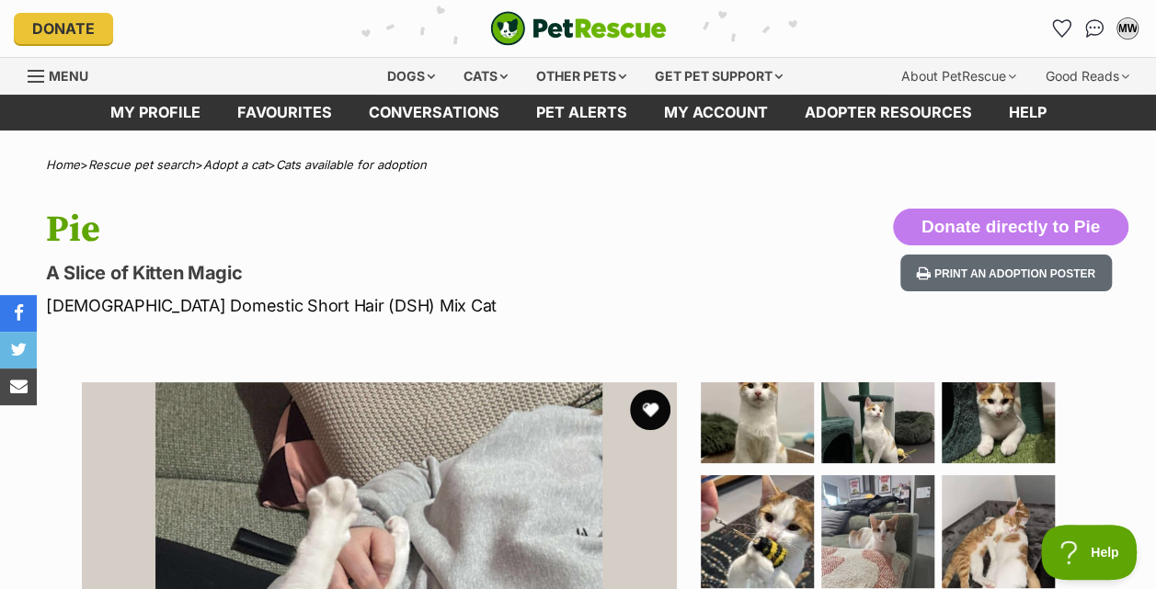
click at [653, 401] on button "favourite" at bounding box center [650, 410] width 40 height 40
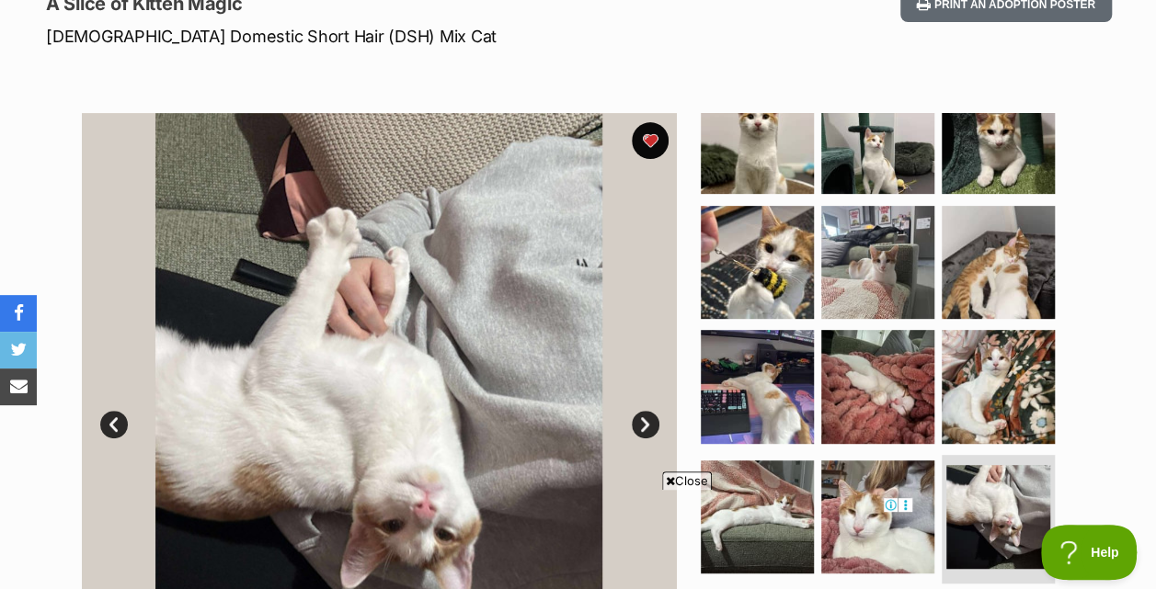
scroll to position [37, 0]
click at [771, 165] on img at bounding box center [757, 137] width 119 height 119
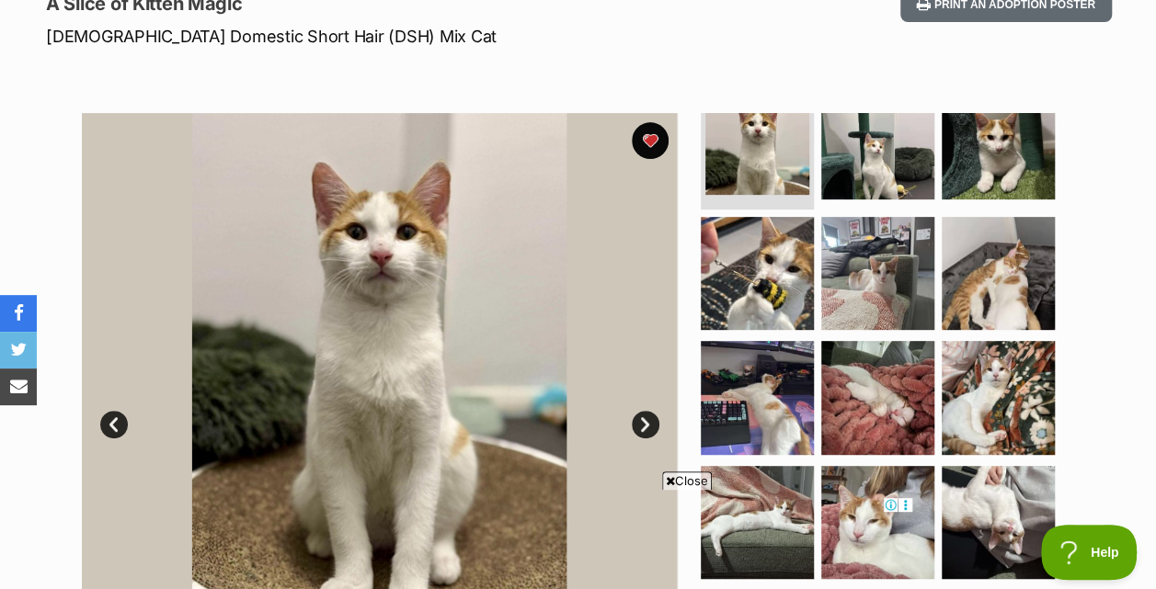
click at [645, 421] on link "Next" at bounding box center [646, 425] width 28 height 28
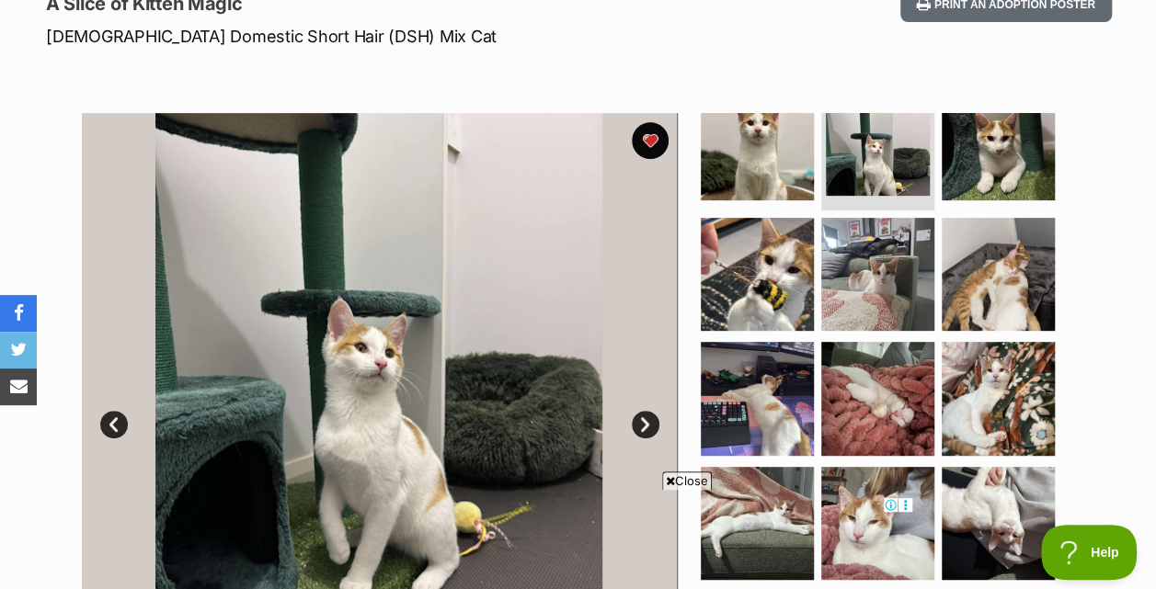
click at [645, 421] on link "Next" at bounding box center [646, 425] width 28 height 28
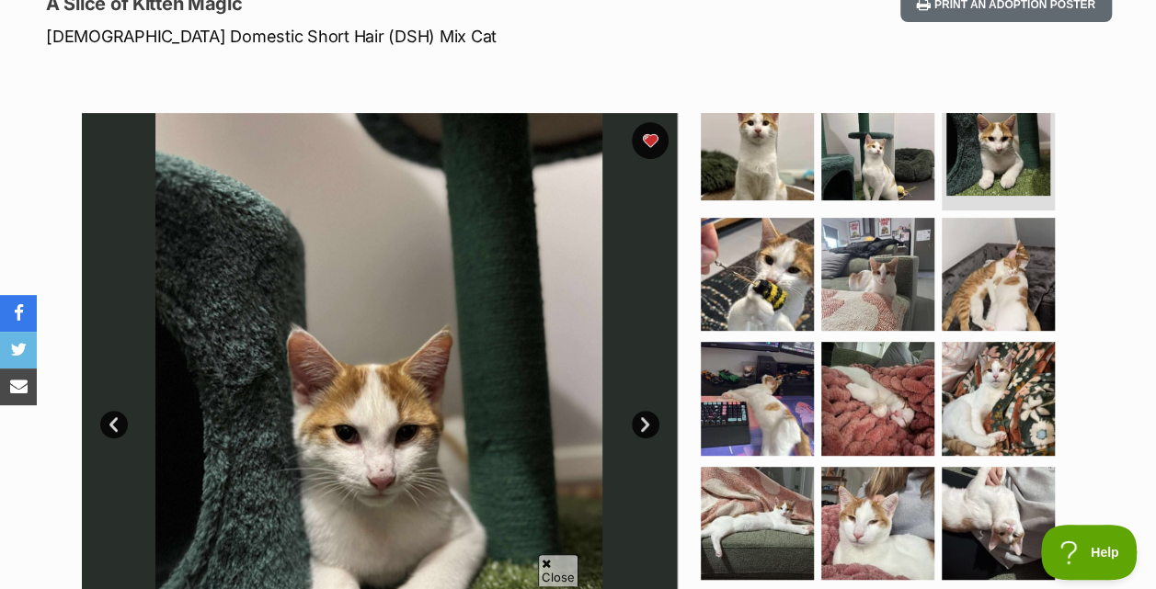
click at [645, 421] on link "Next" at bounding box center [646, 425] width 28 height 28
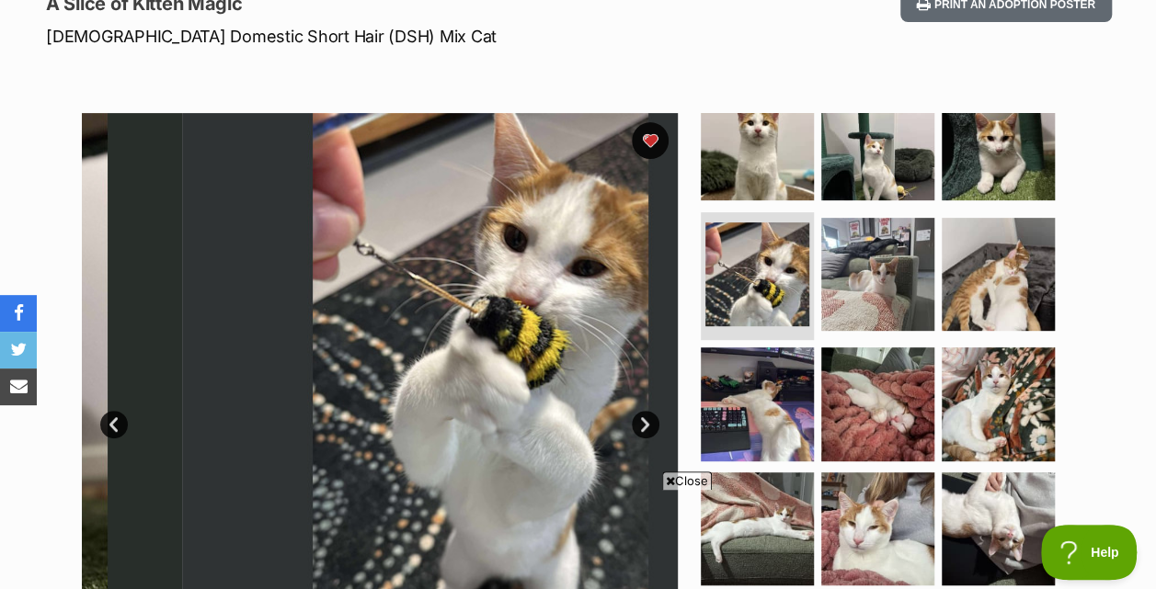
scroll to position [0, 0]
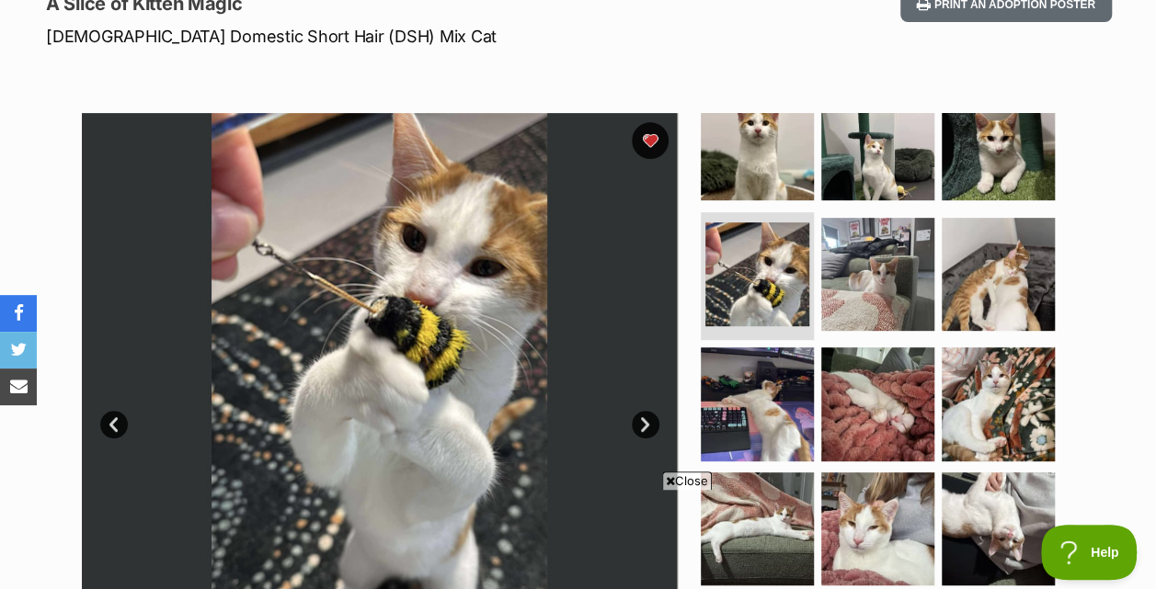
click at [645, 421] on link "Next" at bounding box center [646, 425] width 28 height 28
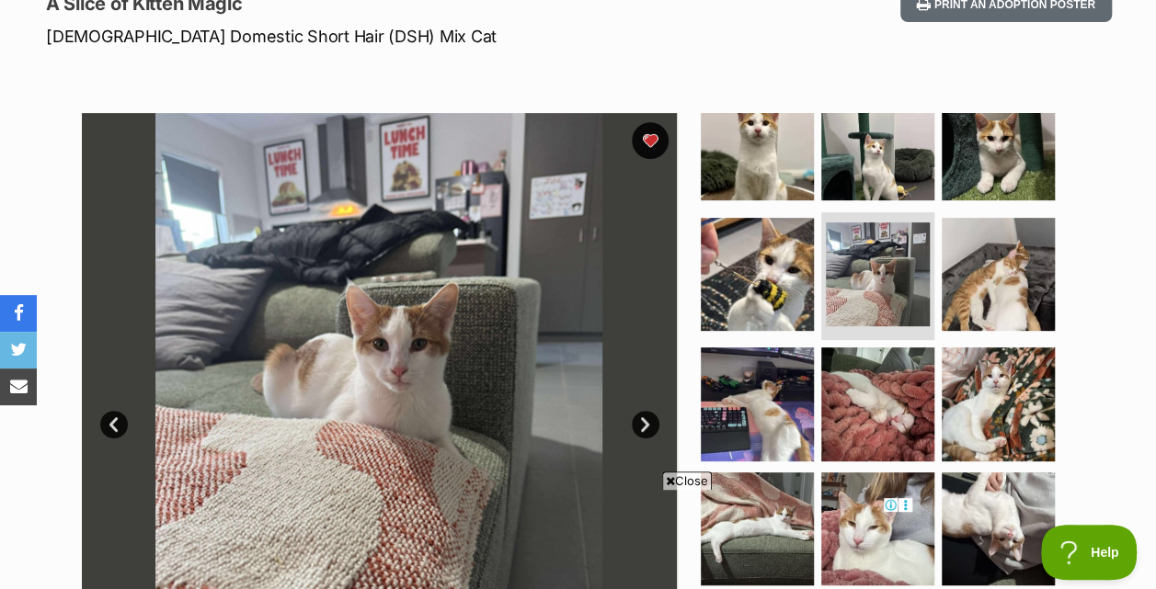
click at [645, 421] on link "Next" at bounding box center [646, 425] width 28 height 28
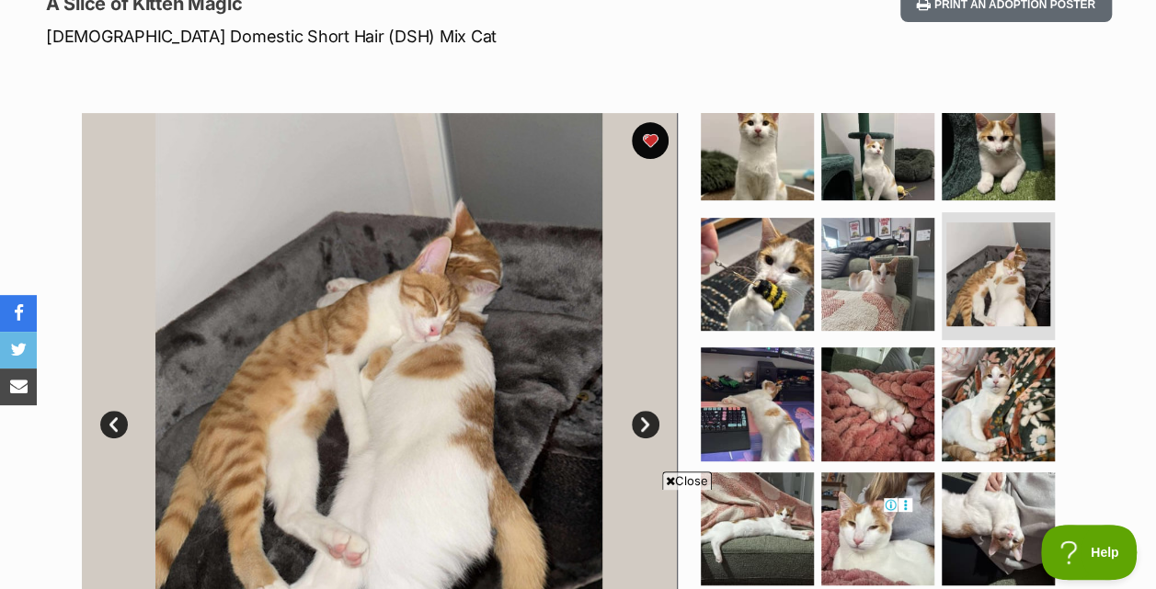
click at [645, 421] on link "Next" at bounding box center [646, 425] width 28 height 28
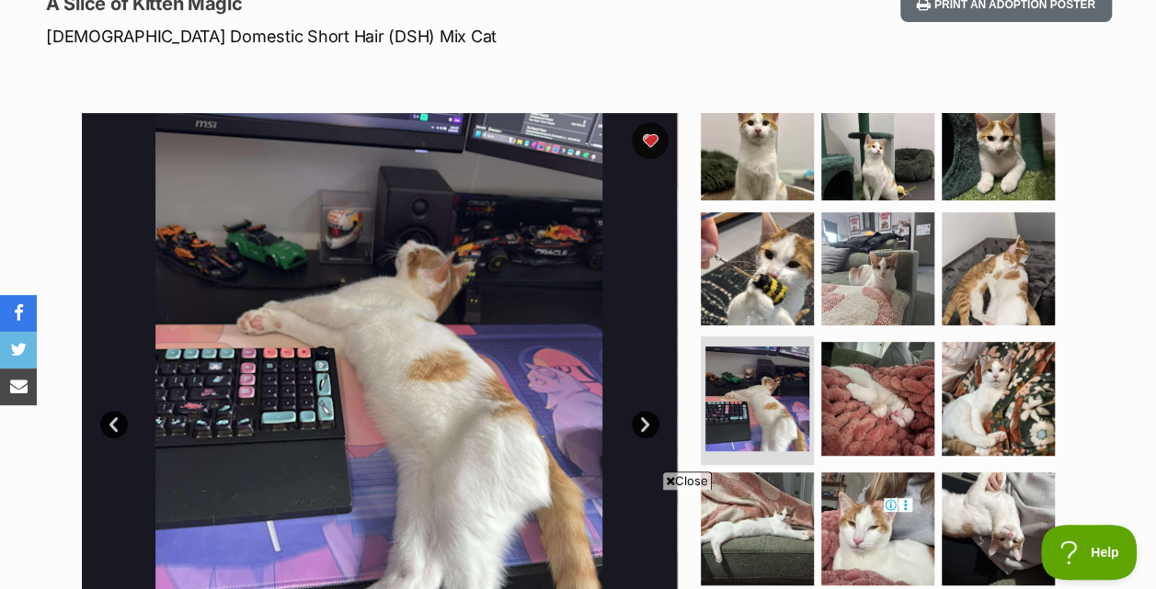
click at [645, 421] on link "Next" at bounding box center [646, 425] width 28 height 28
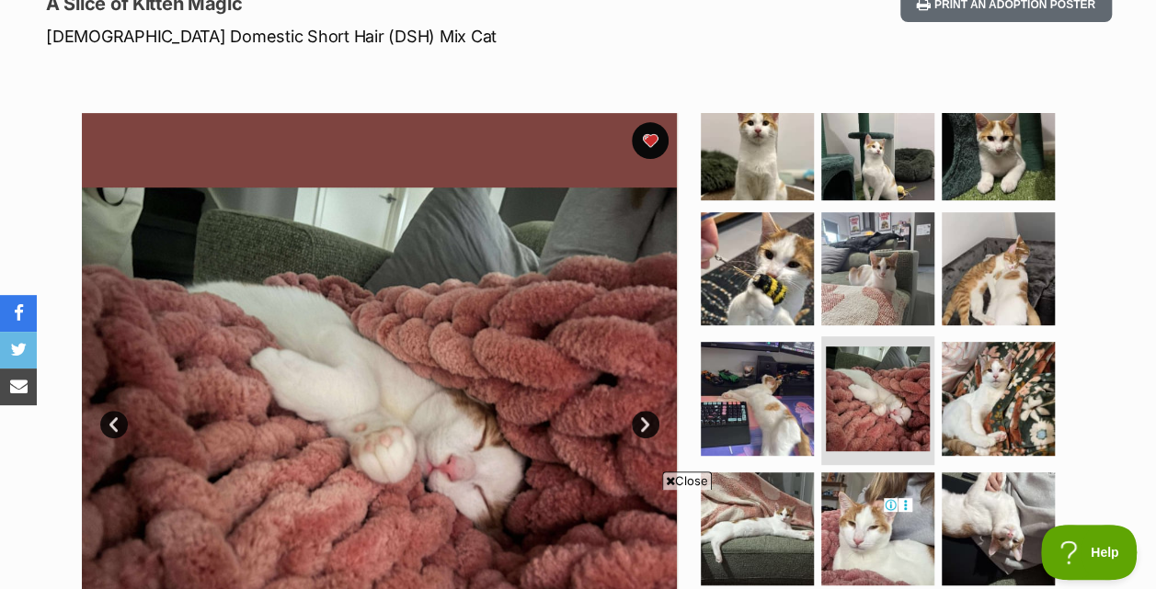
click at [645, 421] on link "Next" at bounding box center [646, 425] width 28 height 28
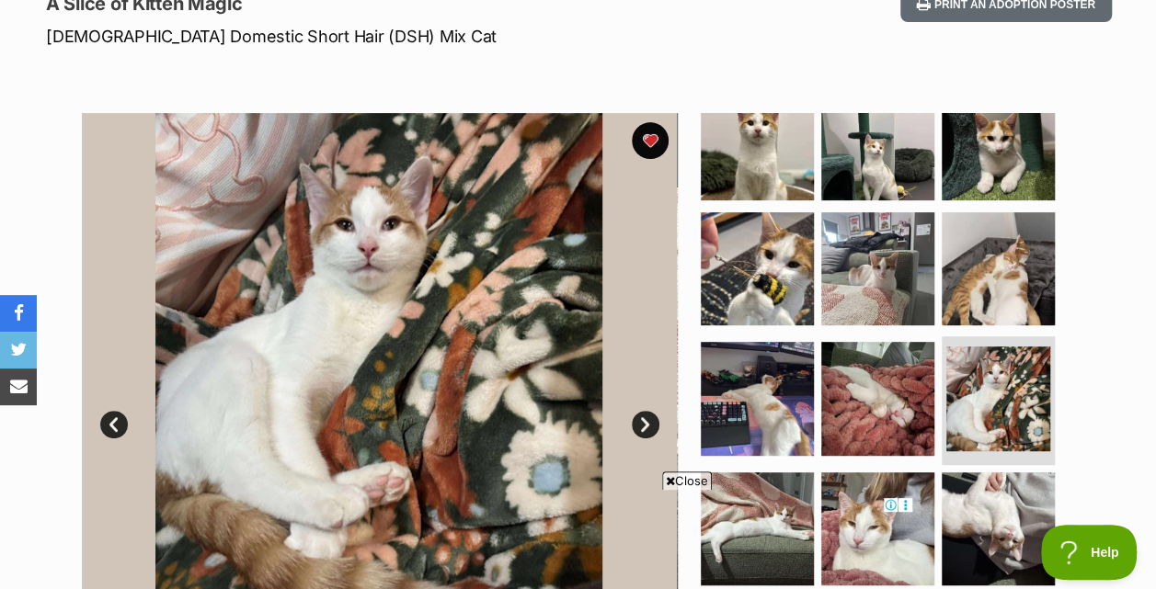
click at [645, 421] on link "Next" at bounding box center [646, 425] width 28 height 28
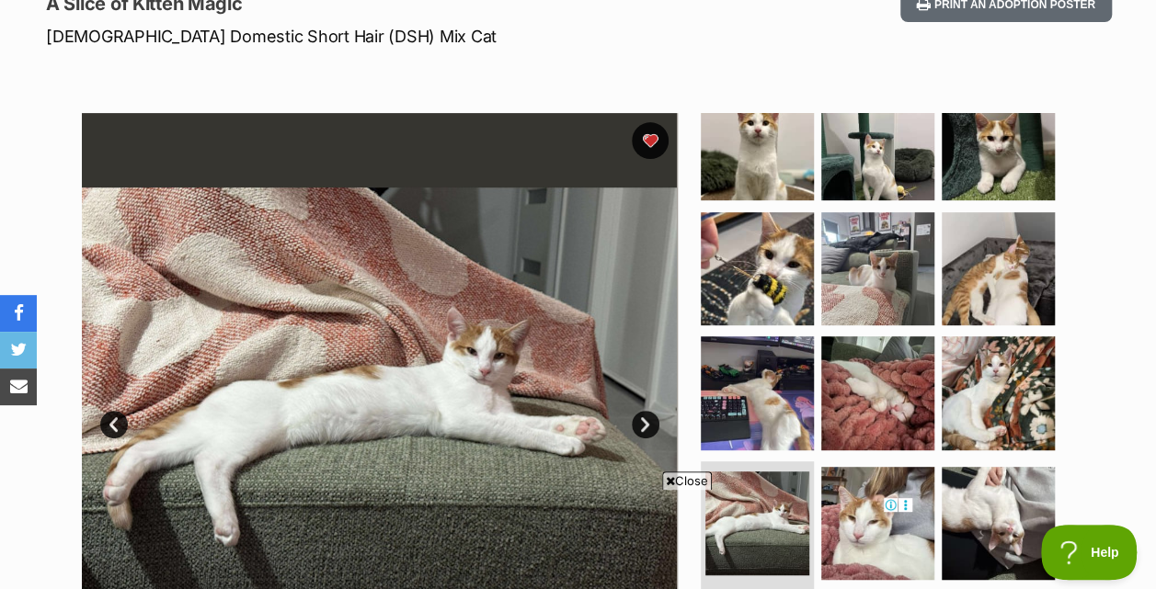
click at [645, 421] on link "Next" at bounding box center [646, 425] width 28 height 28
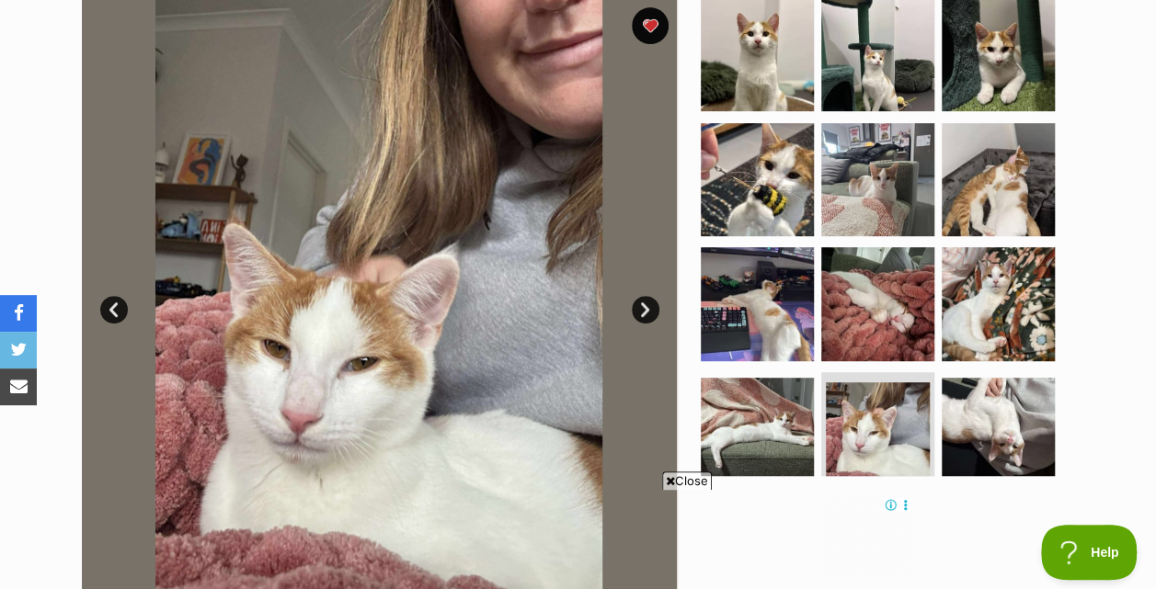
scroll to position [388, 0]
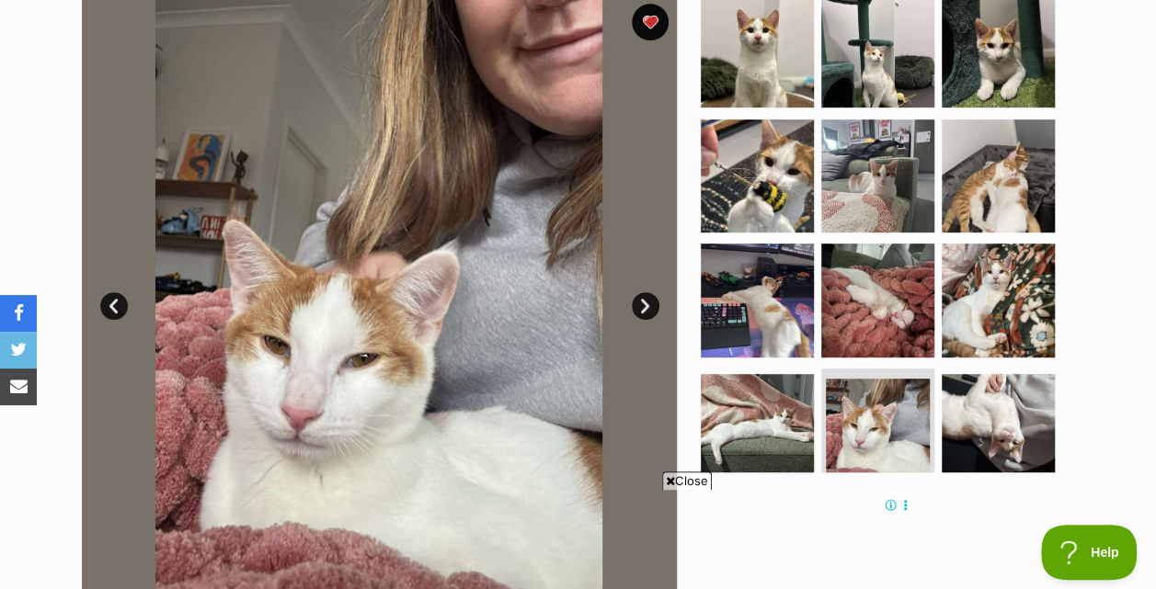
click at [647, 308] on link "Next" at bounding box center [646, 306] width 28 height 28
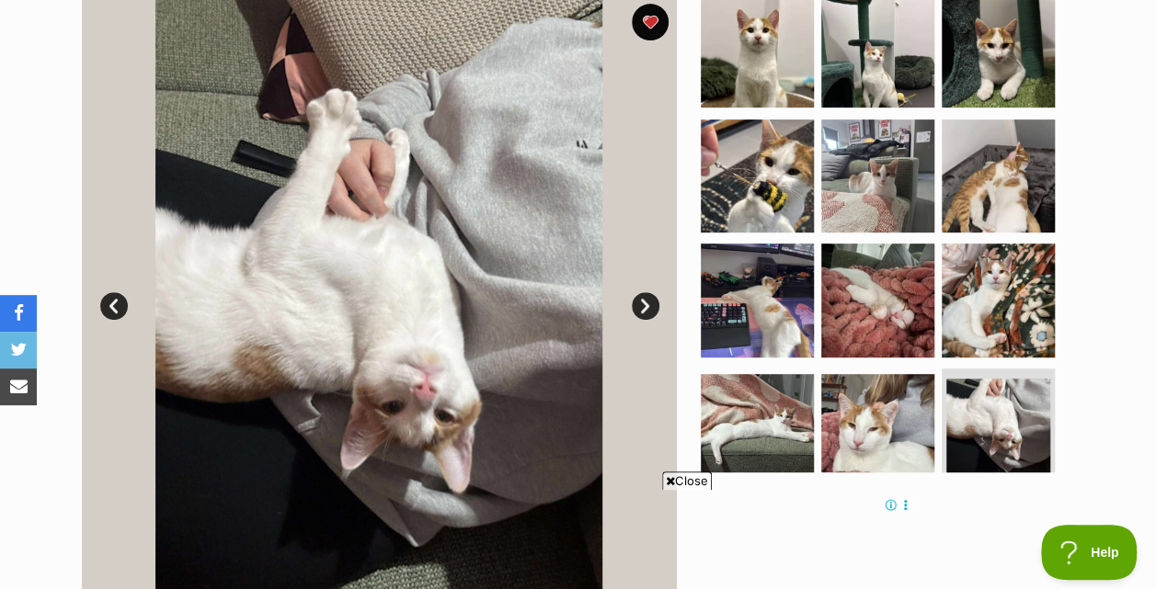
click at [647, 308] on link "Next" at bounding box center [646, 306] width 28 height 28
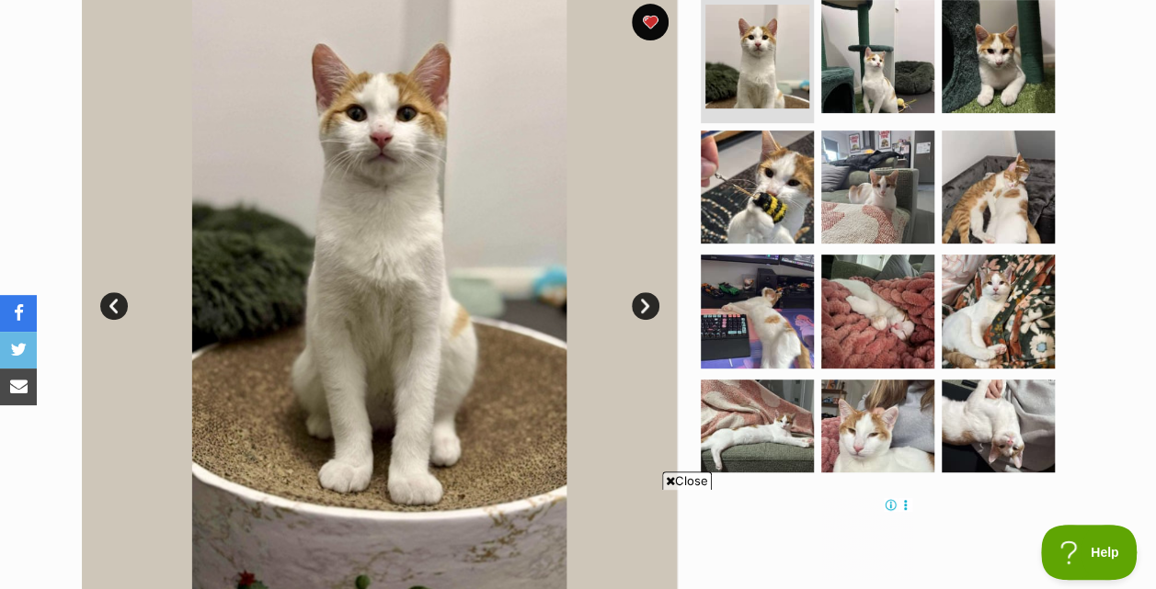
click at [644, 326] on img at bounding box center [380, 292] width 596 height 596
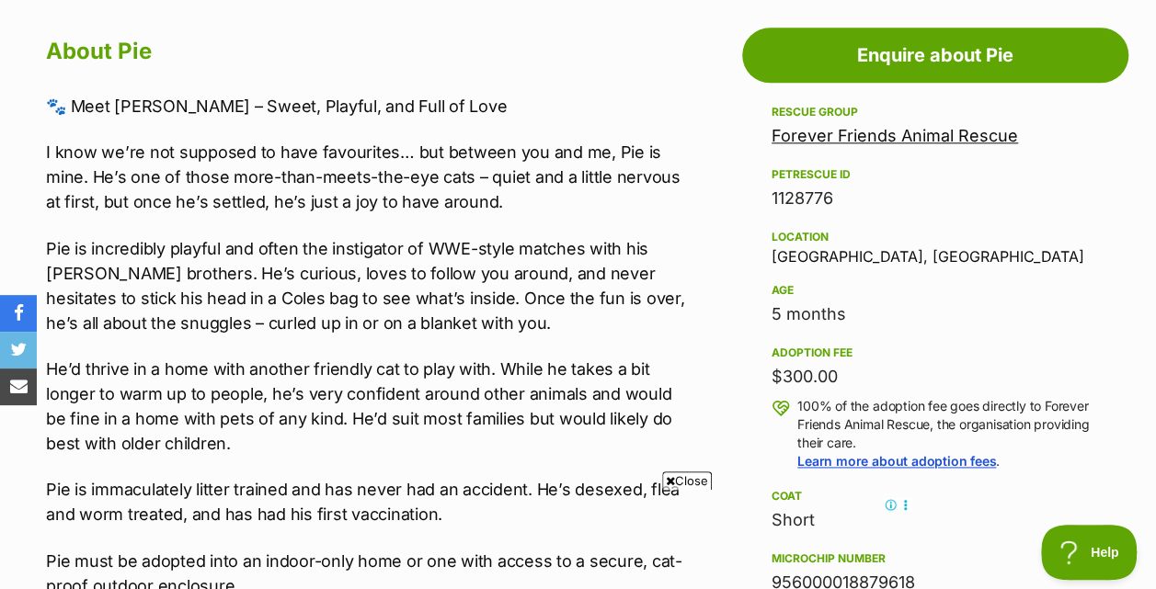
scroll to position [1007, 0]
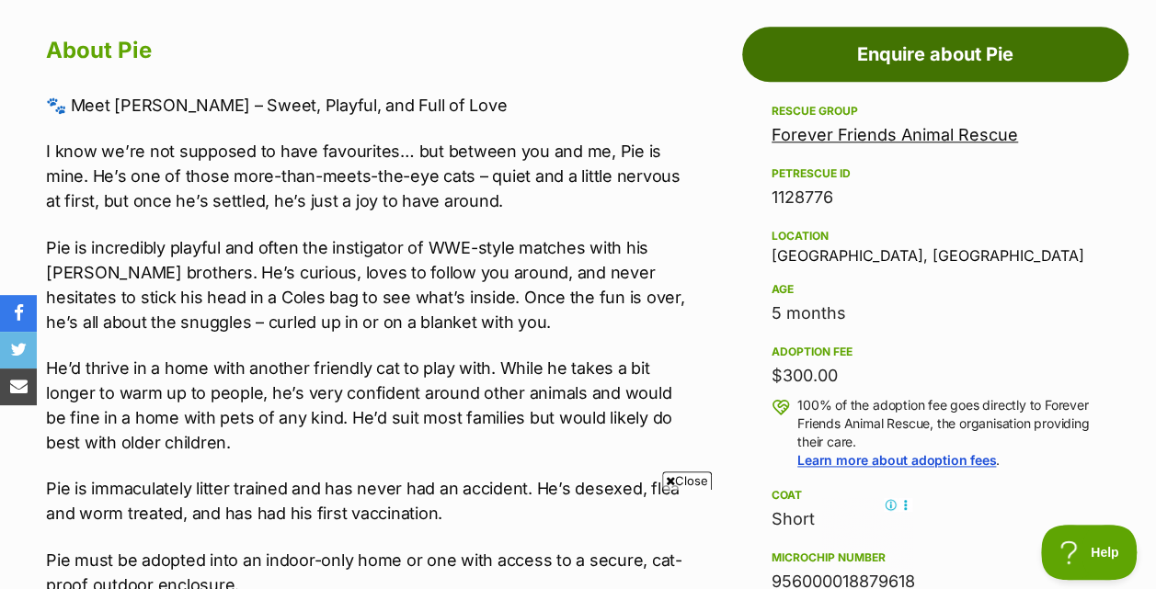
click at [936, 38] on link "Enquire about Pie" at bounding box center [935, 54] width 386 height 55
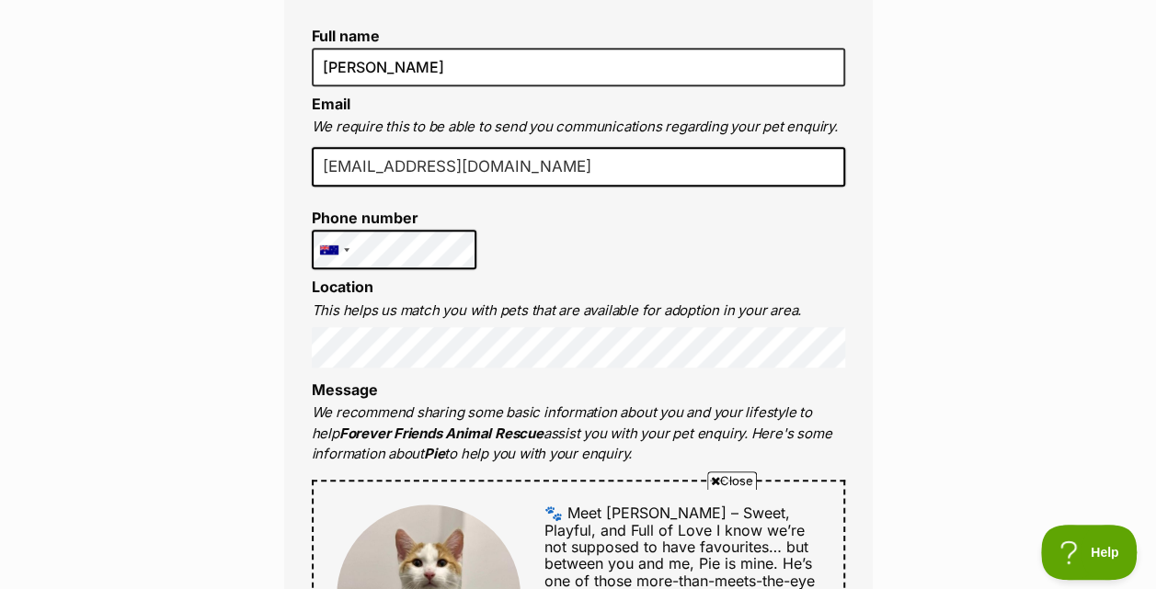
scroll to position [520, 0]
click at [520, 428] on p "We recommend sharing some basic information about you and your lifestyle to hel…" at bounding box center [578, 433] width 533 height 63
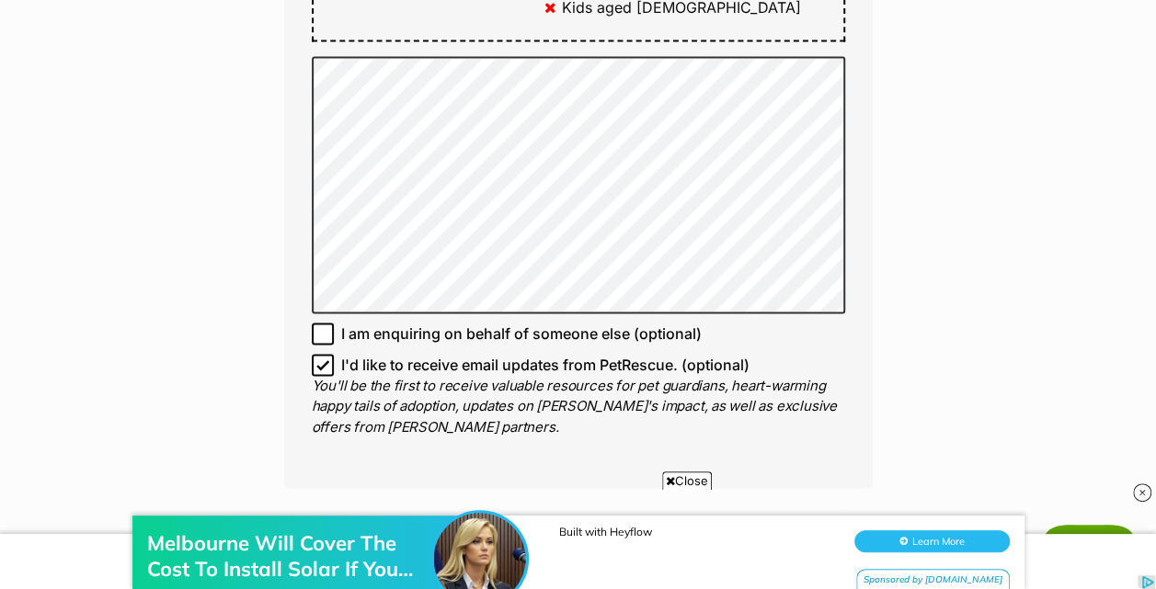
scroll to position [1271, 0]
click at [327, 333] on icon at bounding box center [322, 332] width 13 height 13
click at [327, 333] on input "I am enquiring on behalf of someone else (optional)" at bounding box center [323, 333] width 22 height 22
checkbox input "true"
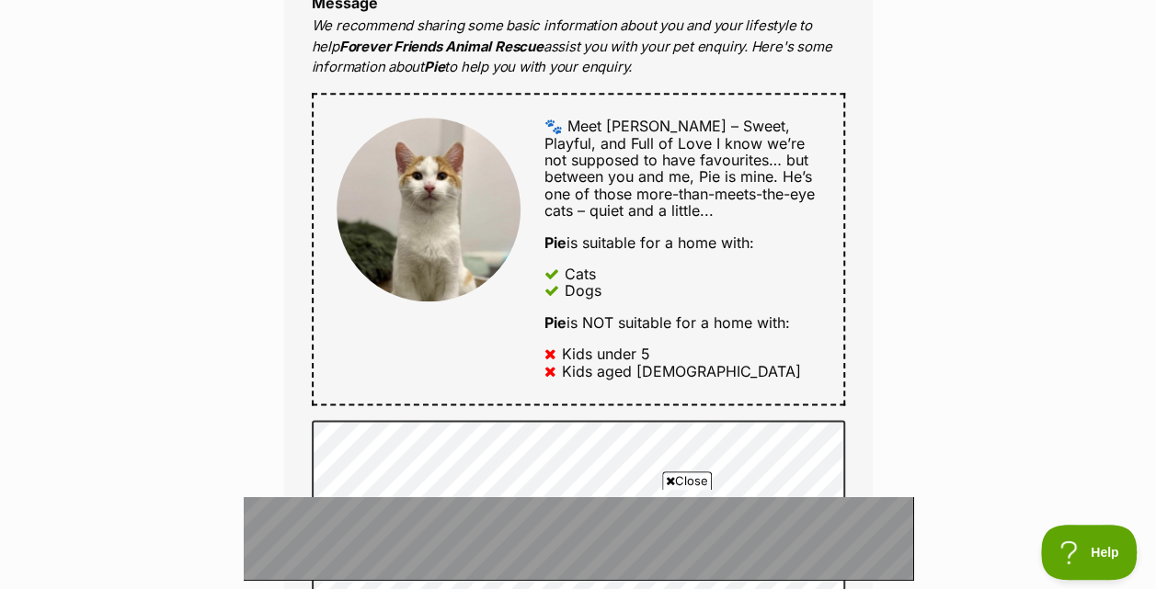
scroll to position [0, 0]
